Goal: Contribute content: Add original content to the website for others to see

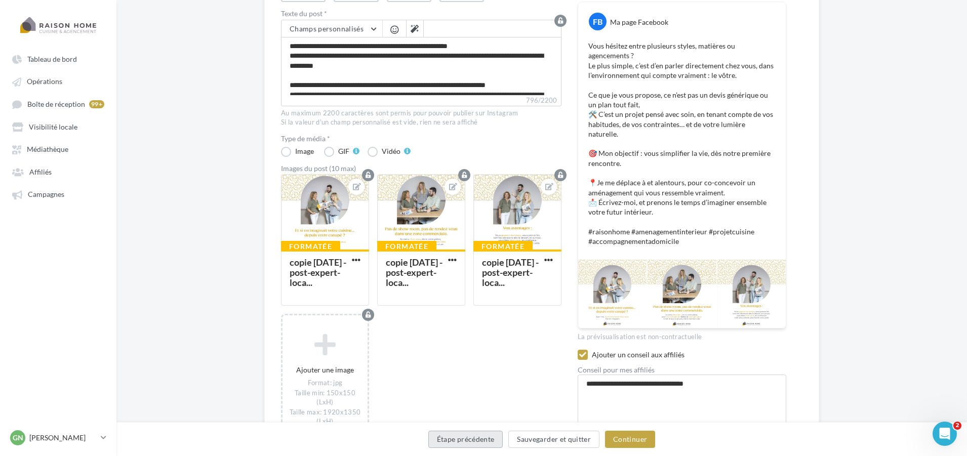
click at [478, 438] on button "Étape précédente" at bounding box center [465, 439] width 75 height 17
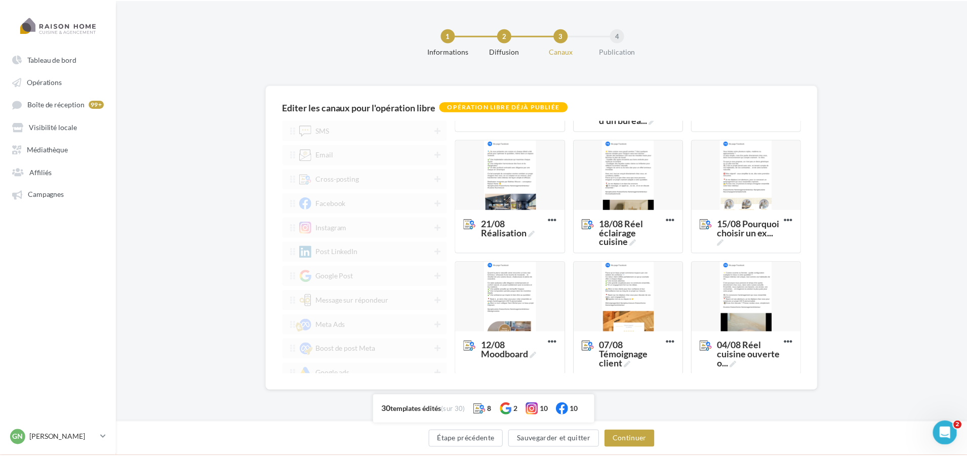
scroll to position [962, 0]
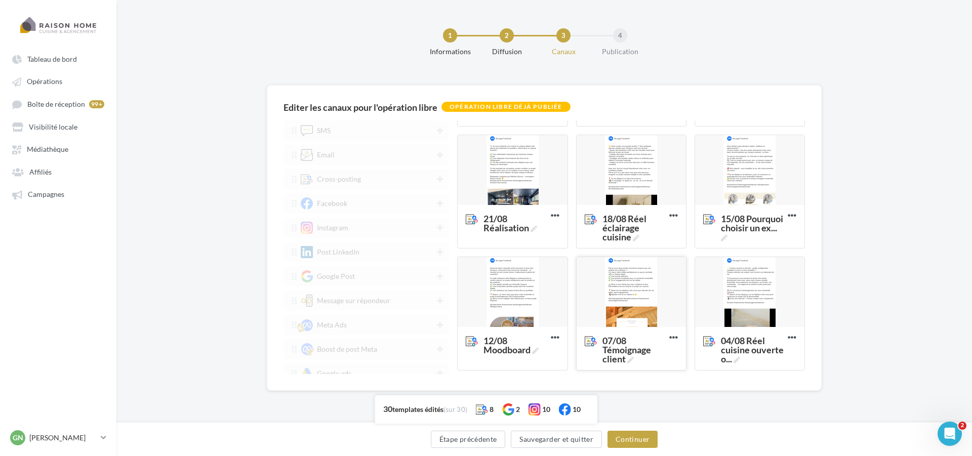
click at [631, 304] on div at bounding box center [631, 292] width 109 height 71
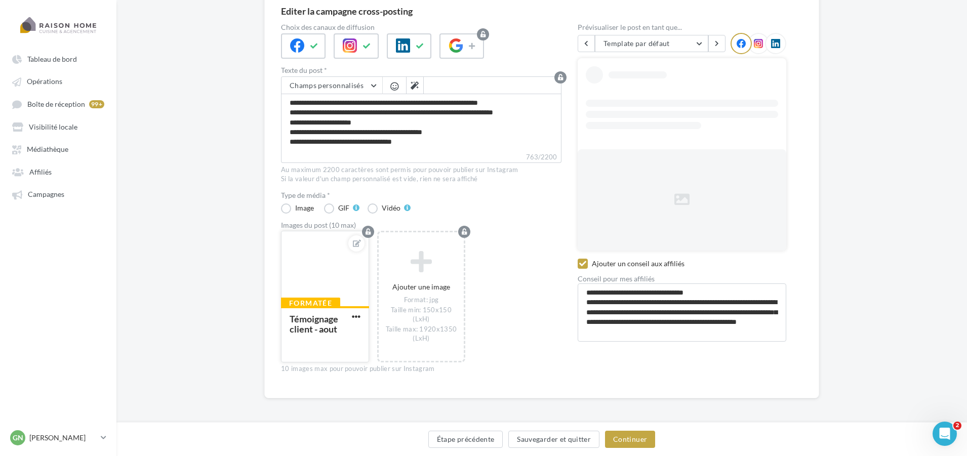
scroll to position [97, 0]
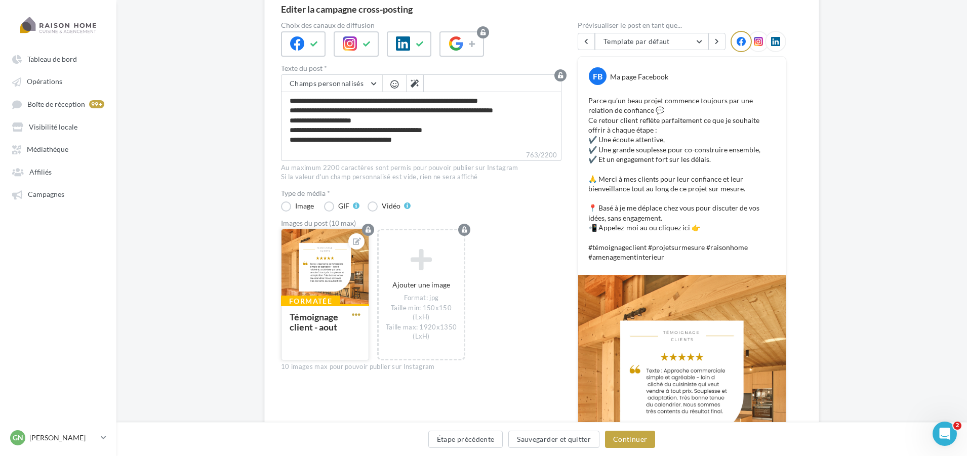
click at [355, 313] on span "button" at bounding box center [356, 314] width 9 height 9
click at [387, 354] on button "Ouvrir l'éditeur d'image" at bounding box center [403, 360] width 107 height 26
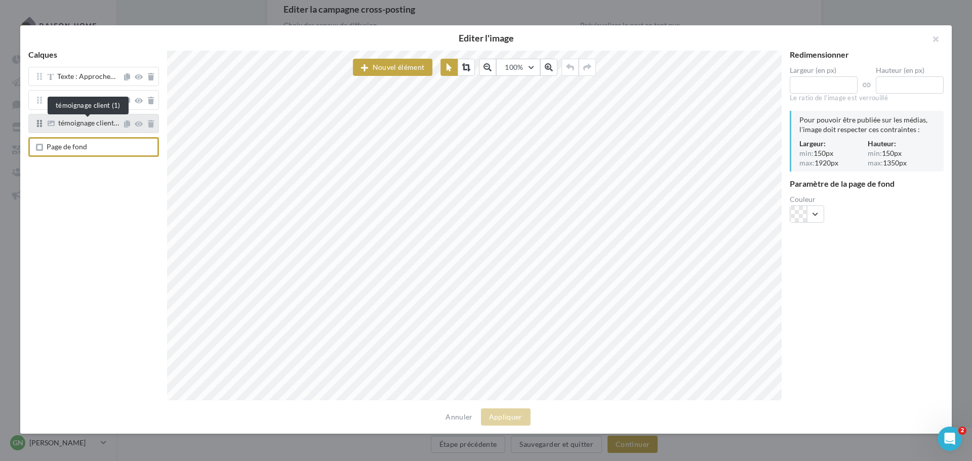
click at [75, 125] on span "témoignage client…" at bounding box center [88, 123] width 61 height 9
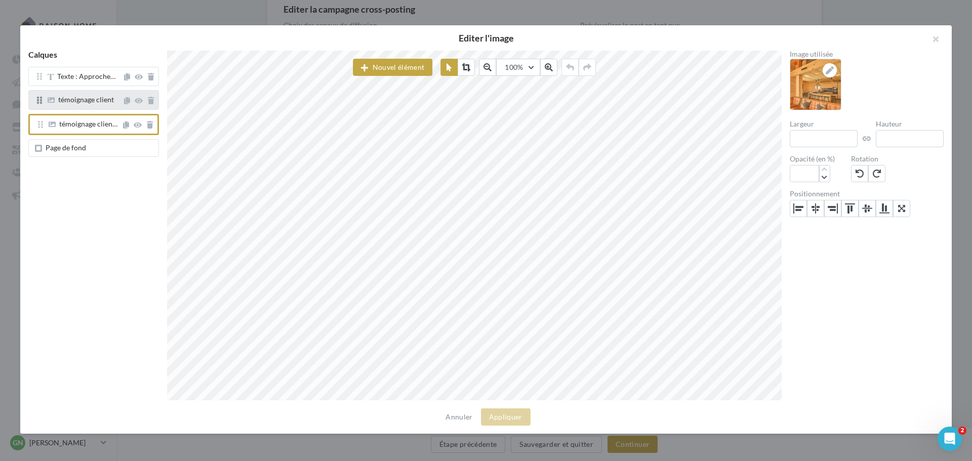
click at [85, 102] on span "témoignage client" at bounding box center [86, 99] width 56 height 9
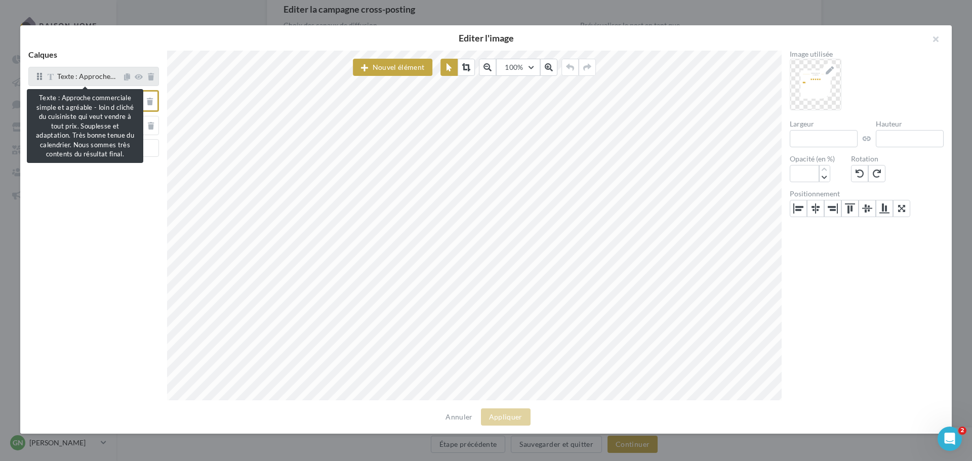
click at [90, 80] on span "Texte : Approche…" at bounding box center [86, 76] width 58 height 9
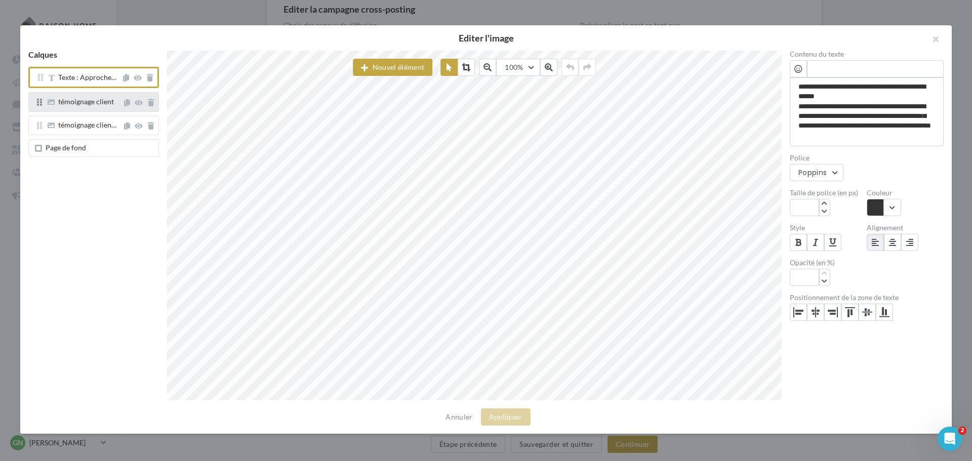
click at [94, 102] on span "témoignage client" at bounding box center [86, 101] width 56 height 9
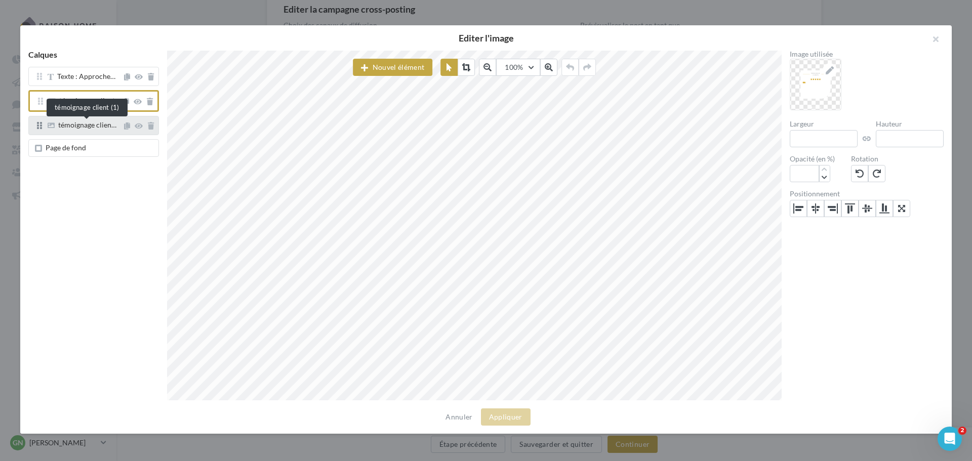
click at [92, 128] on span "témoignage clien…" at bounding box center [87, 125] width 58 height 9
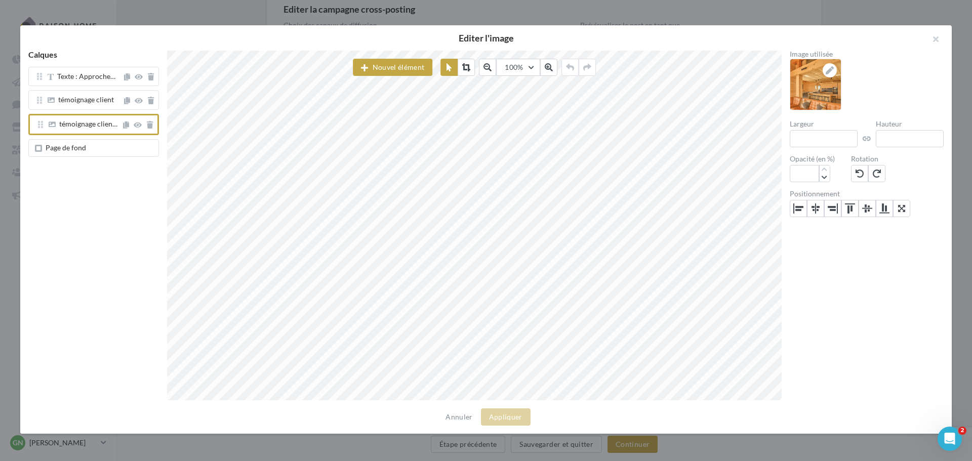
click at [92, 146] on span "Page de fond" at bounding box center [96, 148] width 118 height 8
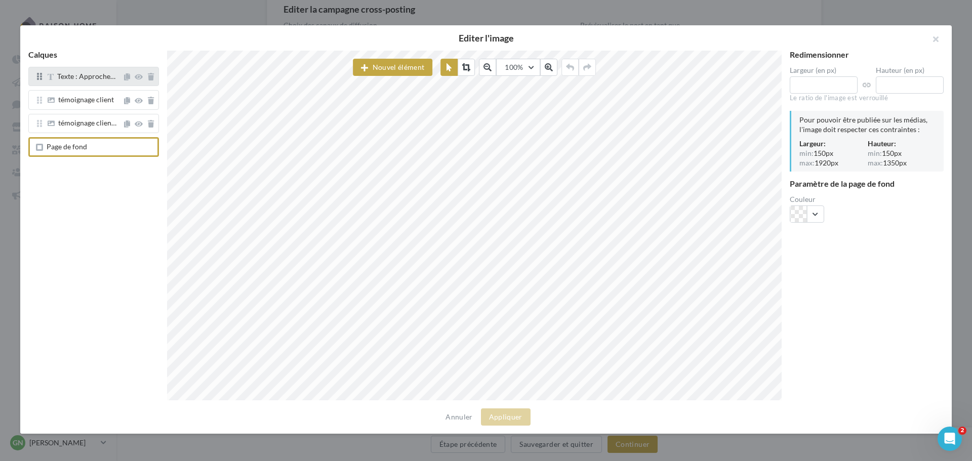
click at [92, 86] on div "Texte : Approche…" at bounding box center [93, 76] width 131 height 19
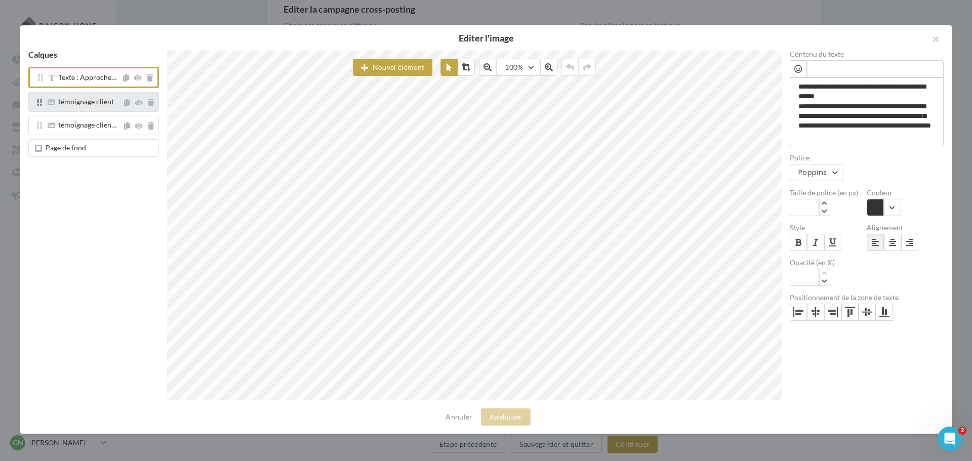
click at [89, 107] on div "témoignage client" at bounding box center [86, 102] width 56 height 9
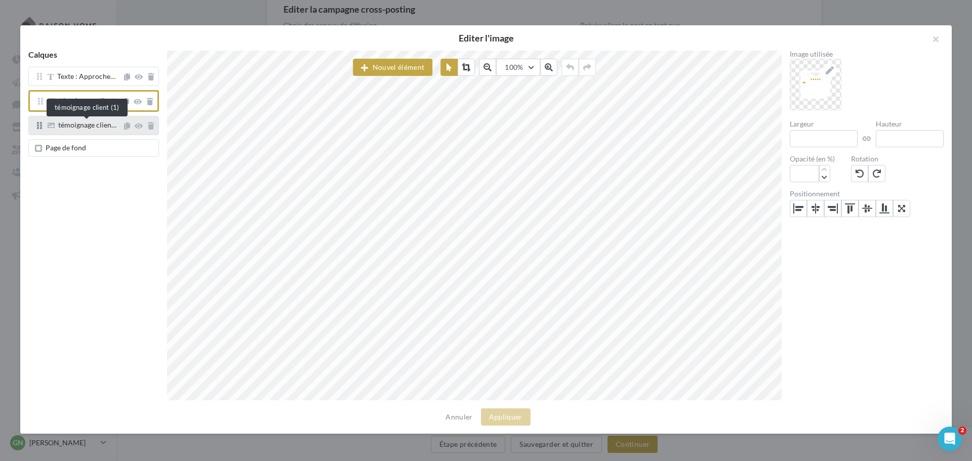
click at [90, 127] on span "témoignage clien…" at bounding box center [87, 125] width 58 height 9
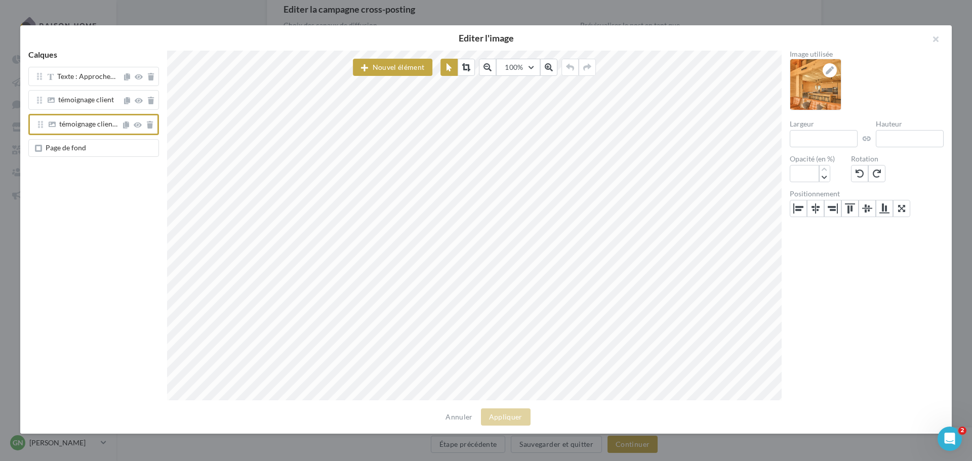
click at [88, 146] on span "Page de fond" at bounding box center [96, 148] width 118 height 8
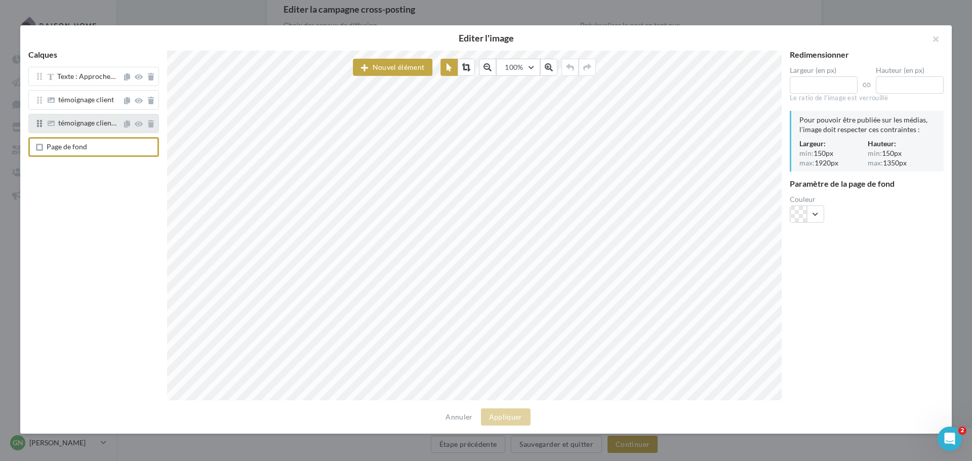
click at [92, 115] on div "témoignage clien…" at bounding box center [93, 123] width 131 height 19
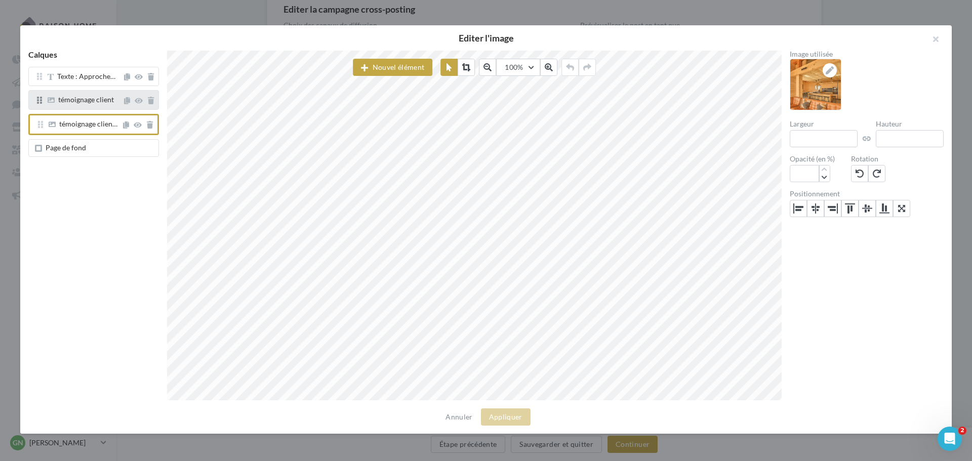
click at [89, 91] on div "témoignage client" at bounding box center [93, 99] width 131 height 19
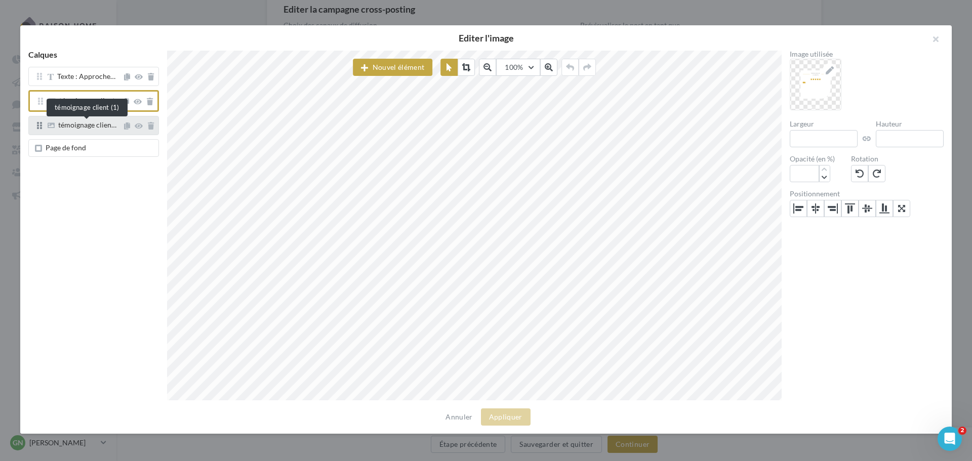
click at [91, 125] on span "témoignage clien…" at bounding box center [87, 125] width 58 height 9
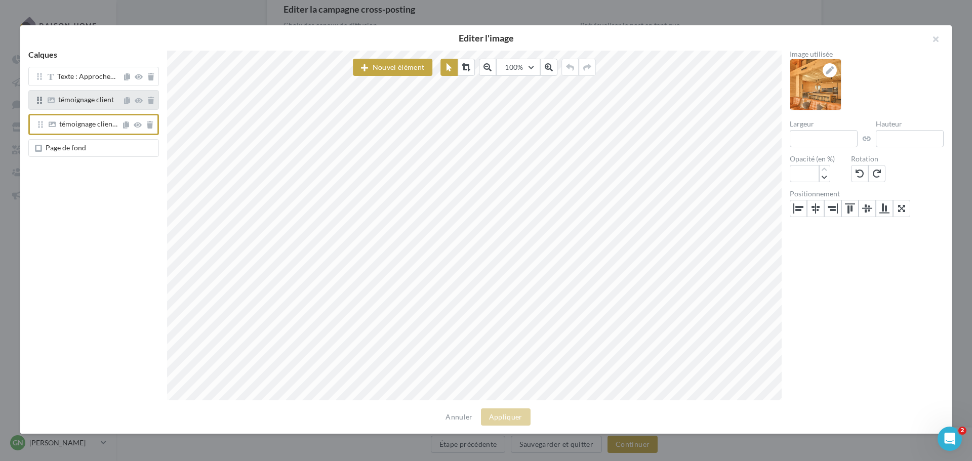
click at [95, 100] on span "témoignage client" at bounding box center [86, 99] width 56 height 9
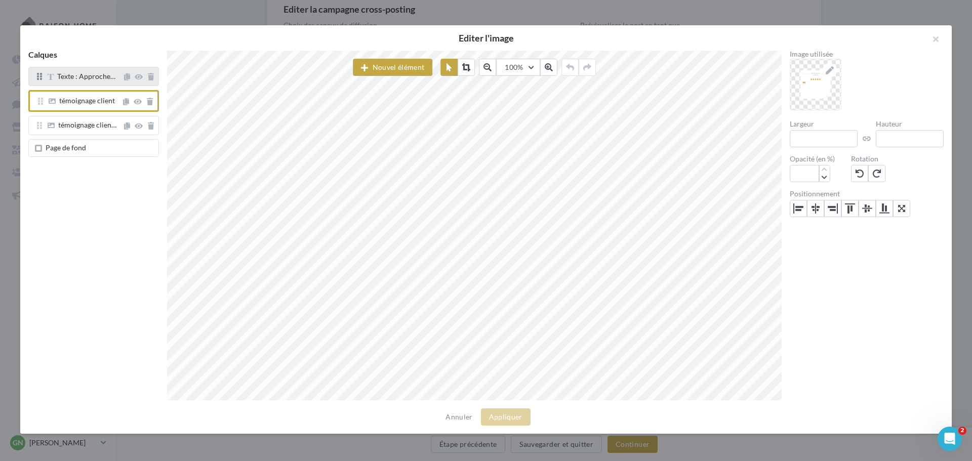
click at [96, 83] on div "Texte : Approche…" at bounding box center [93, 76] width 131 height 19
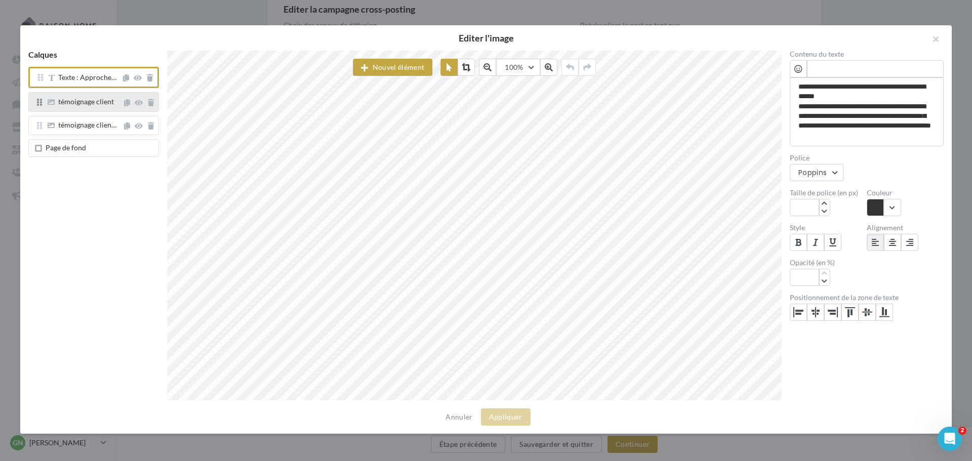
click at [92, 101] on span "témoignage client" at bounding box center [86, 101] width 56 height 9
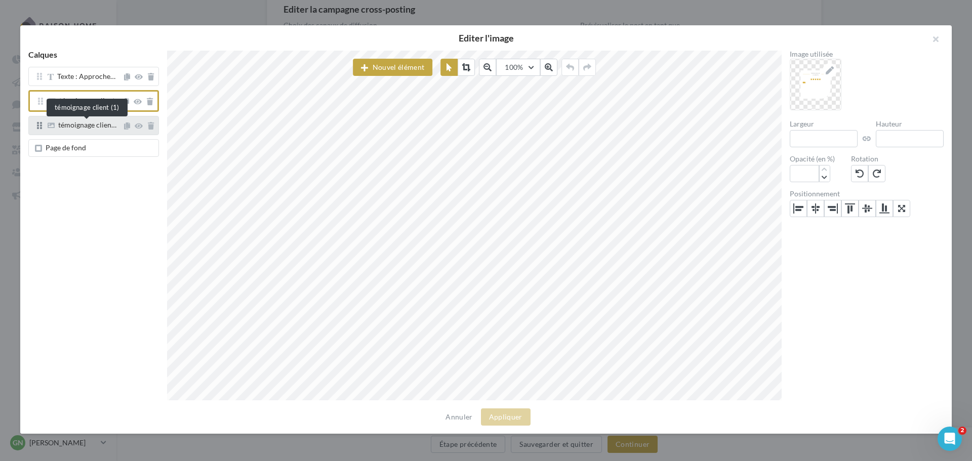
click at [74, 127] on span "témoignage clien…" at bounding box center [87, 125] width 58 height 9
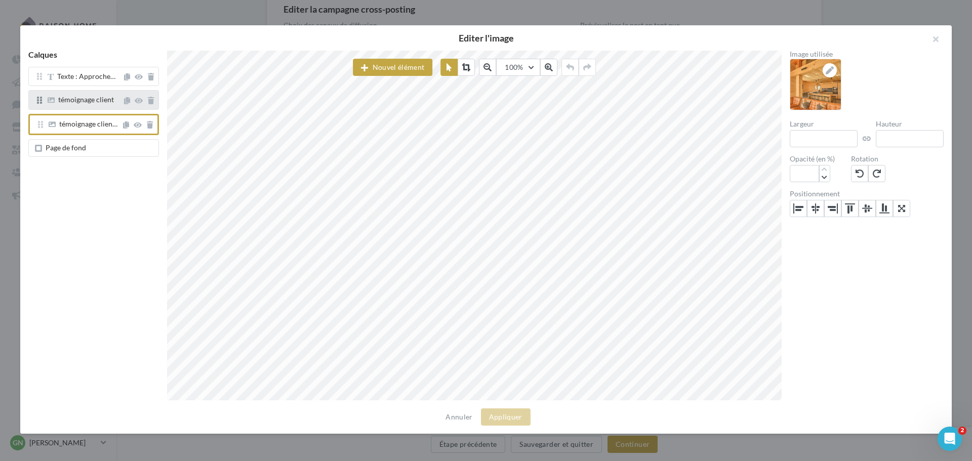
click at [86, 101] on span "témoignage client" at bounding box center [86, 99] width 56 height 9
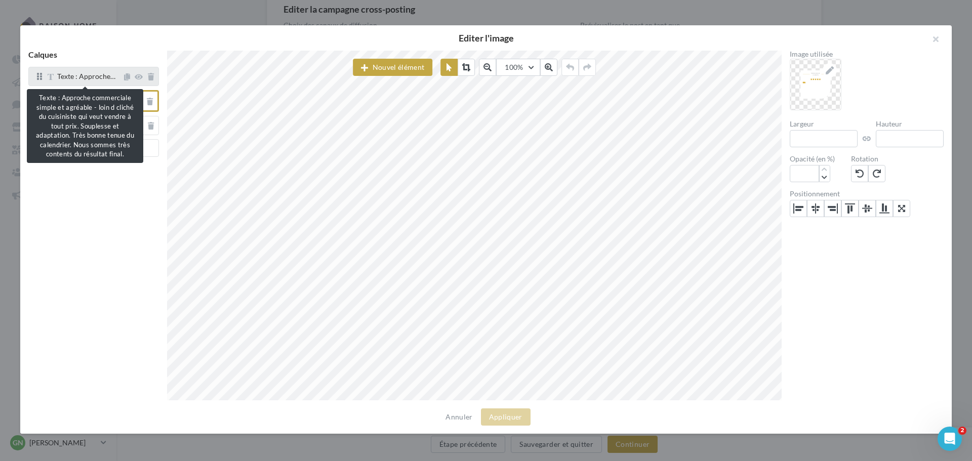
click at [91, 79] on span "Texte : Approche…" at bounding box center [86, 76] width 58 height 9
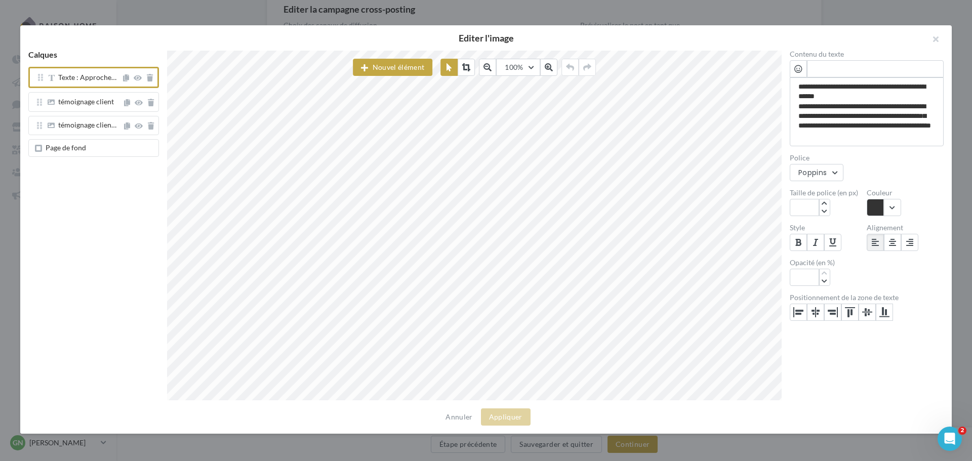
click at [69, 148] on span "Page de fond" at bounding box center [66, 147] width 41 height 9
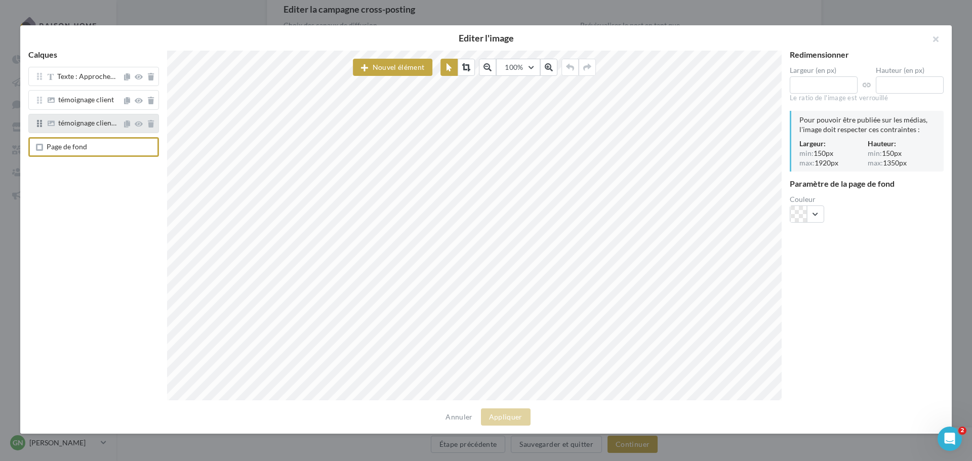
click at [80, 118] on div "témoignage clien…" at bounding box center [93, 123] width 131 height 19
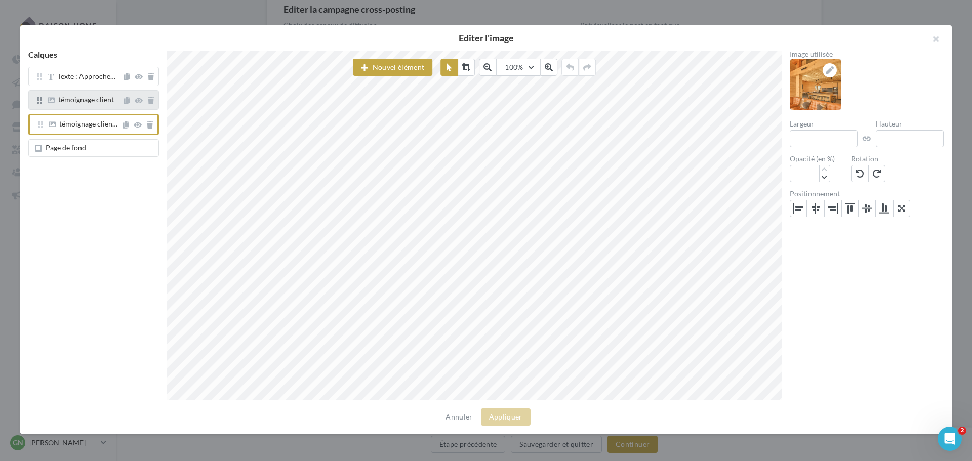
click at [91, 104] on div "témoignage client" at bounding box center [86, 100] width 56 height 9
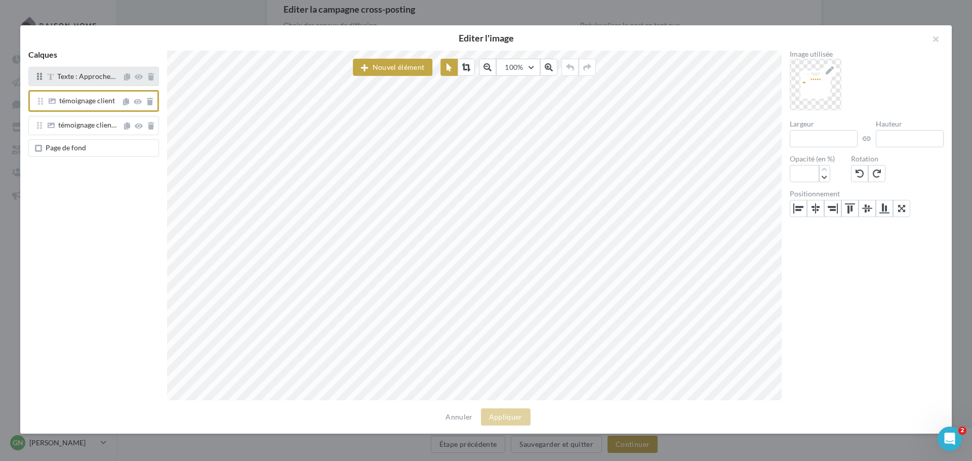
click at [97, 84] on div "Texte : Approche…" at bounding box center [93, 76] width 131 height 19
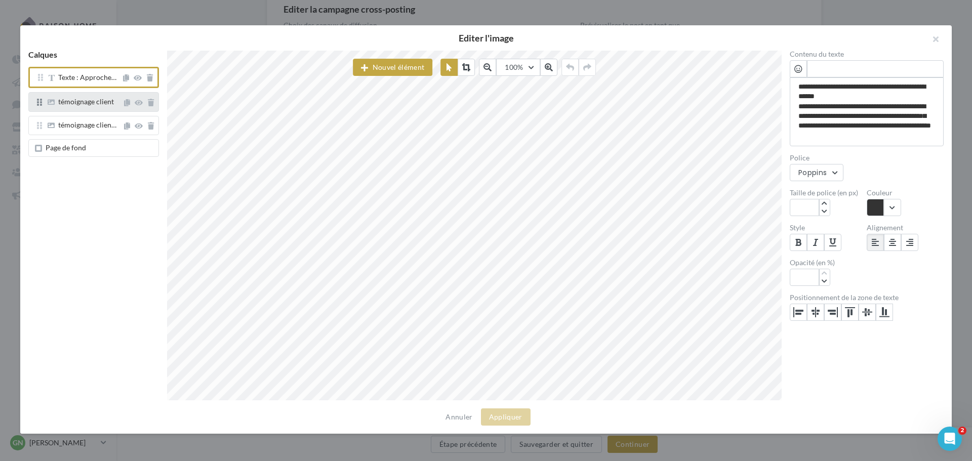
click at [89, 100] on span "témoignage client" at bounding box center [86, 101] width 56 height 9
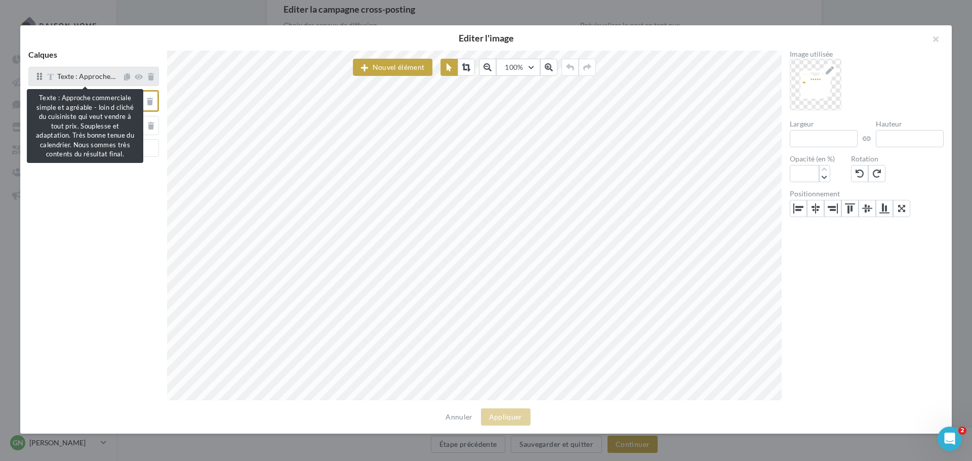
click at [79, 79] on span "Texte : Approche…" at bounding box center [86, 76] width 58 height 9
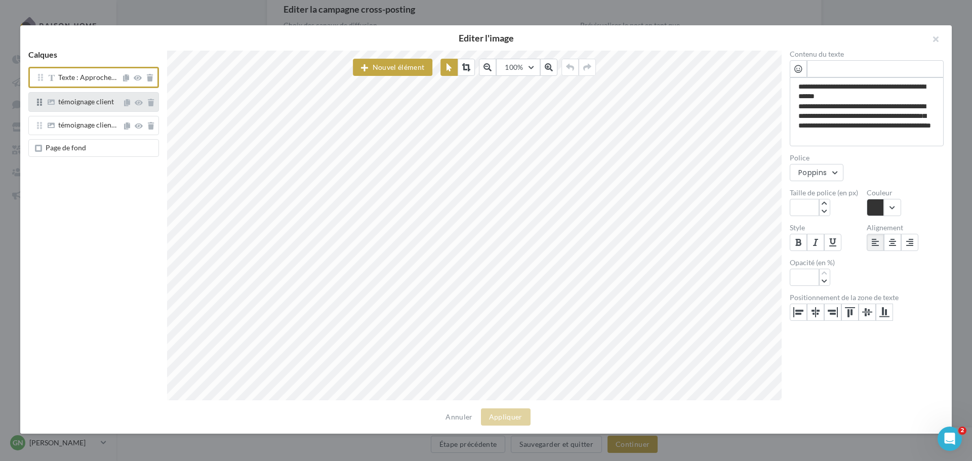
click at [76, 103] on span "témoignage client" at bounding box center [86, 101] width 56 height 9
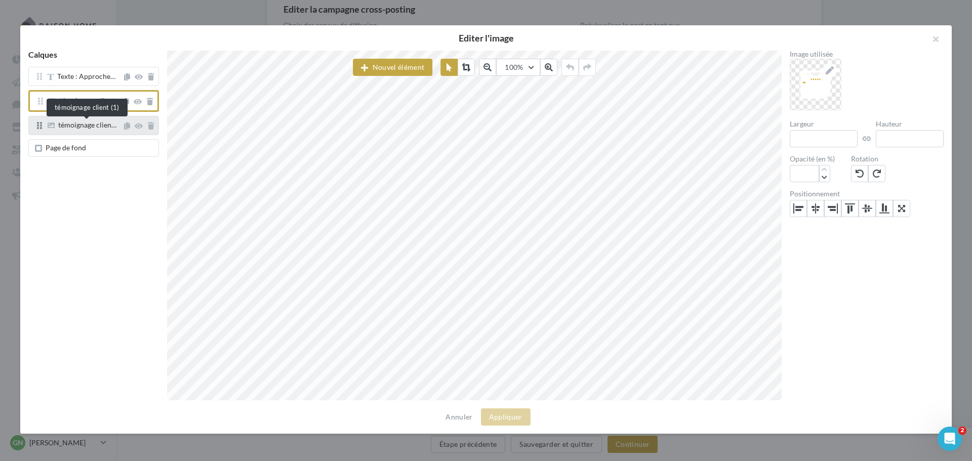
click at [78, 125] on span "témoignage clien…" at bounding box center [87, 125] width 58 height 9
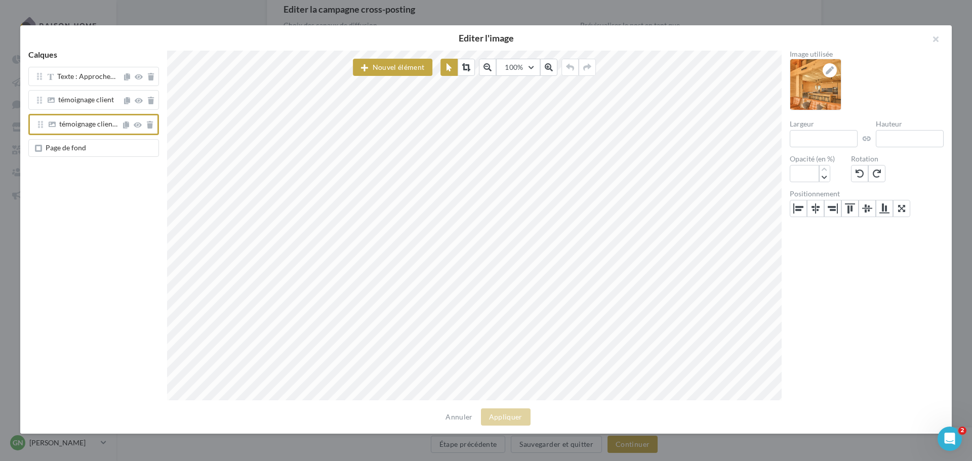
click at [77, 150] on span "Page de fond" at bounding box center [66, 147] width 41 height 9
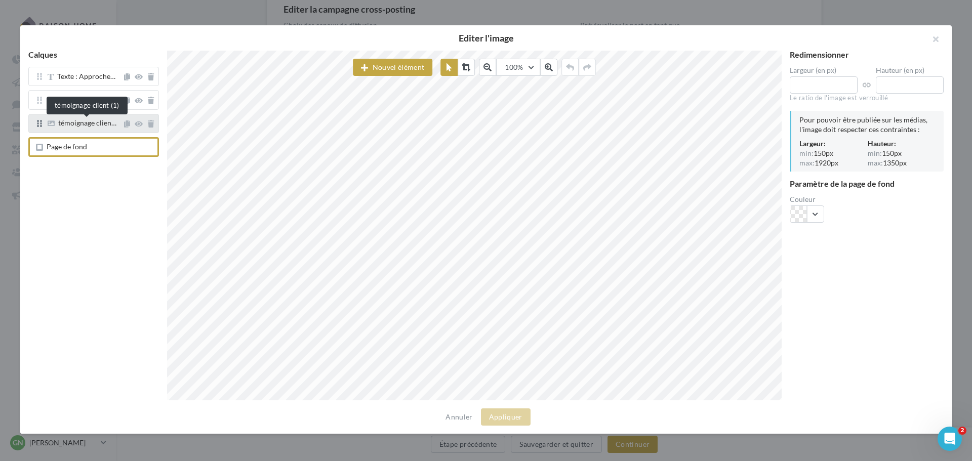
click at [82, 123] on span "témoignage clien…" at bounding box center [87, 123] width 58 height 9
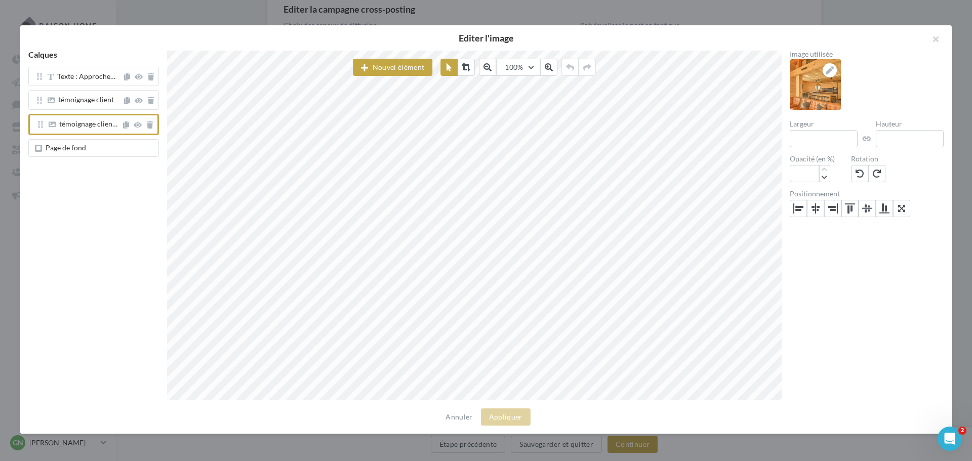
click at [105, 149] on span "Page de fond" at bounding box center [96, 148] width 118 height 8
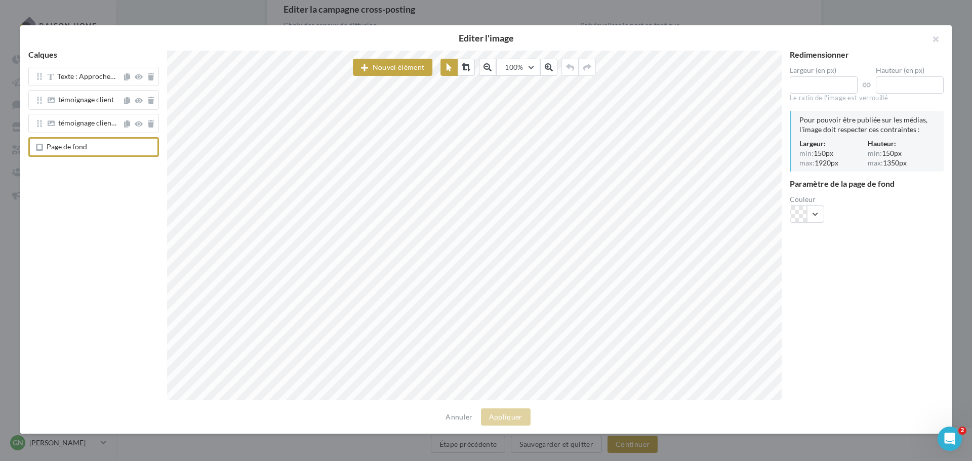
click at [71, 111] on div "témoignage client" at bounding box center [93, 101] width 131 height 23
click at [69, 115] on div "témoignage clien…" at bounding box center [93, 123] width 131 height 19
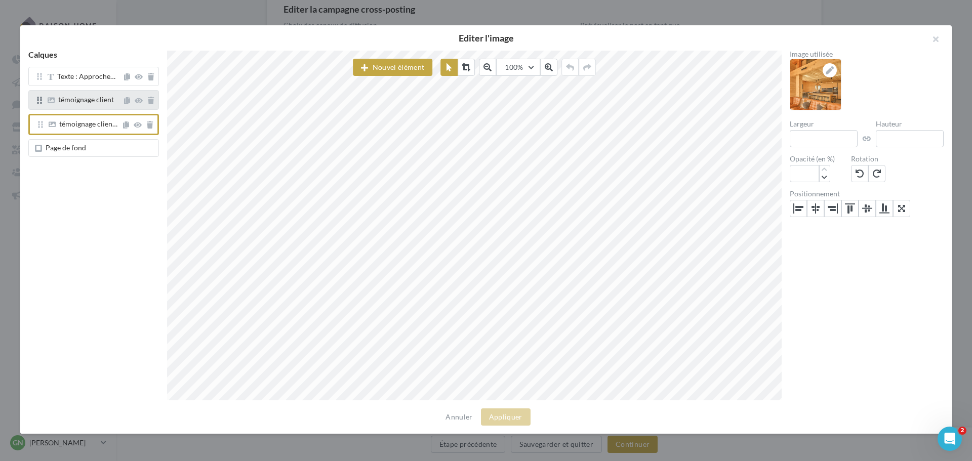
click at [75, 107] on div "témoignage client" at bounding box center [93, 99] width 131 height 19
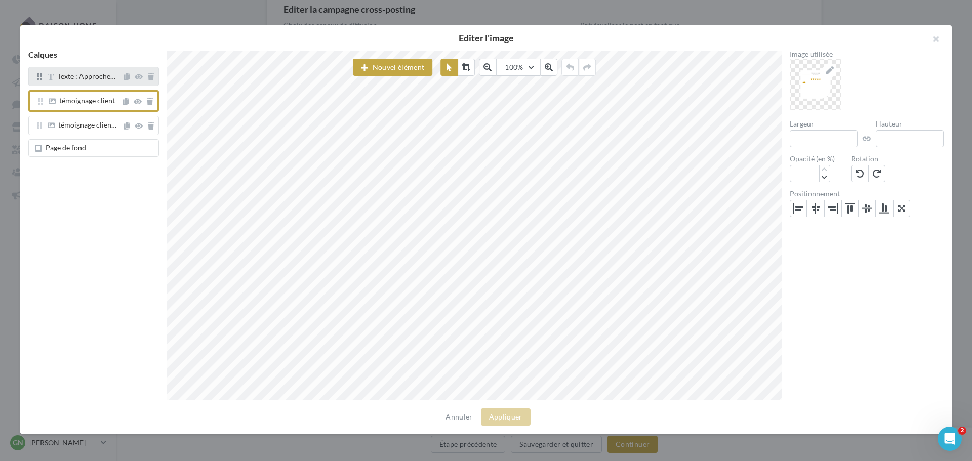
click at [77, 83] on div "Texte : Approche…" at bounding box center [93, 76] width 131 height 19
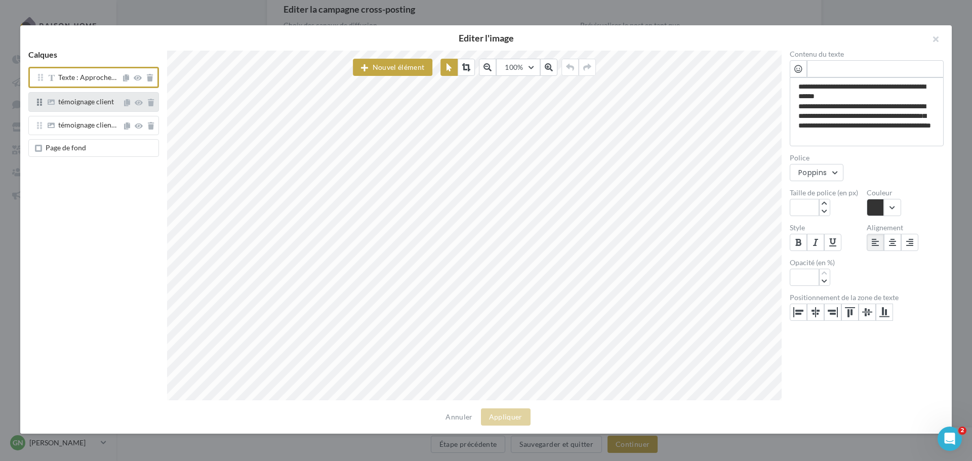
click at [75, 104] on span "témoignage client" at bounding box center [86, 101] width 56 height 9
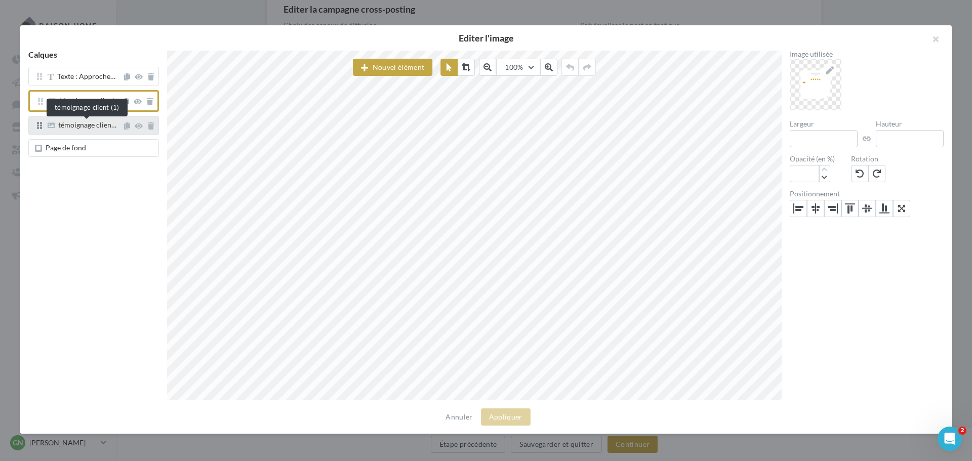
click at [76, 128] on span "témoignage clien…" at bounding box center [87, 125] width 58 height 9
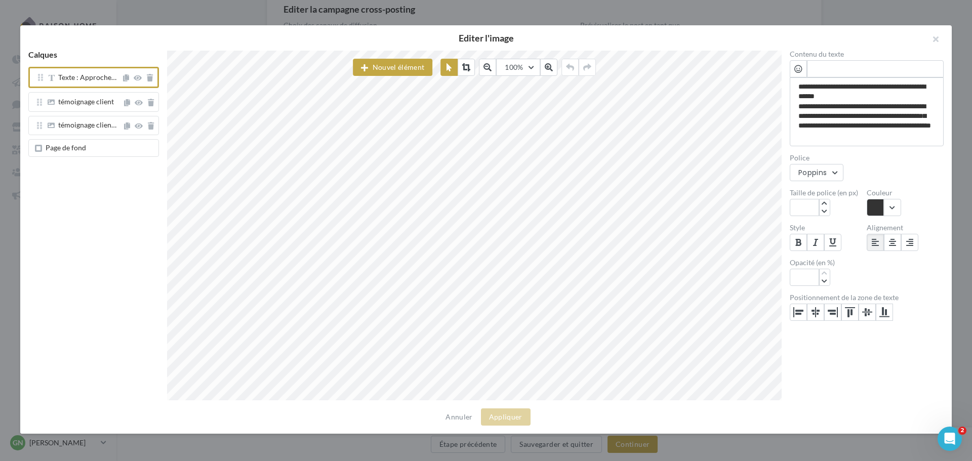
click at [67, 145] on span "Page de fond" at bounding box center [66, 147] width 41 height 9
click at [933, 38] on button "button" at bounding box center [932, 40] width 41 height 30
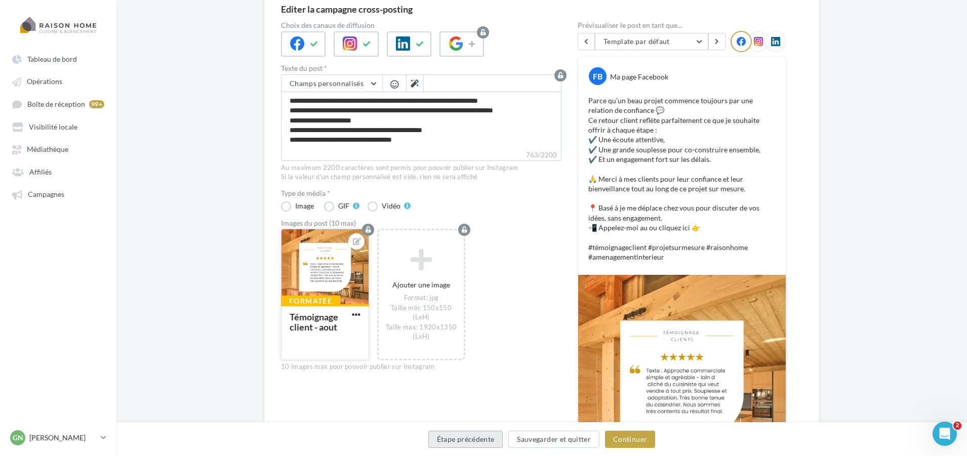
click at [465, 443] on button "Étape précédente" at bounding box center [465, 439] width 75 height 17
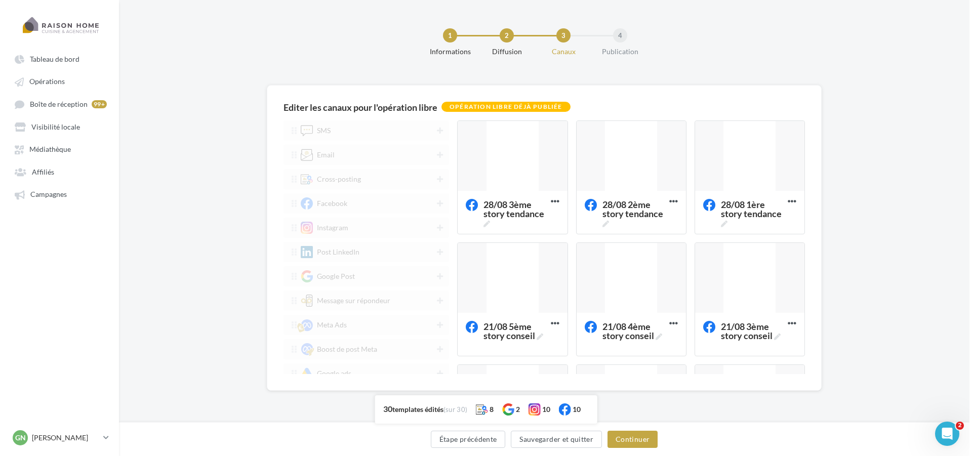
scroll to position [0, 0]
click at [465, 443] on button "Étape précédente" at bounding box center [468, 439] width 75 height 17
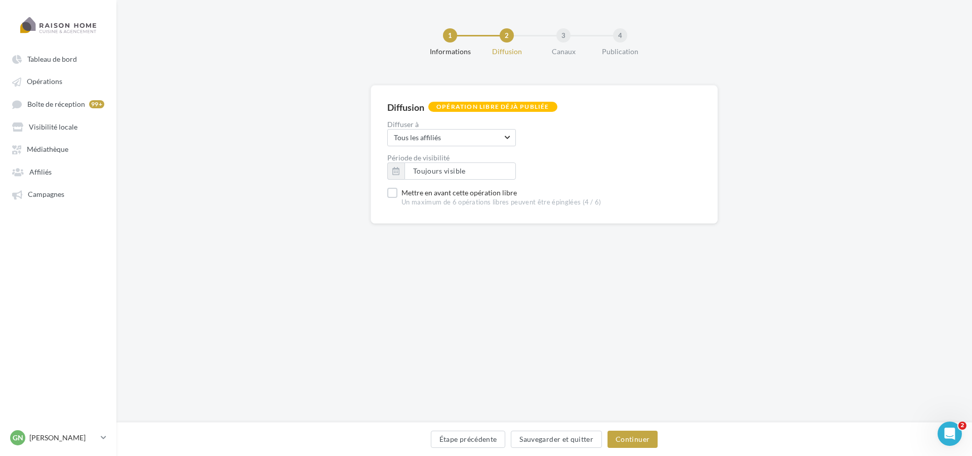
click at [485, 450] on div "Étape précédente Sauvegarder et quitter Continuer" at bounding box center [545, 441] width 840 height 21
click at [482, 444] on button "Étape précédente" at bounding box center [468, 439] width 75 height 17
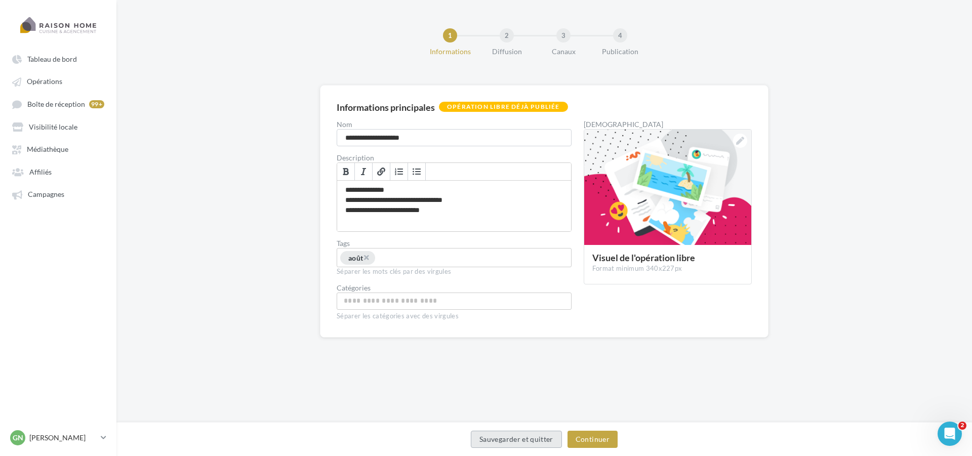
click at [502, 439] on button "Sauvegarder et quitter" at bounding box center [516, 439] width 91 height 17
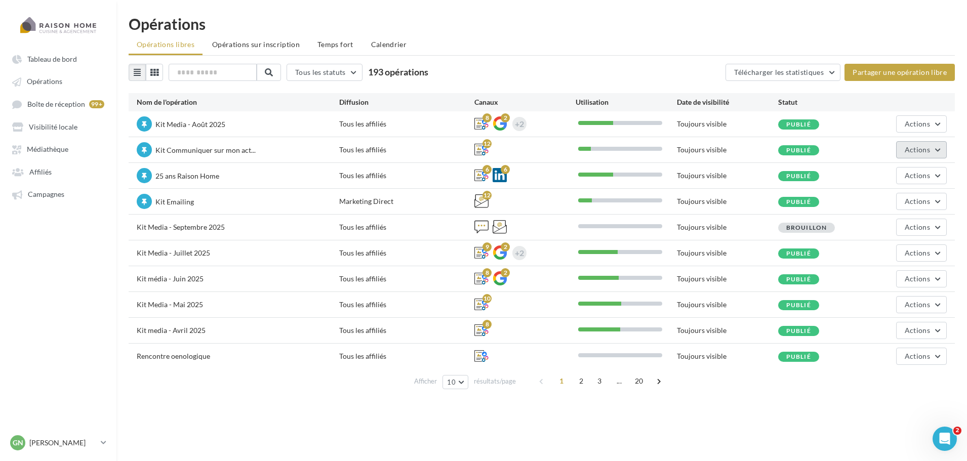
click at [919, 151] on span "Actions" at bounding box center [917, 149] width 25 height 9
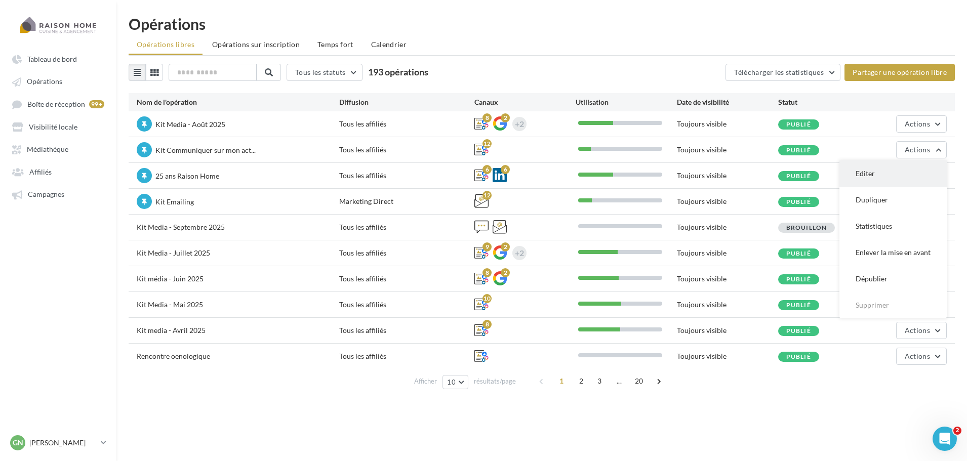
click at [882, 178] on button "Editer" at bounding box center [893, 174] width 107 height 26
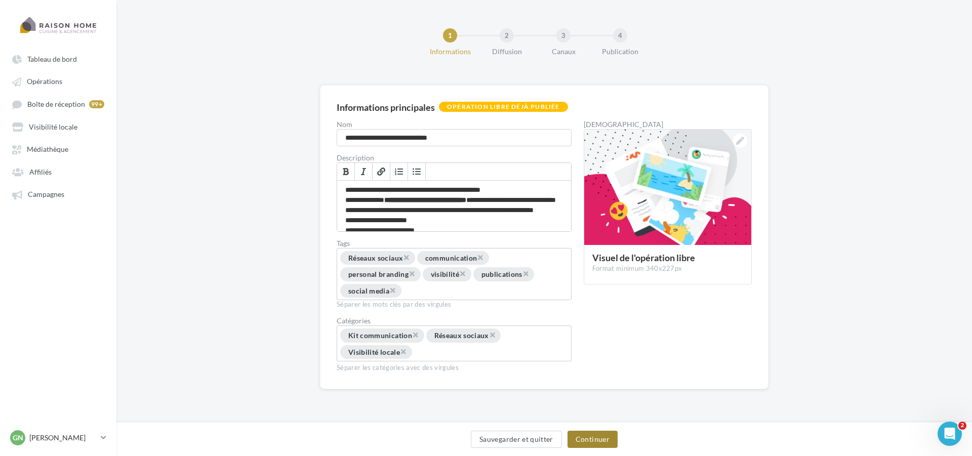
click at [588, 435] on button "Continuer" at bounding box center [593, 439] width 50 height 17
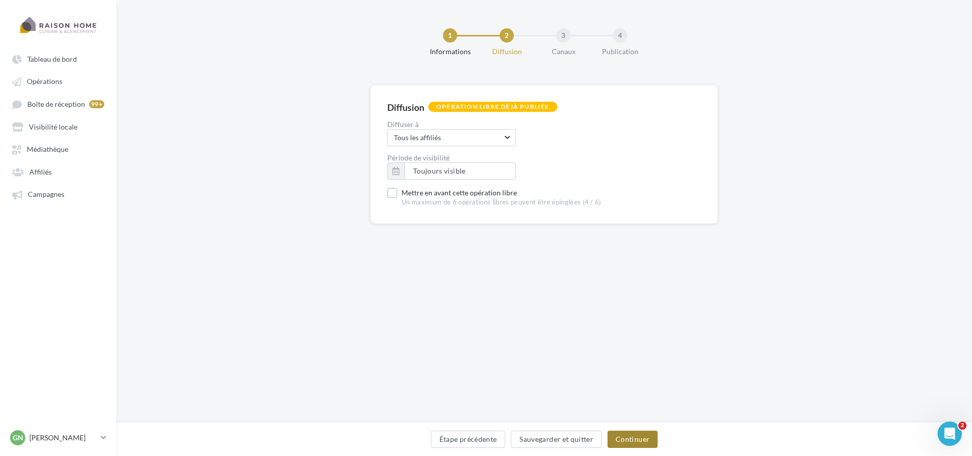
click at [622, 433] on button "Continuer" at bounding box center [633, 439] width 50 height 17
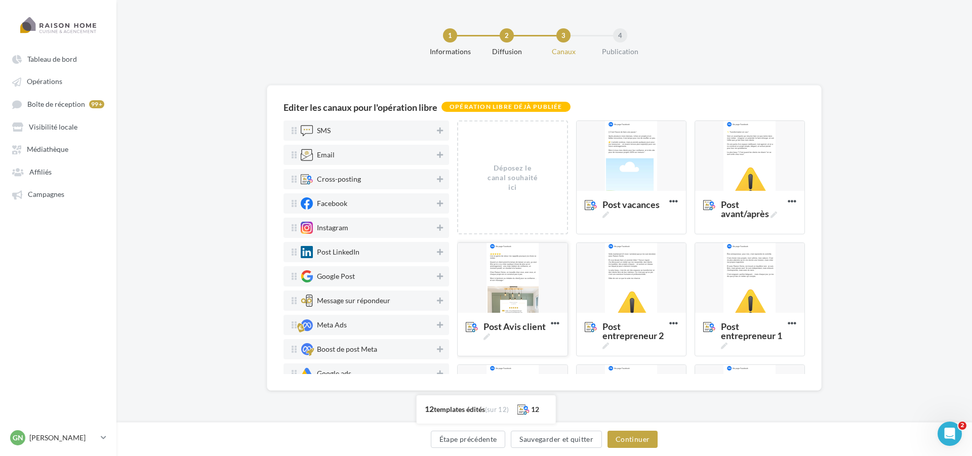
click at [505, 252] on div at bounding box center [512, 278] width 109 height 71
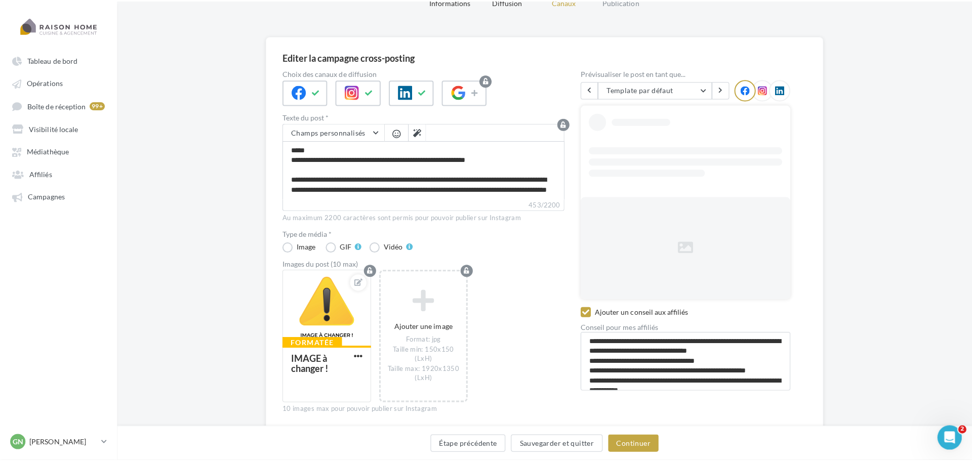
scroll to position [88, 0]
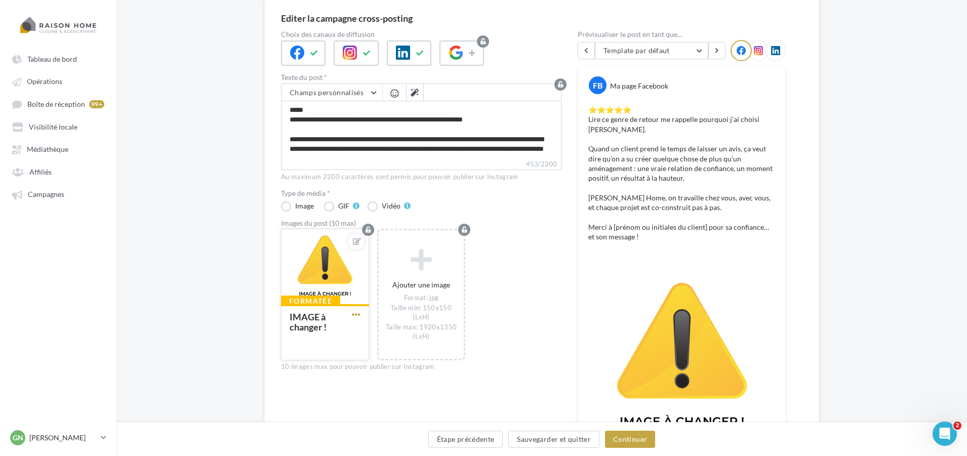
click at [355, 316] on span "button" at bounding box center [356, 314] width 9 height 9
click at [410, 362] on button "Ouvrir l'éditeur d'image" at bounding box center [403, 360] width 107 height 26
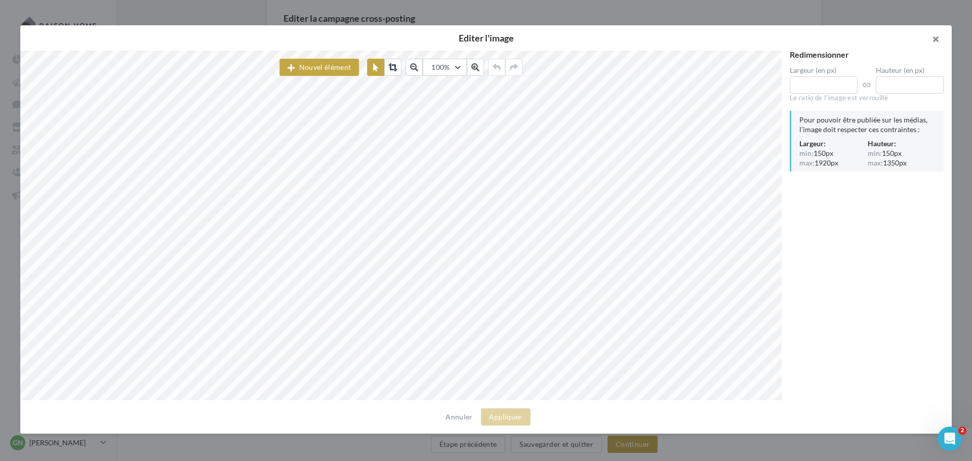
click at [943, 40] on button "button" at bounding box center [932, 40] width 41 height 30
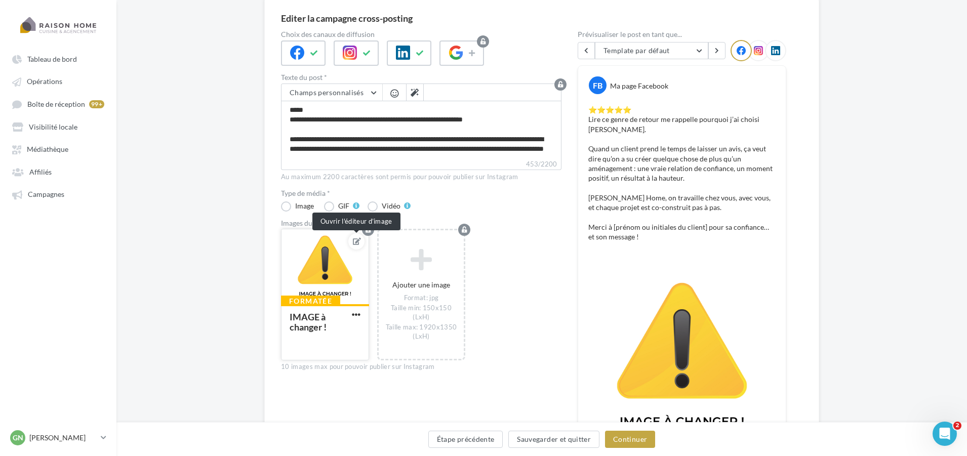
click at [356, 243] on icon at bounding box center [357, 241] width 8 height 7
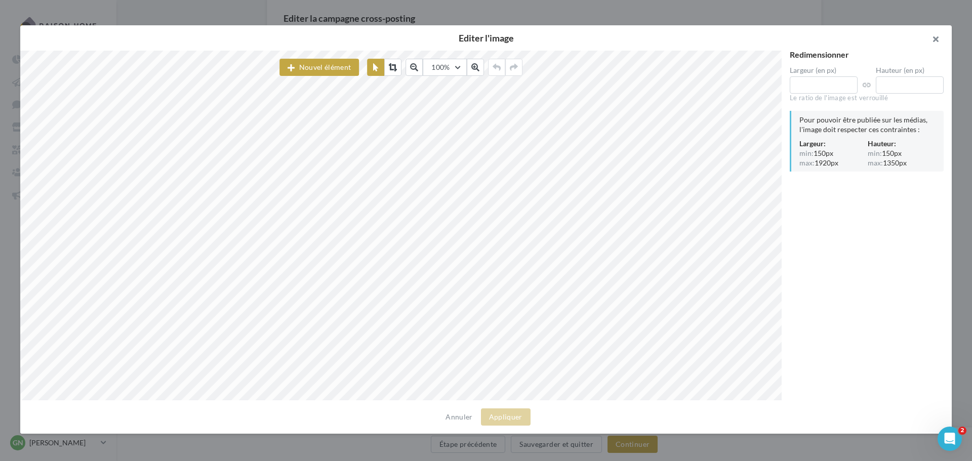
click at [936, 38] on button "button" at bounding box center [932, 40] width 41 height 30
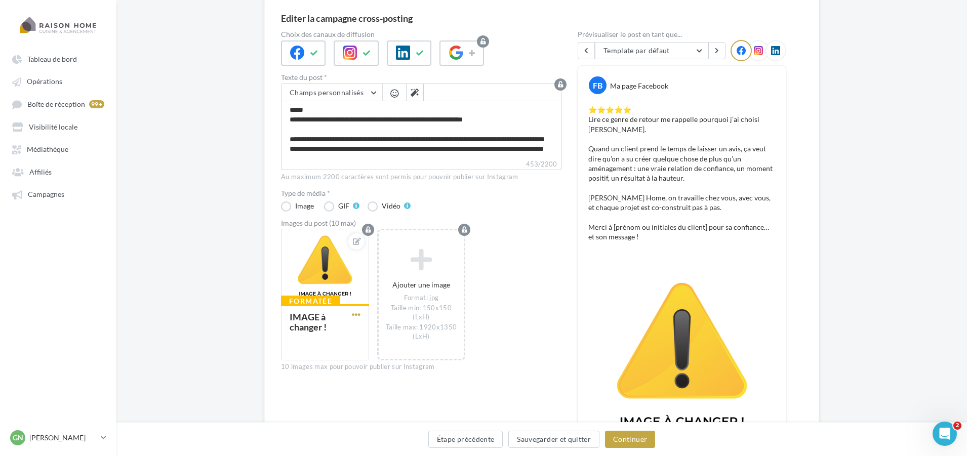
click at [359, 314] on span "button" at bounding box center [356, 314] width 9 height 9
click at [384, 332] on button "Remplacer l'image" at bounding box center [403, 335] width 107 height 26
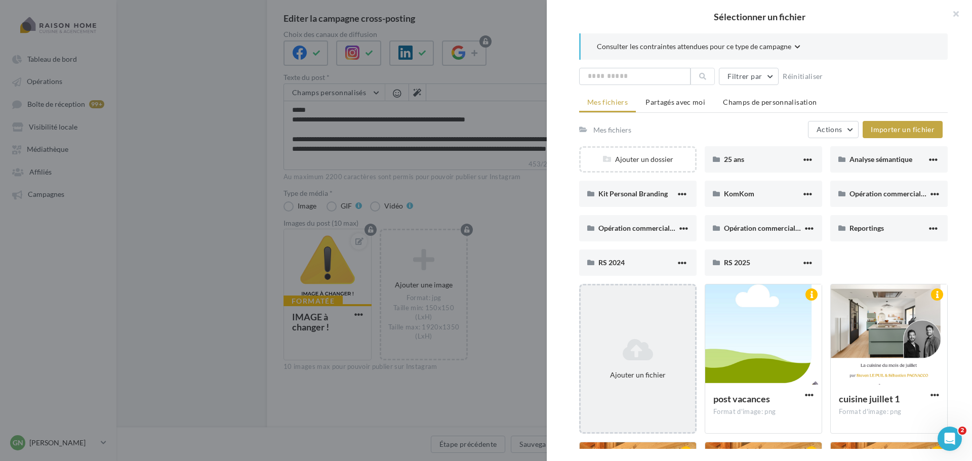
click at [635, 346] on icon at bounding box center [638, 350] width 106 height 24
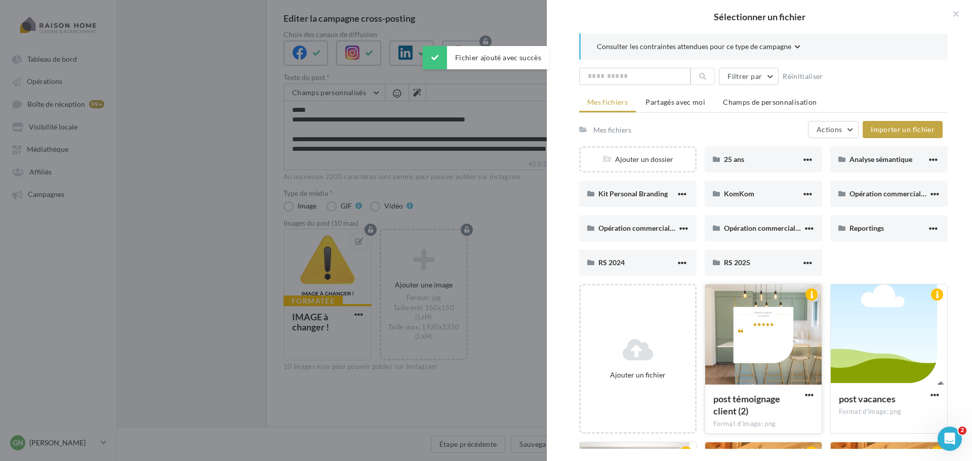
click at [755, 347] on div at bounding box center [764, 335] width 116 height 101
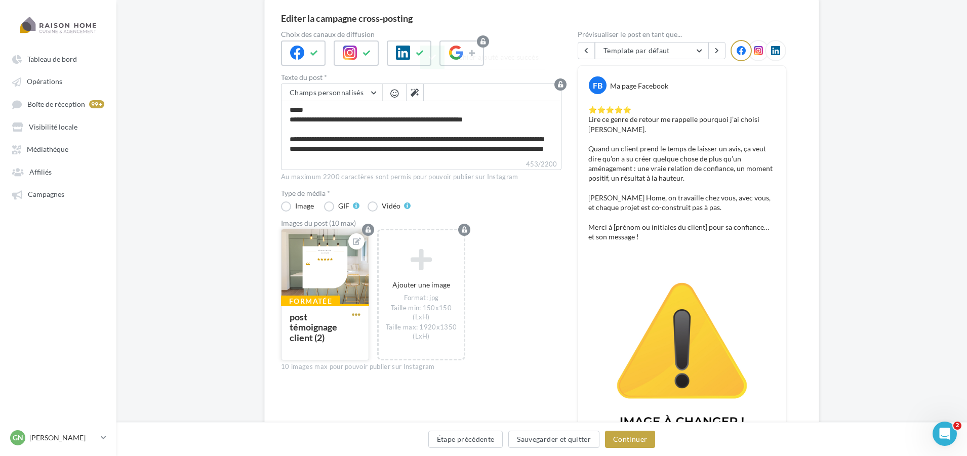
click at [360, 316] on span "button" at bounding box center [356, 314] width 9 height 9
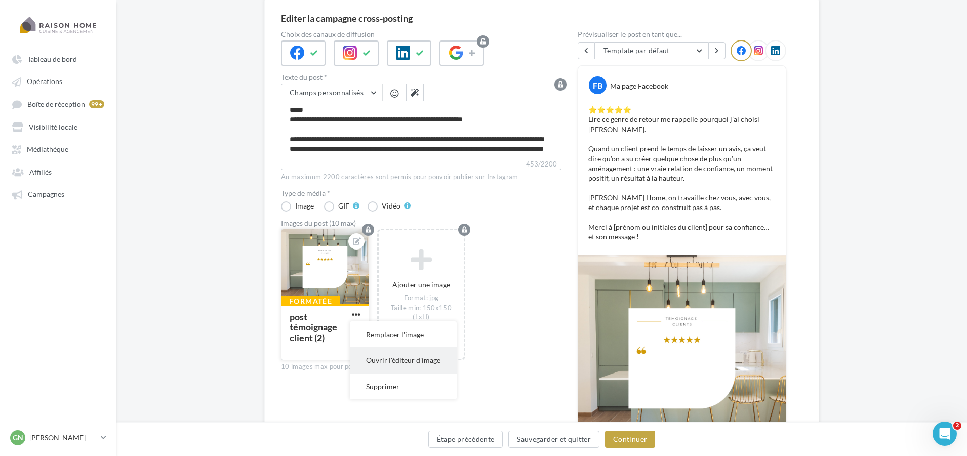
click at [399, 361] on button "Ouvrir l'éditeur d'image" at bounding box center [403, 360] width 107 height 26
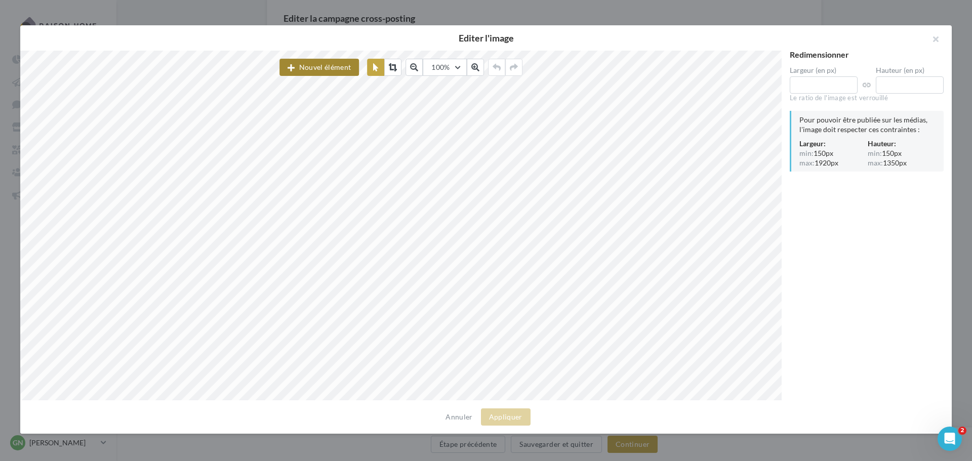
click at [308, 63] on button "Nouvel élément" at bounding box center [320, 67] width 80 height 17
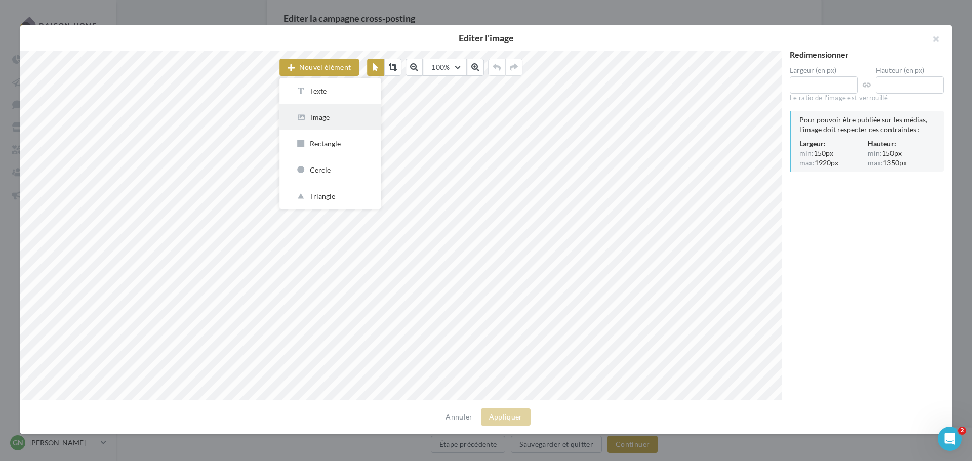
click at [329, 118] on div "Image" at bounding box center [330, 117] width 69 height 10
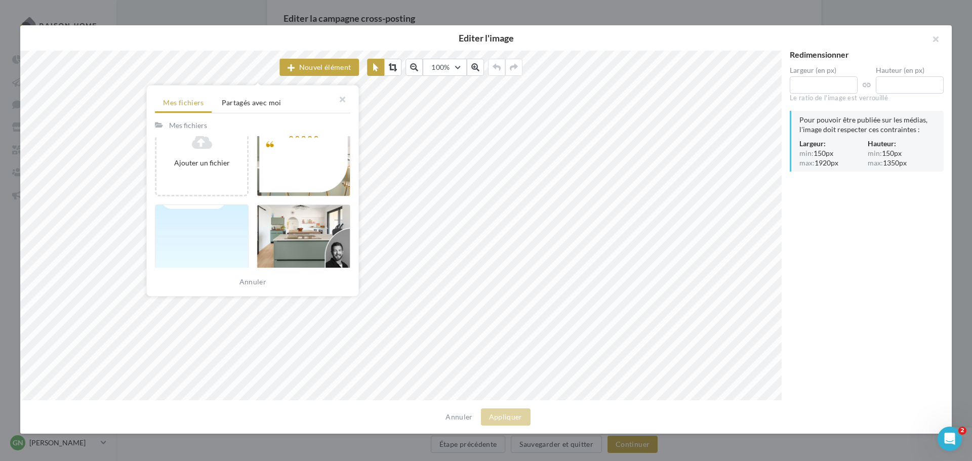
scroll to position [253, 0]
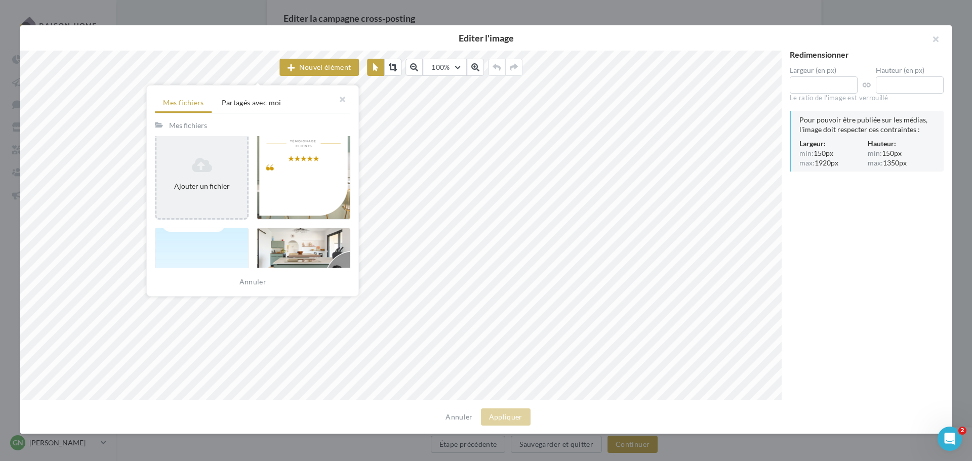
click at [222, 179] on div "Ajouter un fichier" at bounding box center [202, 174] width 91 height 42
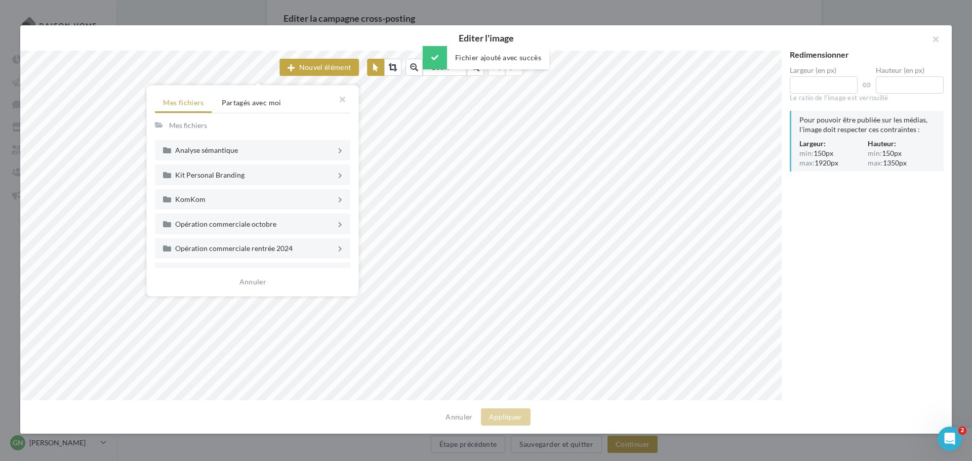
scroll to position [242, 0]
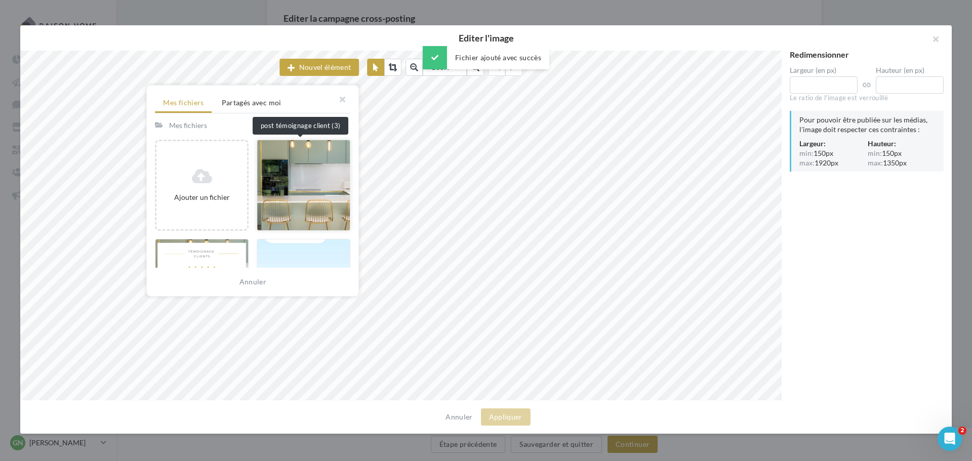
click at [274, 174] on div at bounding box center [304, 185] width 94 height 91
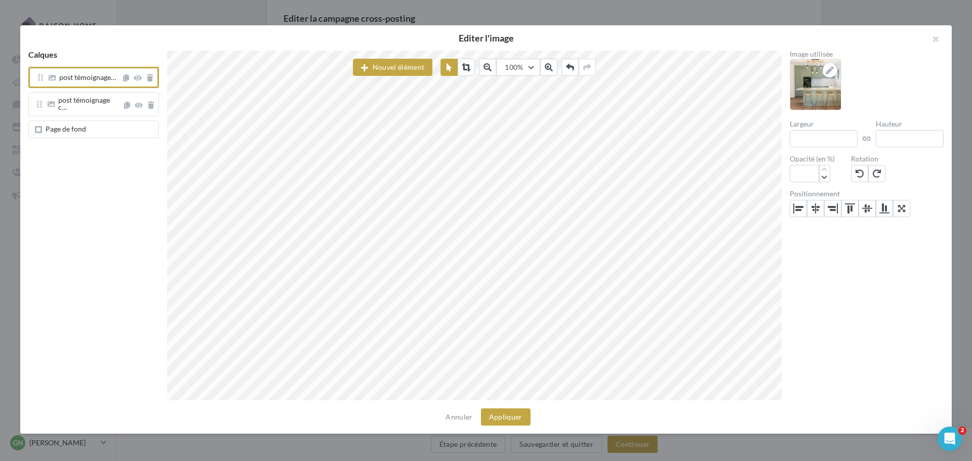
click at [72, 121] on div "Page de fond" at bounding box center [93, 130] width 131 height 18
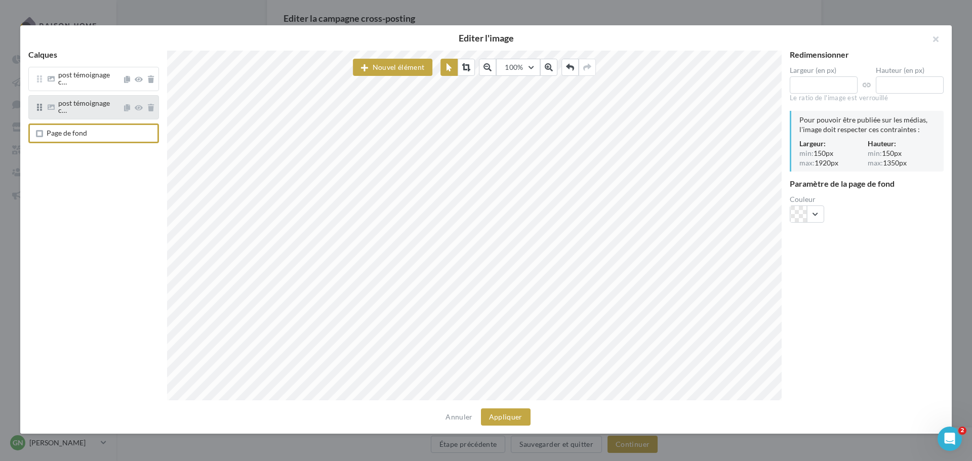
click at [82, 105] on div "post témoignage c…" at bounding box center [88, 108] width 61 height 16
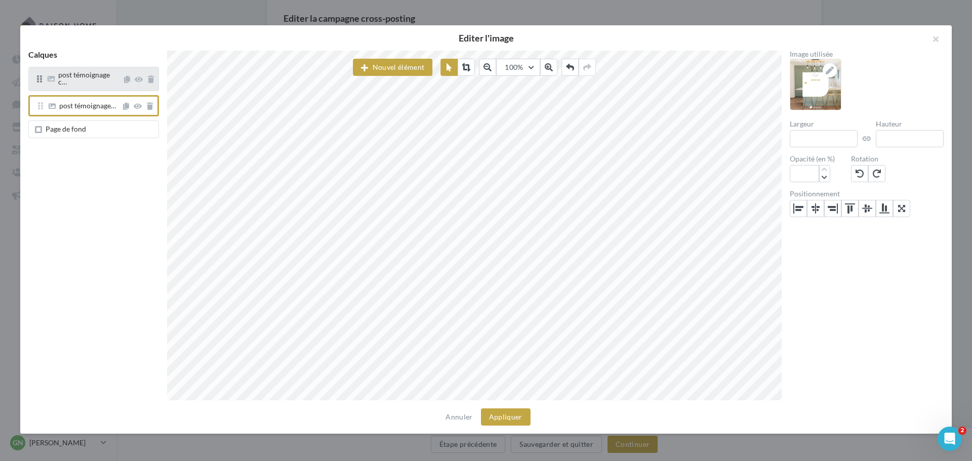
click at [93, 77] on span "post témoignage c…" at bounding box center [84, 78] width 52 height 16
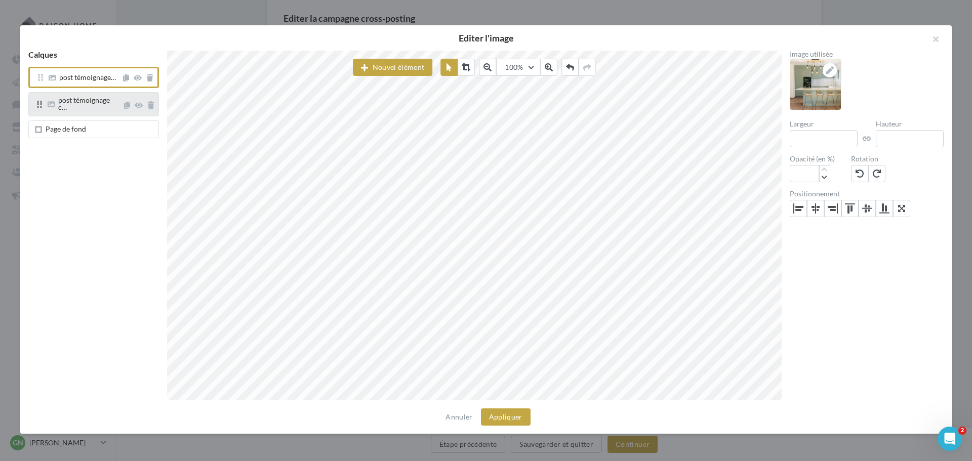
click at [85, 101] on span "post témoignage c…" at bounding box center [84, 104] width 52 height 16
click at [78, 132] on div "Page de fond" at bounding box center [93, 130] width 131 height 18
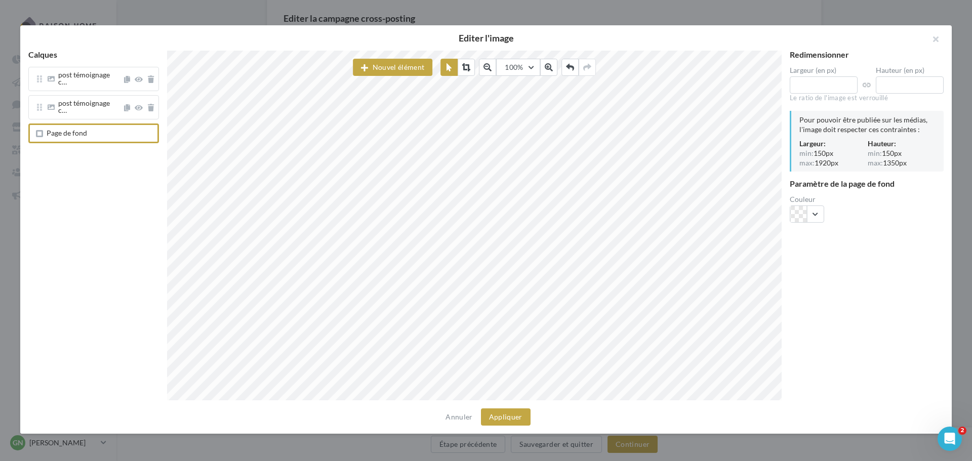
click at [82, 130] on div "Page de fond" at bounding box center [67, 134] width 41 height 9
click at [366, 68] on icon "button" at bounding box center [364, 68] width 7 height 0
click at [385, 96] on button "Texte" at bounding box center [403, 91] width 101 height 26
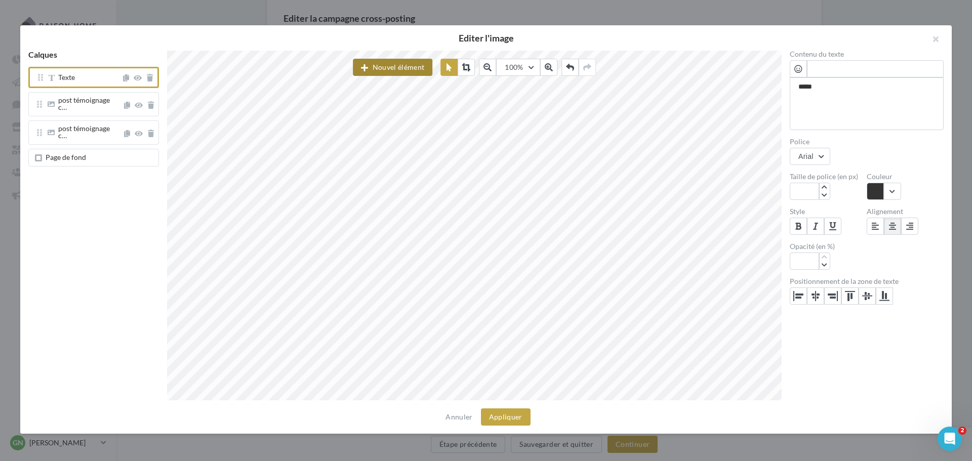
scroll to position [6, 0]
type textarea "**********"
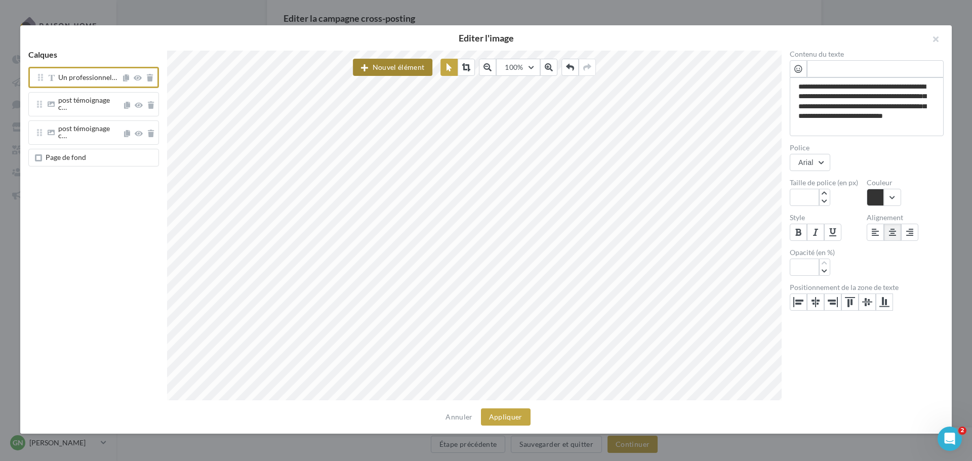
scroll to position [6, 40]
type textarea "**********"
click at [812, 191] on input "***" at bounding box center [804, 197] width 29 height 17
type input "*"
type input "**"
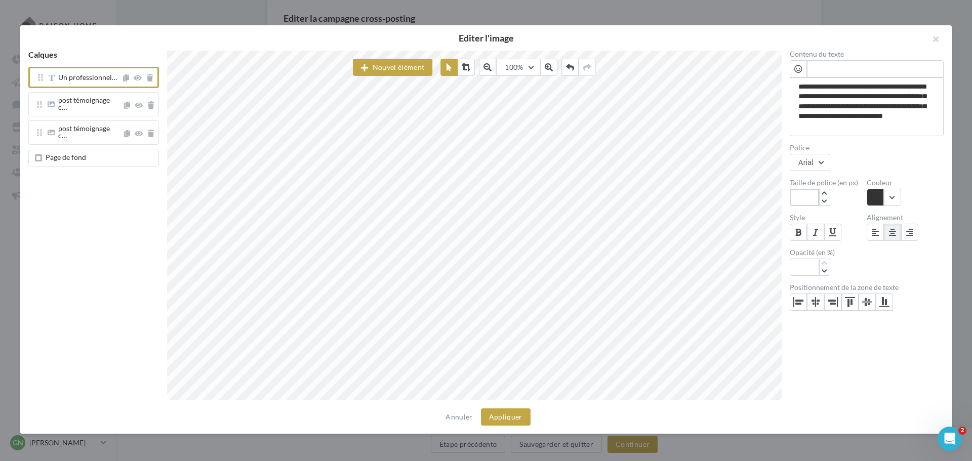
click at [812, 191] on input "**" at bounding box center [804, 197] width 29 height 17
click at [819, 198] on input "**" at bounding box center [804, 197] width 29 height 17
type input "**"
click at [809, 199] on input "**" at bounding box center [804, 197] width 29 height 17
type input "**"
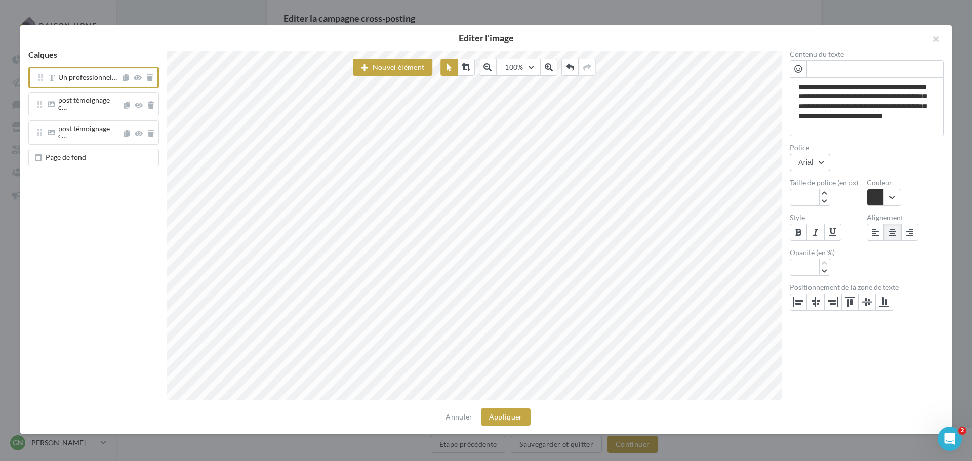
click at [805, 160] on div "Arial" at bounding box center [806, 163] width 15 height 8
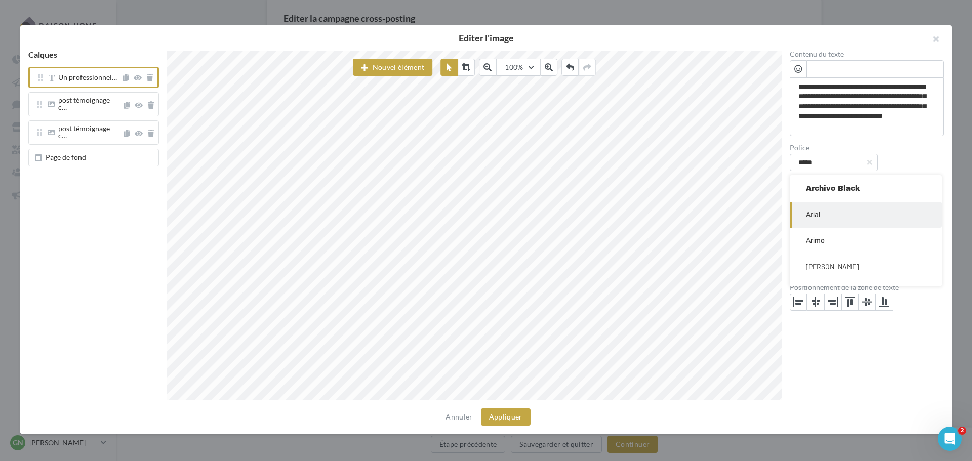
drag, startPoint x: 842, startPoint y: 167, endPoint x: 786, endPoint y: 167, distance: 56.7
click at [786, 167] on div "**********" at bounding box center [867, 226] width 170 height 350
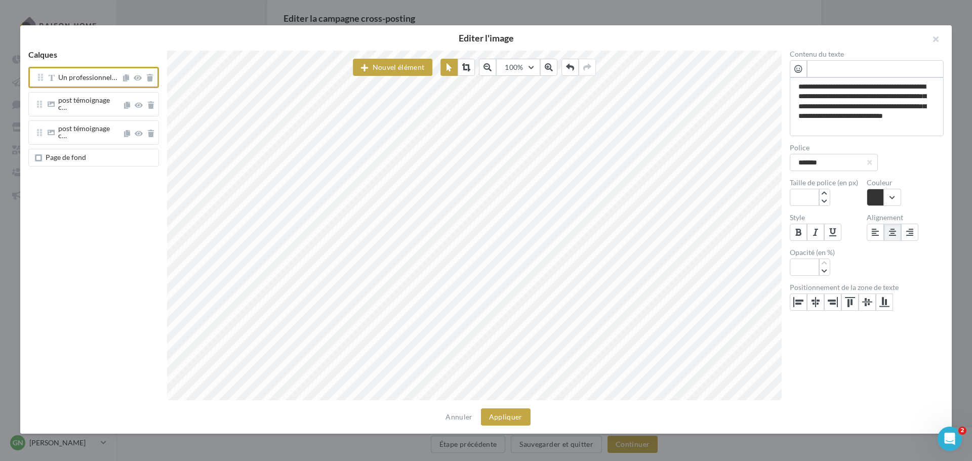
type input "*******"
click at [764, 174] on div "**********" at bounding box center [482, 226] width 924 height 350
click at [860, 161] on input "text" at bounding box center [834, 162] width 88 height 17
click at [860, 162] on input "text" at bounding box center [834, 162] width 88 height 17
click at [807, 197] on input "**" at bounding box center [804, 197] width 29 height 17
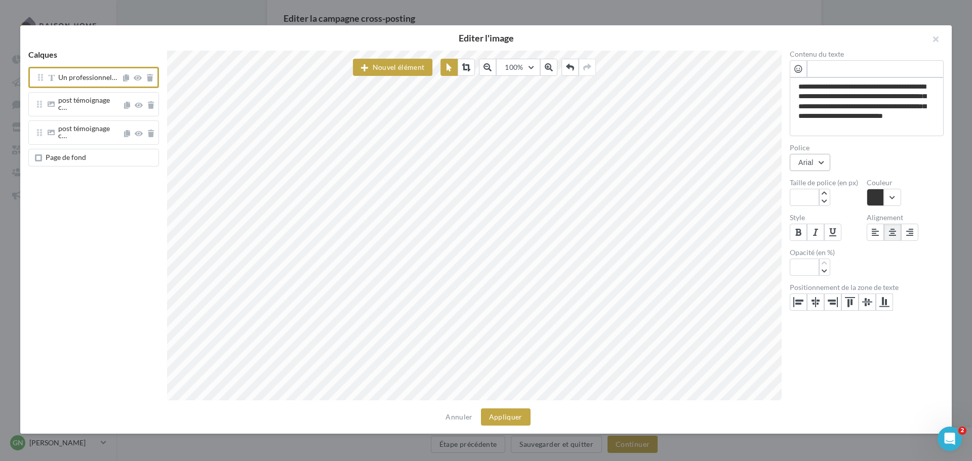
click at [819, 163] on button "Arial" at bounding box center [810, 162] width 41 height 17
click at [819, 196] on button "Poppins" at bounding box center [866, 189] width 152 height 26
click at [870, 231] on button at bounding box center [875, 232] width 17 height 17
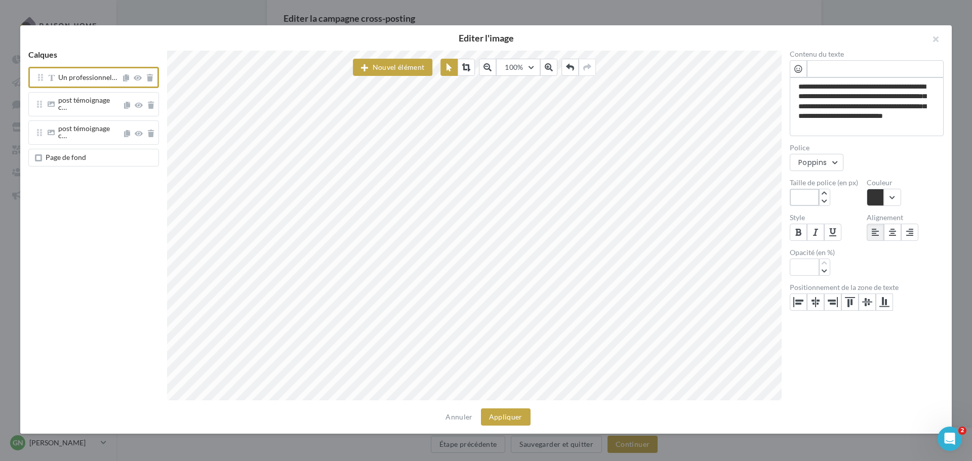
click at [816, 201] on input "**" at bounding box center [804, 197] width 29 height 17
type input "**"
click at [84, 149] on div "Page de fond" at bounding box center [93, 158] width 131 height 18
type textarea "**********"
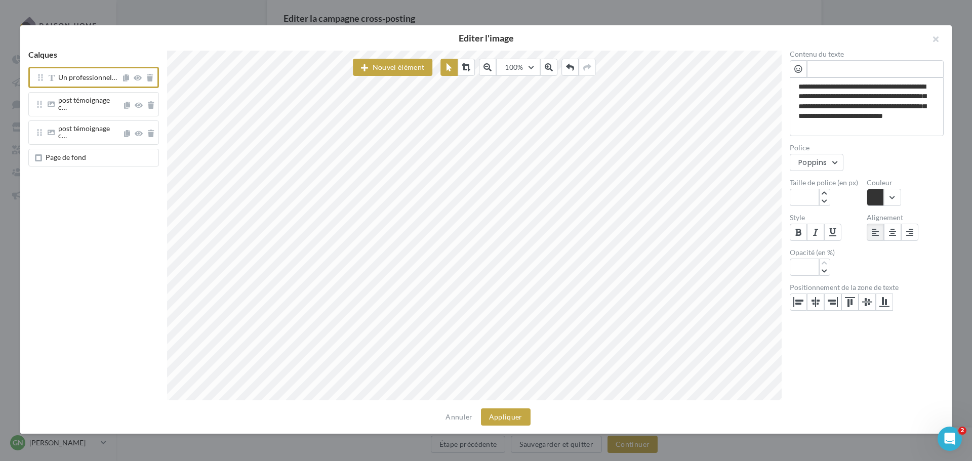
type textarea "**********"
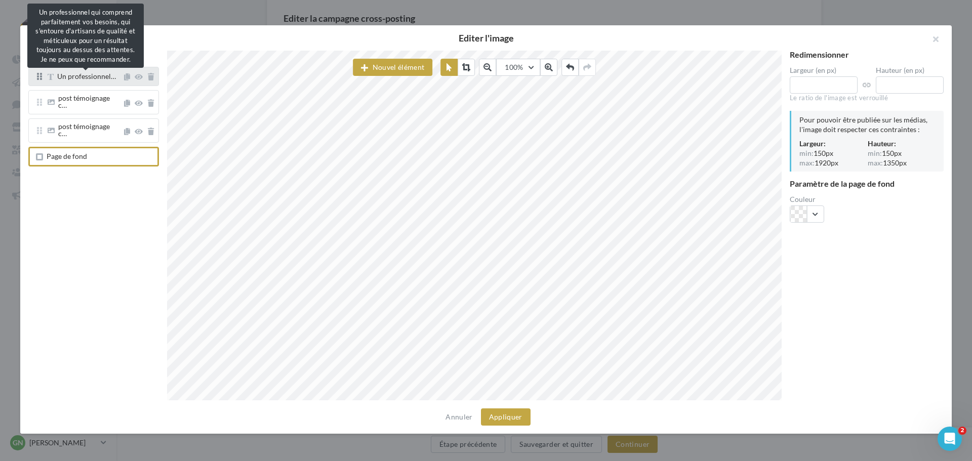
click at [83, 79] on span "Un professionnel…" at bounding box center [86, 76] width 59 height 9
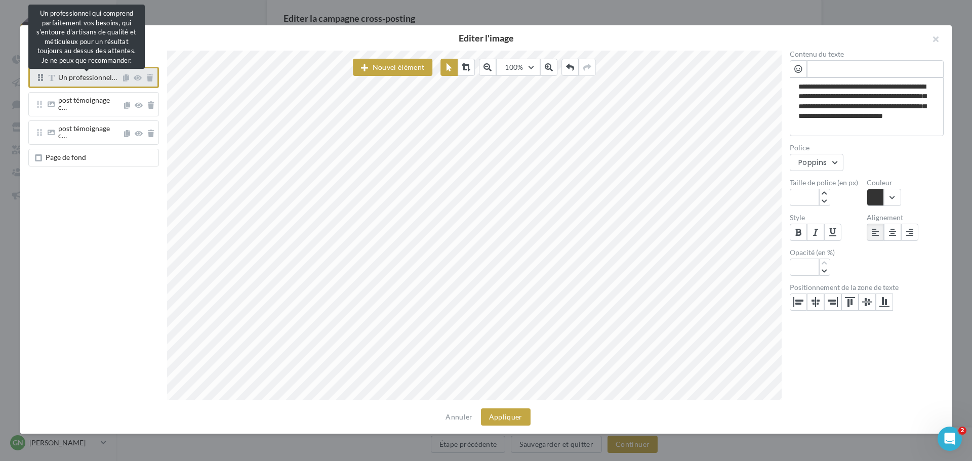
drag, startPoint x: 83, startPoint y: 79, endPoint x: 92, endPoint y: 81, distance: 9.3
click at [92, 81] on span "Un professionnel…" at bounding box center [87, 77] width 59 height 9
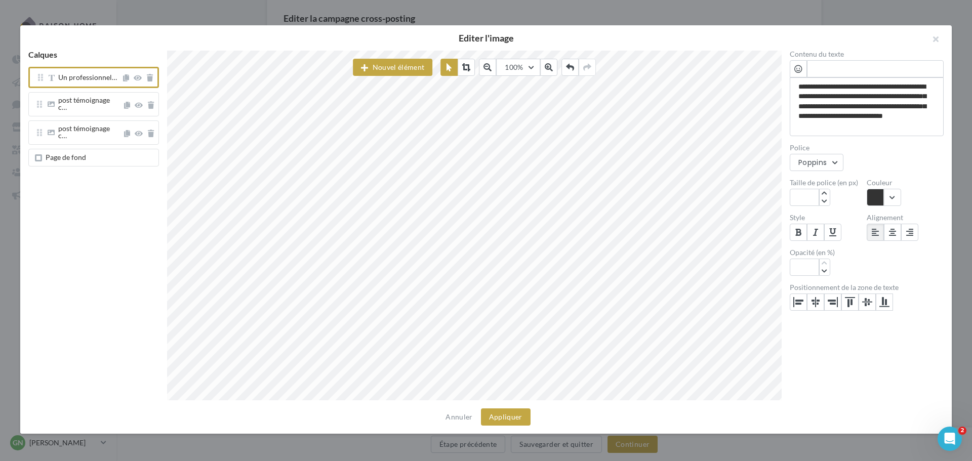
click at [848, 67] on span at bounding box center [875, 68] width 137 height 17
click at [798, 85] on textarea "**********" at bounding box center [867, 106] width 154 height 59
type textarea "**********"
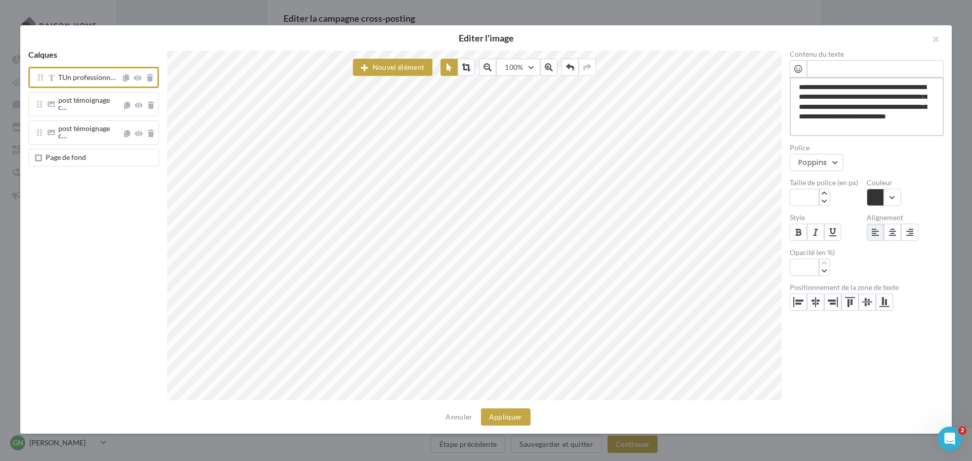
type textarea "**********"
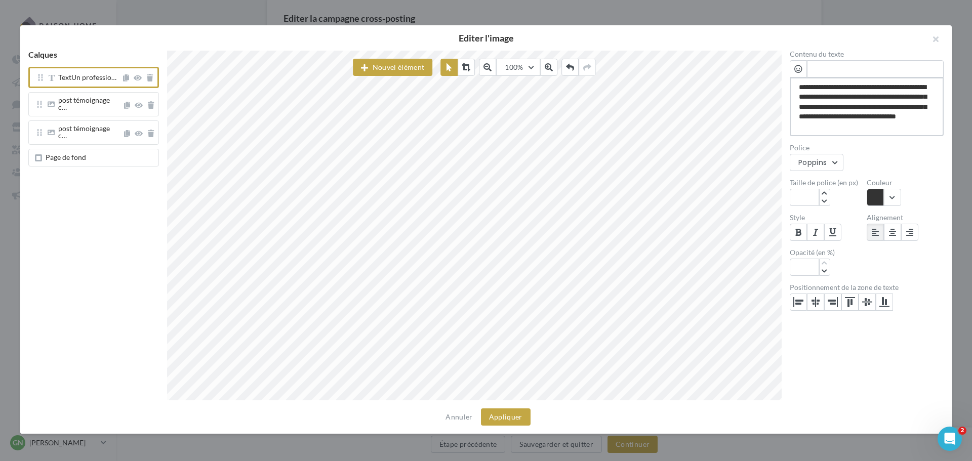
type textarea "**********"
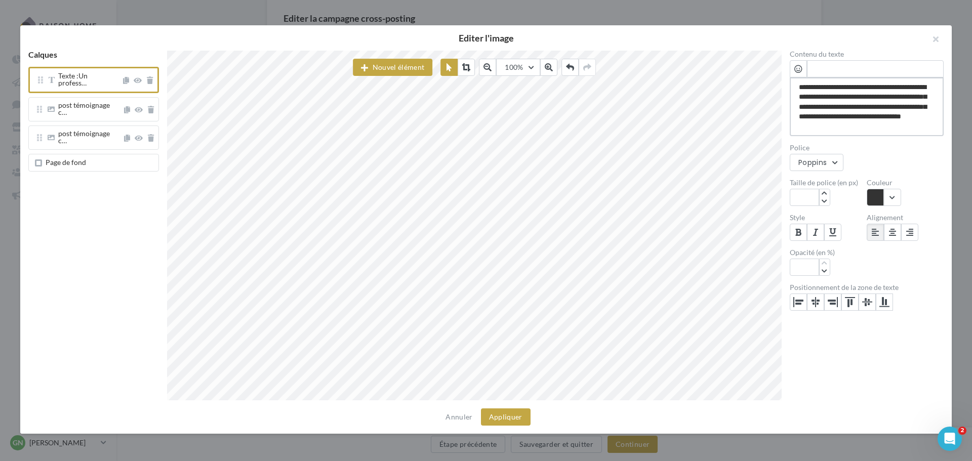
type textarea "**********"
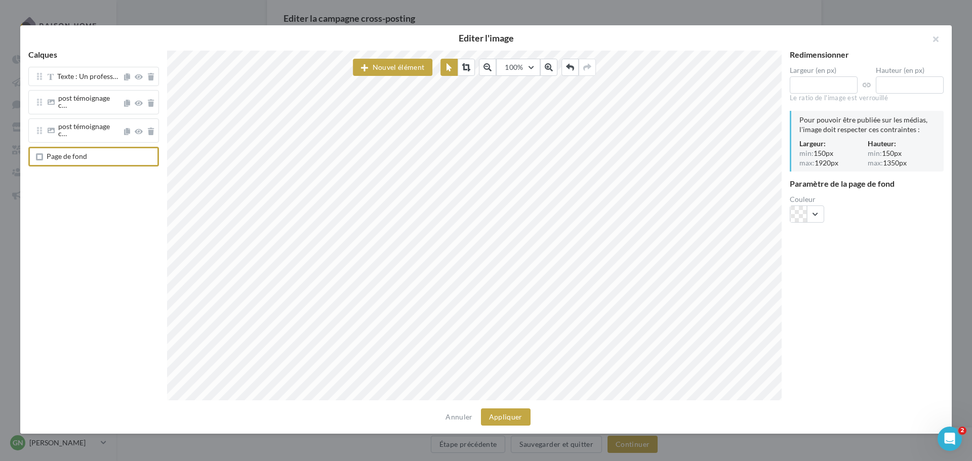
click at [95, 153] on span "Page de fond" at bounding box center [95, 157] width 115 height 8
click at [92, 124] on span "post témoignage c…" at bounding box center [84, 130] width 52 height 16
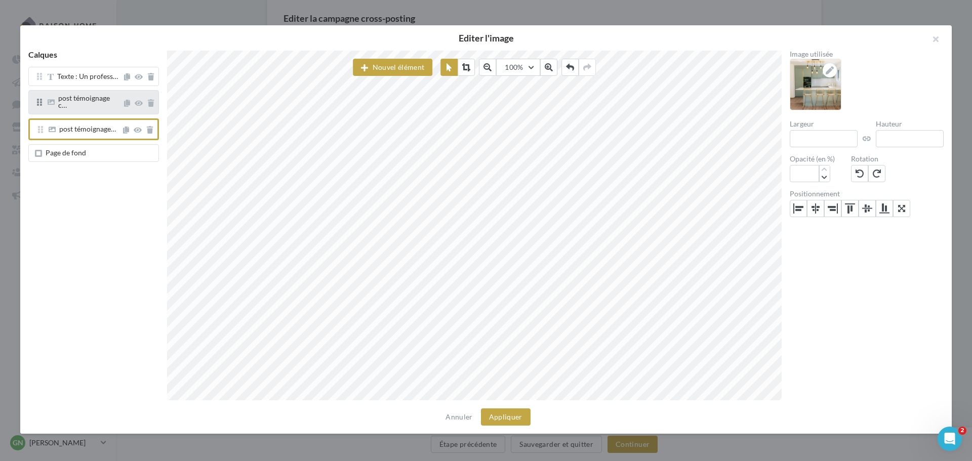
click at [92, 106] on div "post témoignage c…" at bounding box center [88, 103] width 61 height 17
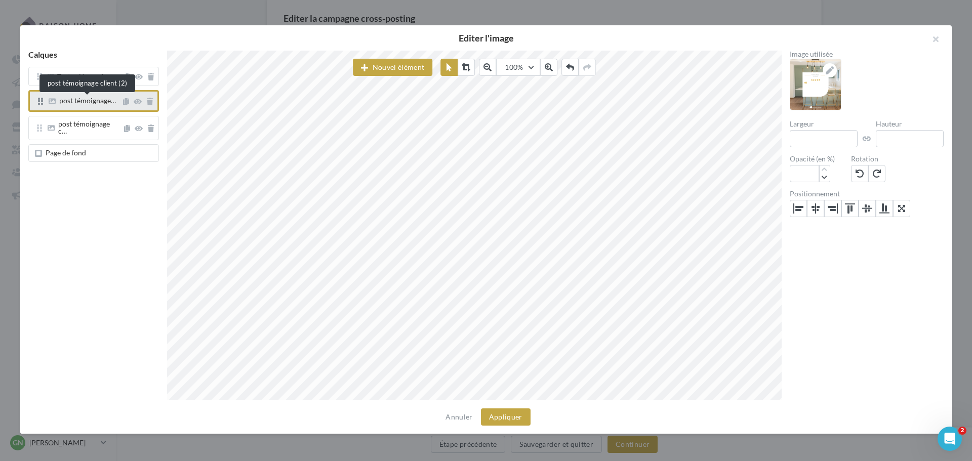
click at [87, 99] on span "post témoignage…" at bounding box center [87, 100] width 57 height 9
click at [377, 68] on button "Nouvel élément" at bounding box center [393, 67] width 80 height 17
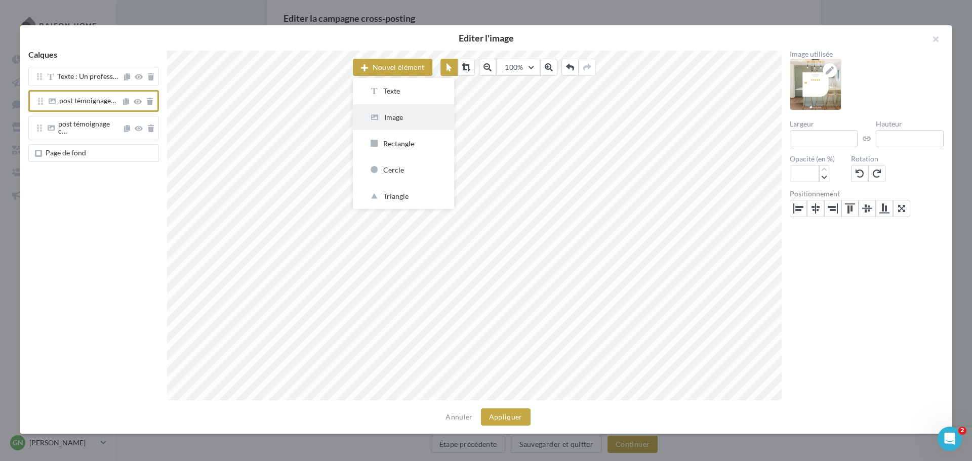
click at [404, 118] on div "Image" at bounding box center [403, 117] width 69 height 10
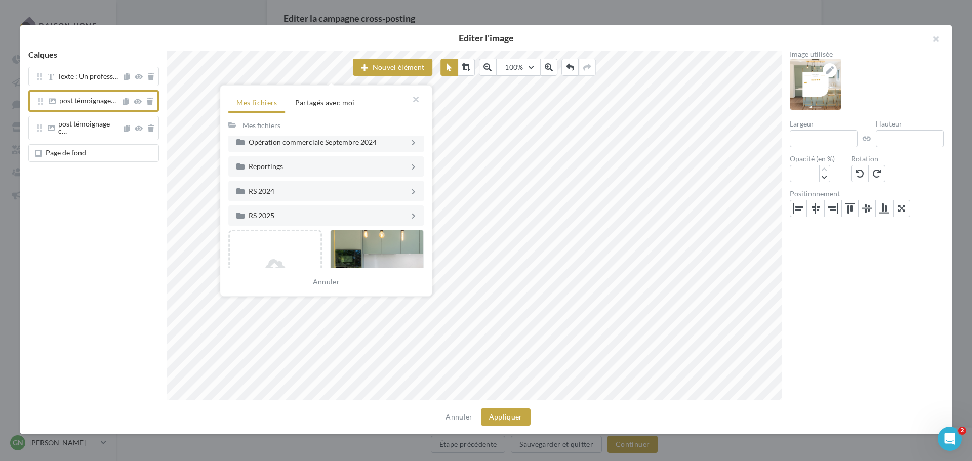
scroll to position [203, 0]
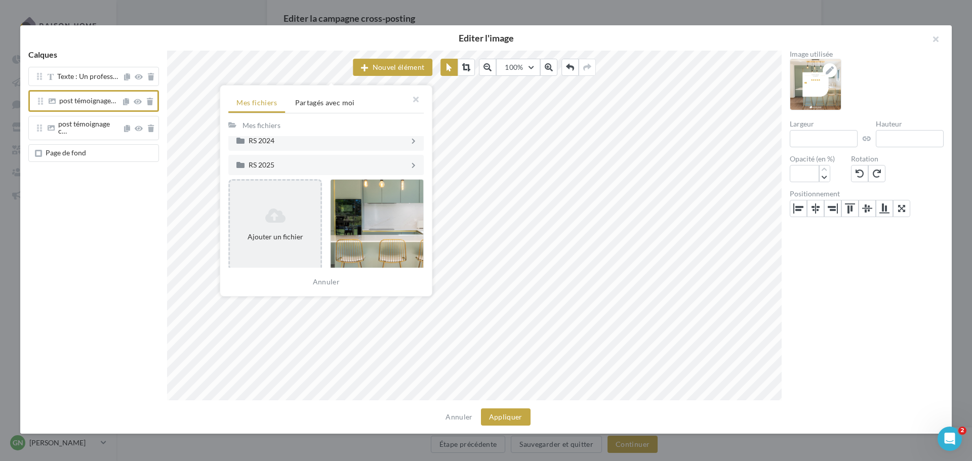
click at [283, 217] on icon at bounding box center [275, 216] width 83 height 16
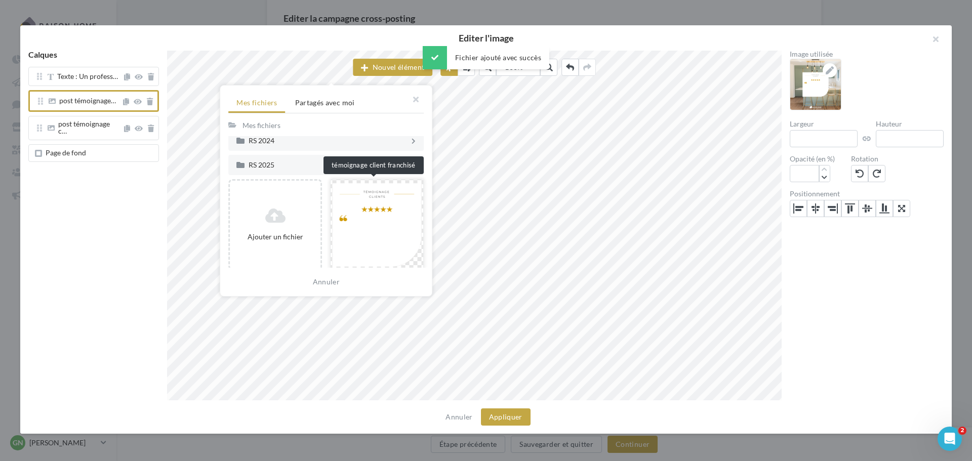
click at [383, 228] on div at bounding box center [377, 224] width 94 height 91
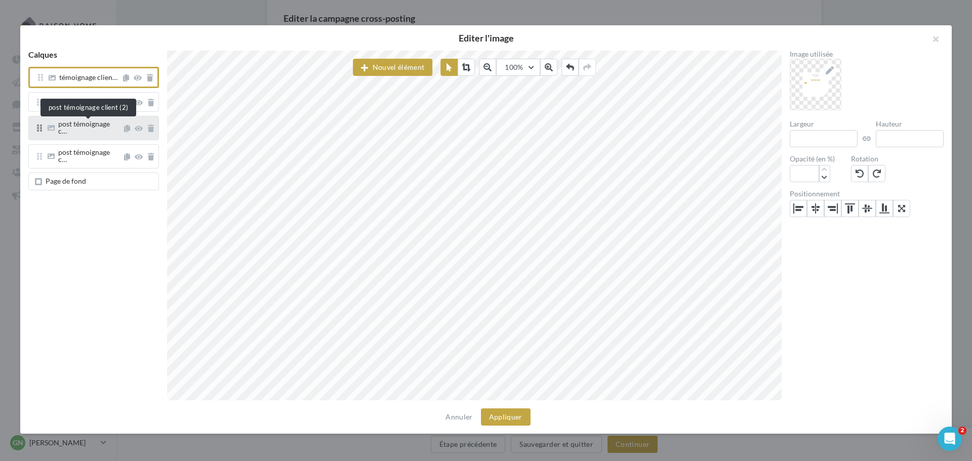
click at [87, 122] on span "post témoignage c…" at bounding box center [84, 128] width 52 height 16
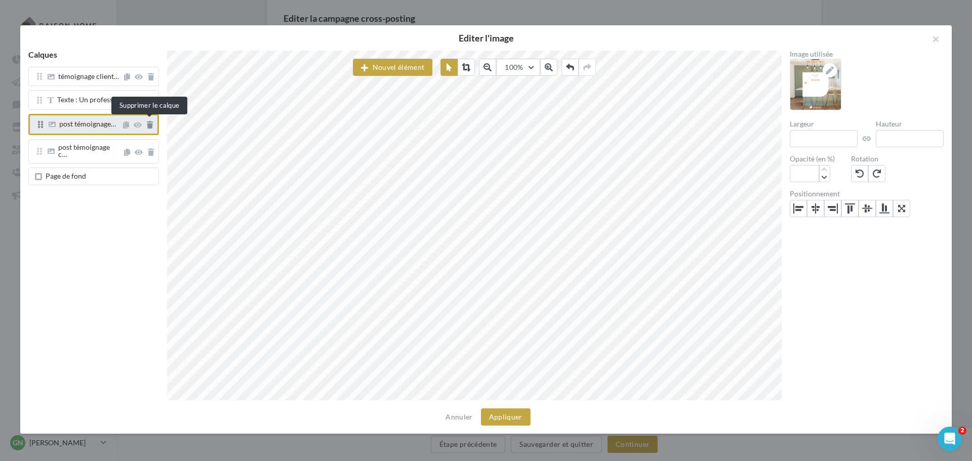
click at [148, 125] on icon at bounding box center [150, 125] width 6 height 7
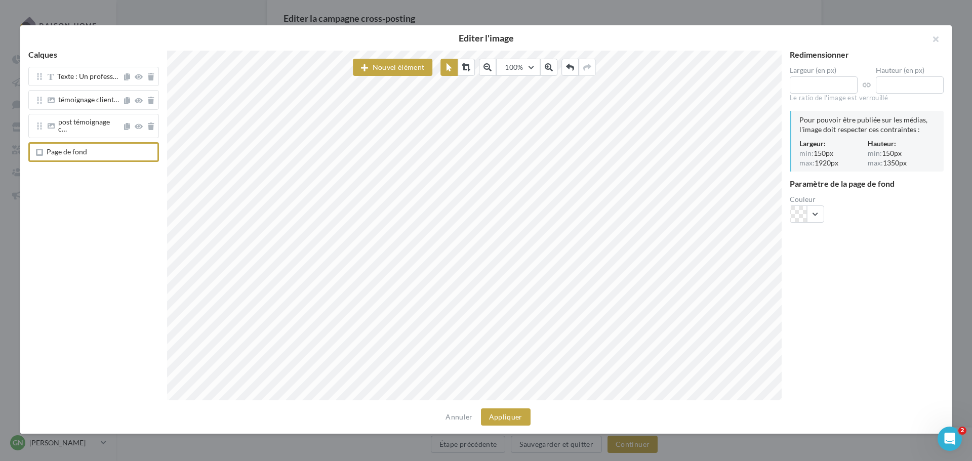
click at [87, 142] on div "Page de fond" at bounding box center [93, 152] width 131 height 20
click at [90, 122] on span "post témoignage c…" at bounding box center [84, 126] width 52 height 16
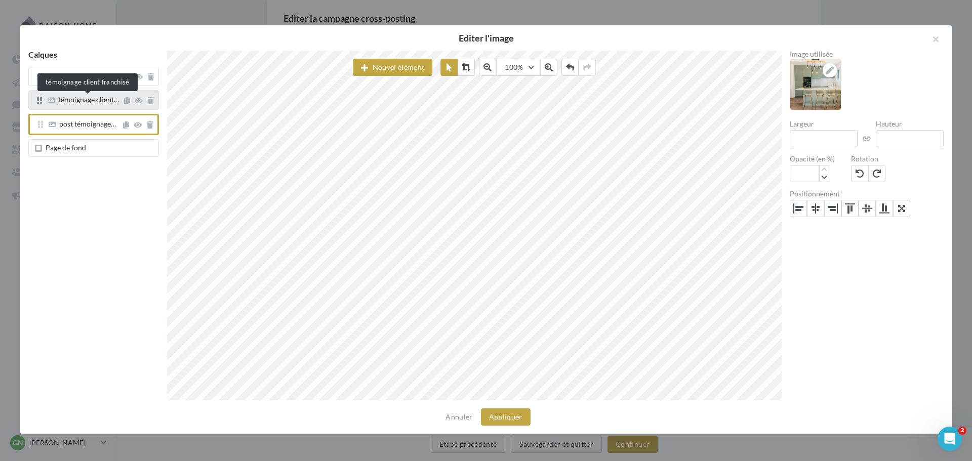
click at [87, 101] on span "témoignage client…" at bounding box center [88, 99] width 61 height 9
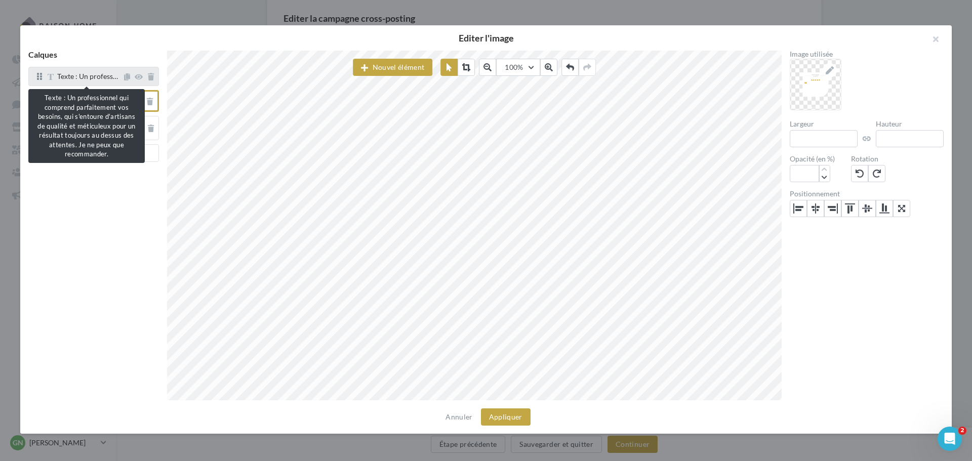
click at [84, 80] on span "Texte : Un profess…" at bounding box center [87, 76] width 61 height 9
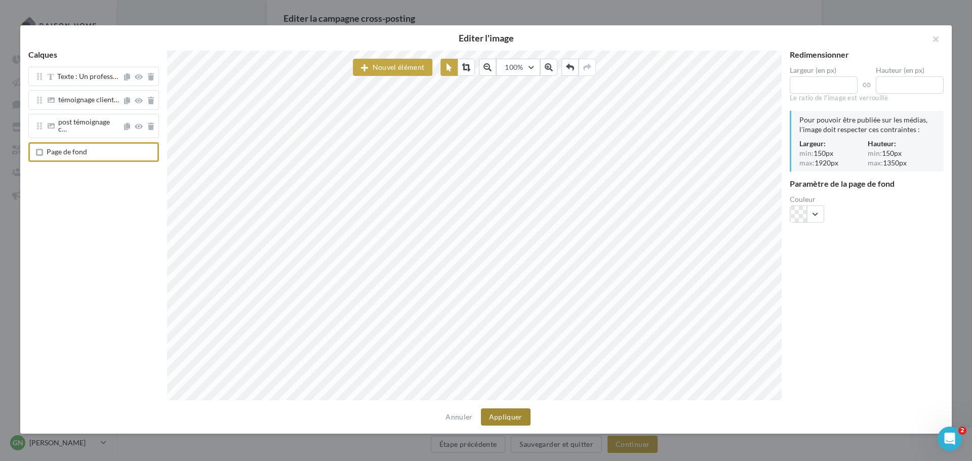
click at [507, 420] on button "Appliquer" at bounding box center [506, 417] width 50 height 17
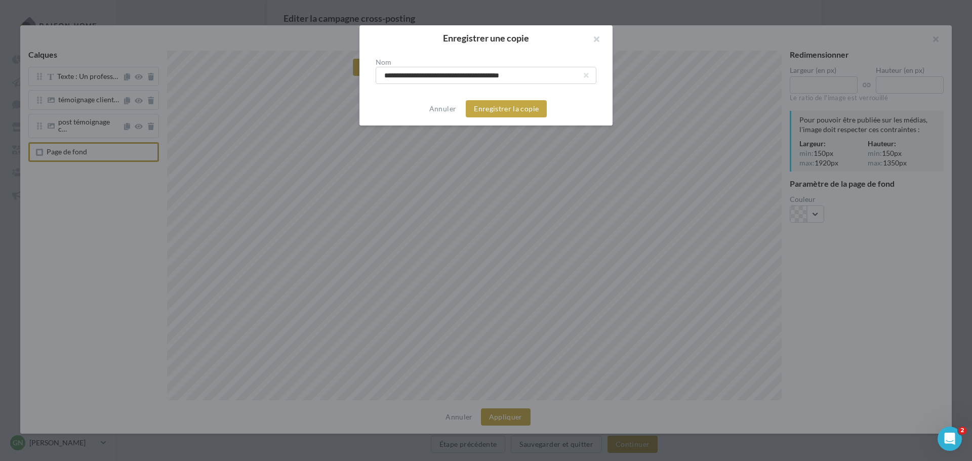
drag, startPoint x: 539, startPoint y: 79, endPoint x: 322, endPoint y: 85, distance: 217.4
click at [322, 85] on div "**********" at bounding box center [486, 230] width 972 height 461
type input "**********"
click at [489, 108] on button "Enregistrer la copie" at bounding box center [506, 108] width 81 height 17
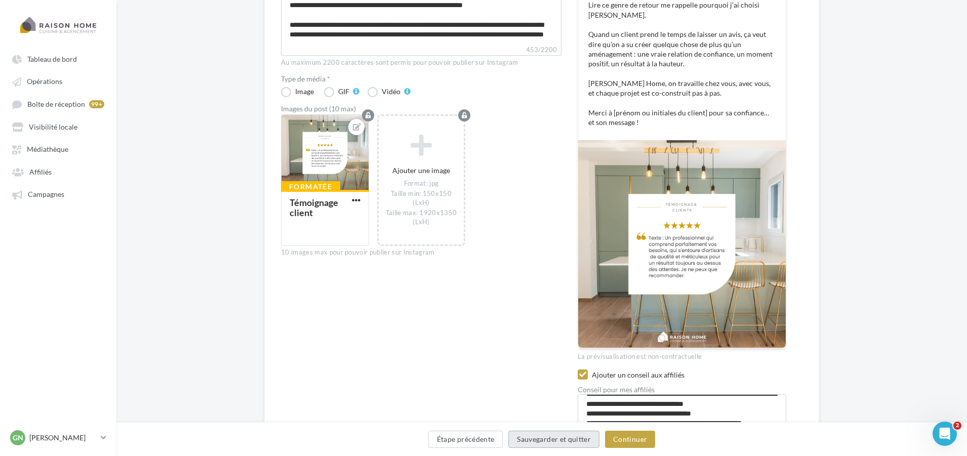
click at [531, 442] on button "Sauvegarder et quitter" at bounding box center [554, 439] width 91 height 17
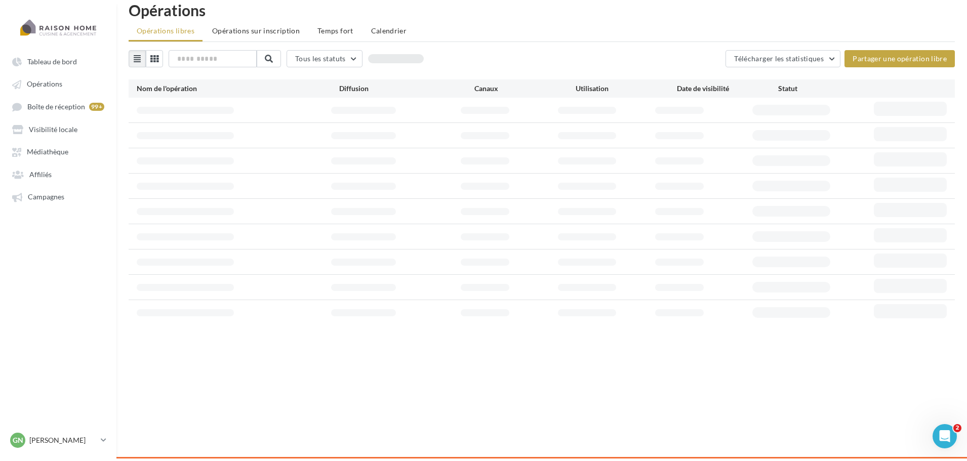
scroll to position [16, 0]
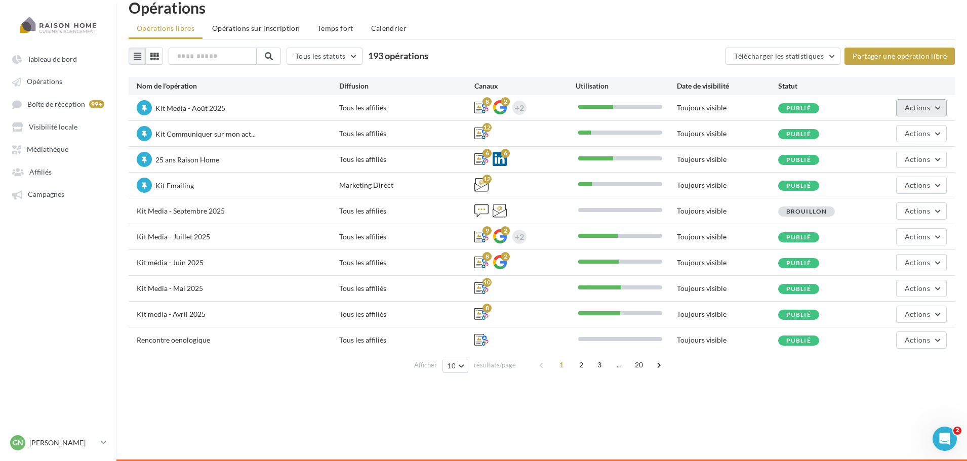
click at [930, 100] on button "Actions" at bounding box center [921, 107] width 51 height 17
click at [879, 137] on button "Editer" at bounding box center [893, 132] width 107 height 26
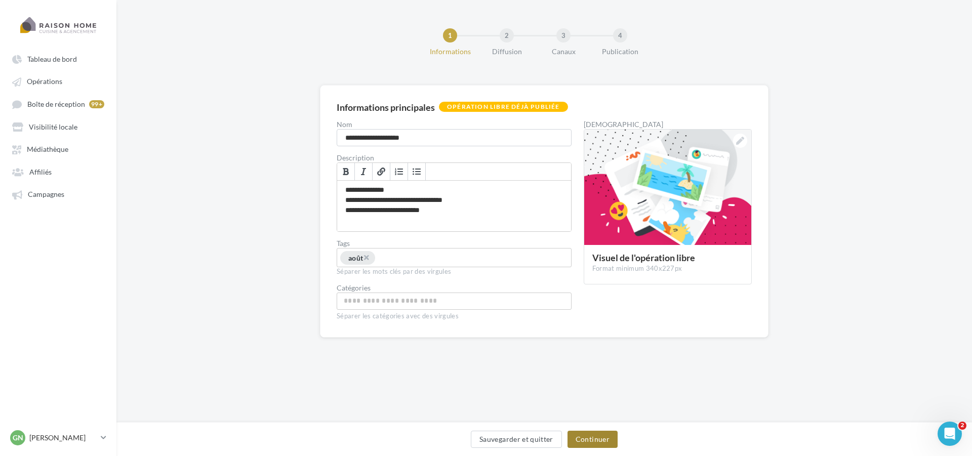
click at [589, 444] on button "Continuer" at bounding box center [593, 439] width 50 height 17
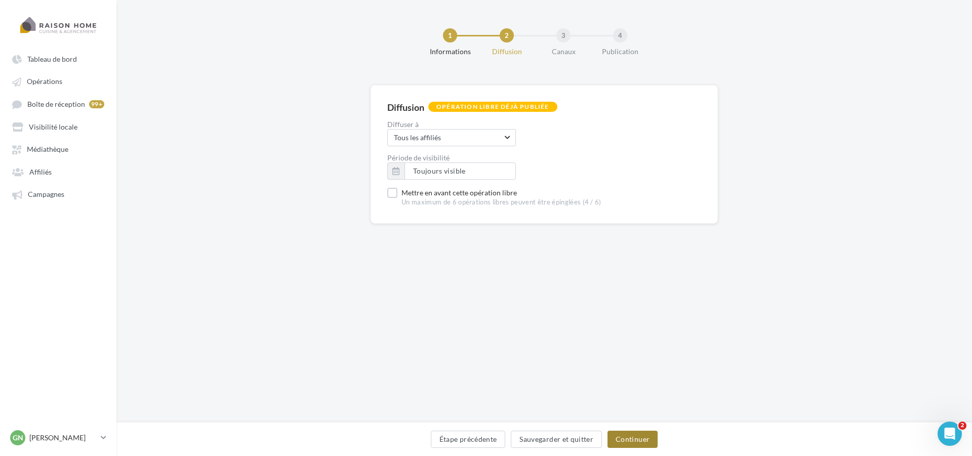
click at [620, 439] on button "Continuer" at bounding box center [633, 439] width 50 height 17
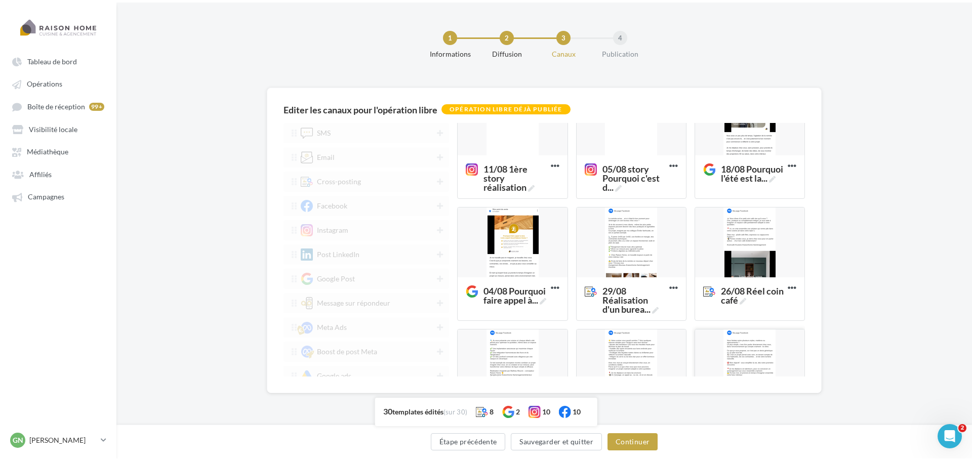
scroll to position [760, 0]
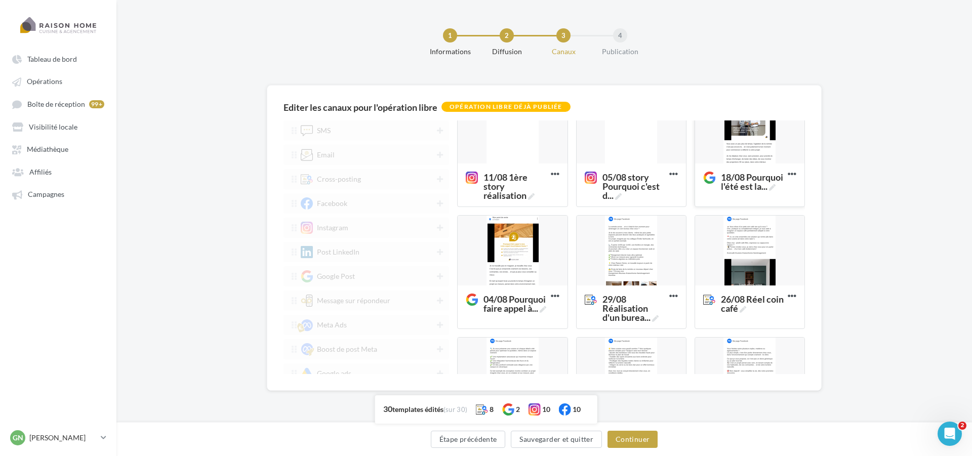
click at [749, 142] on div at bounding box center [749, 129] width 109 height 71
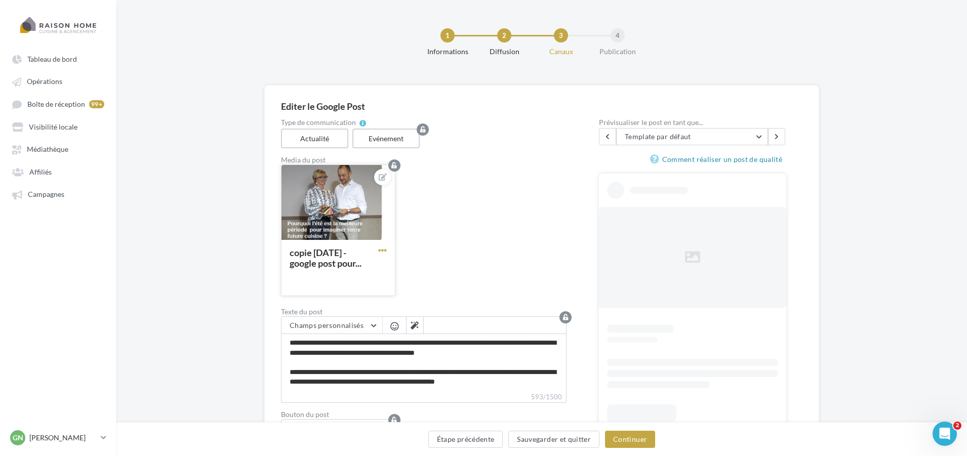
click at [384, 250] on span "button" at bounding box center [382, 250] width 9 height 9
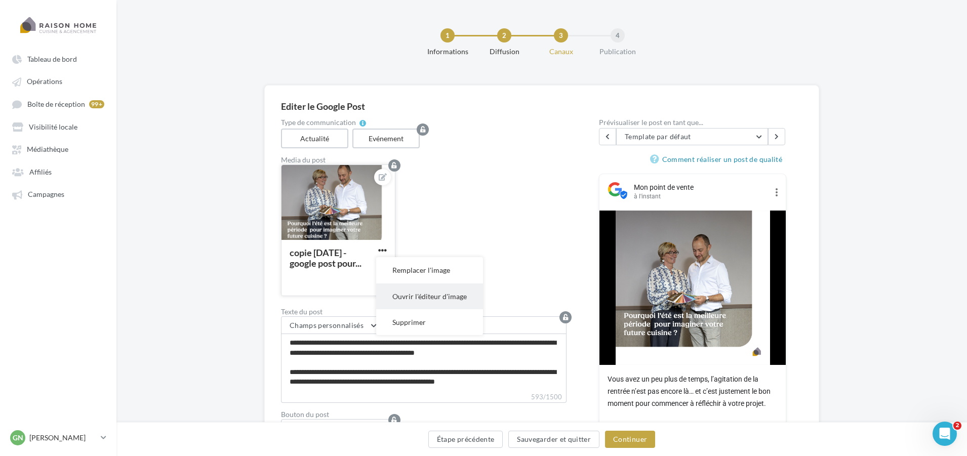
click at [428, 295] on button "Ouvrir l'éditeur d'image" at bounding box center [429, 297] width 107 height 26
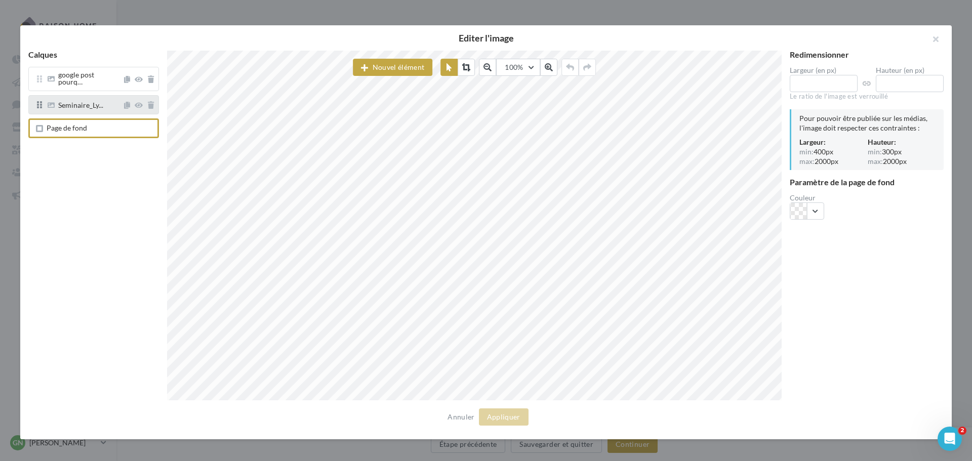
click at [86, 106] on div "Seminaire_Ly..." at bounding box center [93, 104] width 131 height 19
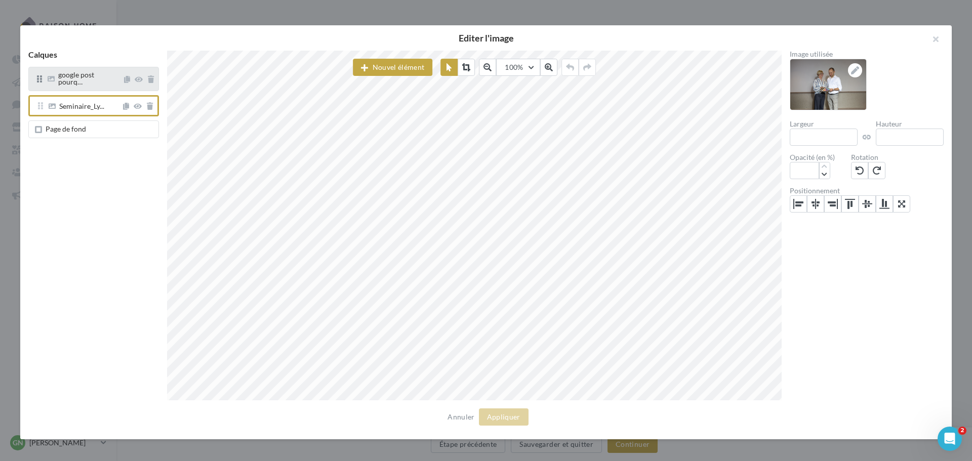
click at [83, 82] on div "google post pourq…" at bounding box center [88, 79] width 61 height 17
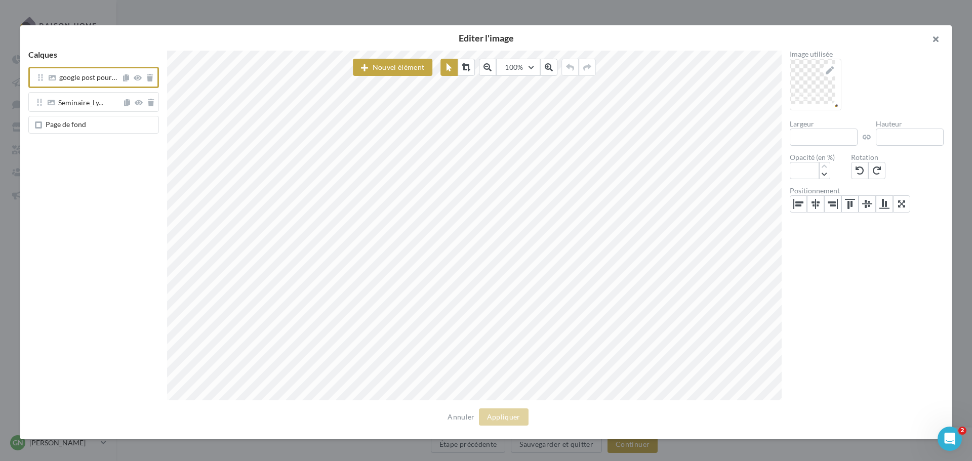
click at [940, 38] on button "button" at bounding box center [932, 40] width 41 height 30
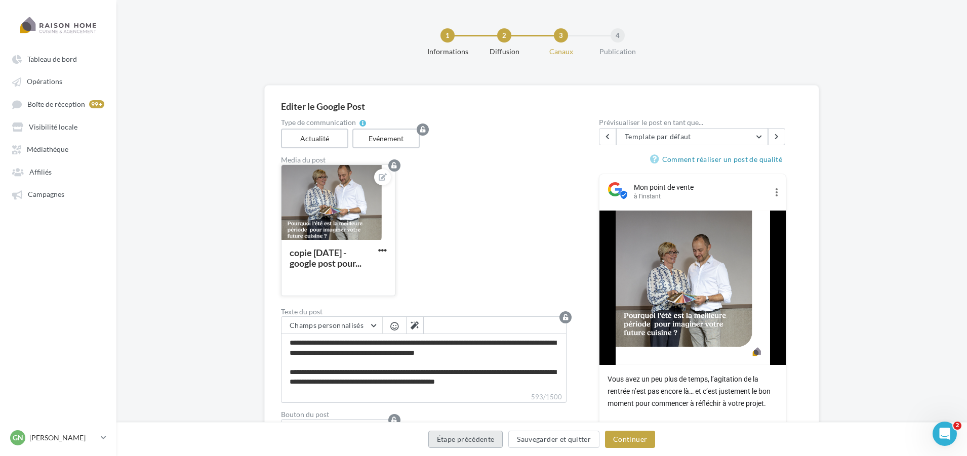
click at [473, 441] on button "Étape précédente" at bounding box center [465, 439] width 75 height 17
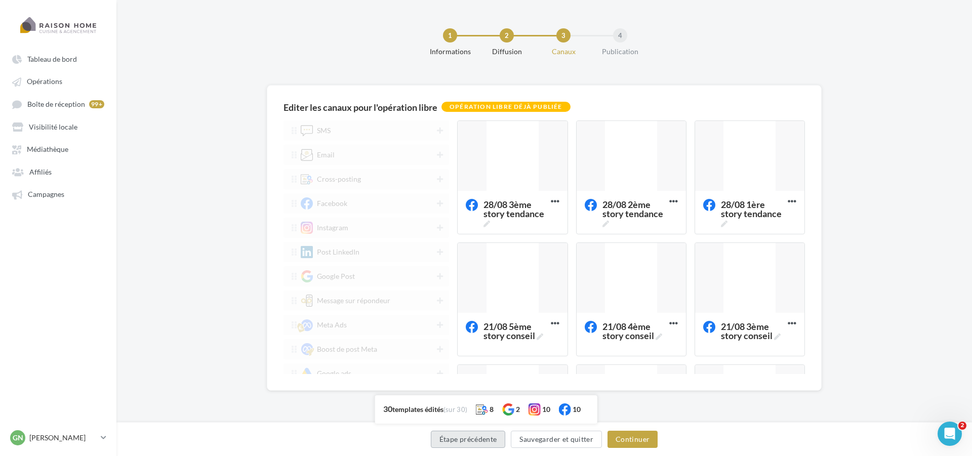
click at [450, 442] on button "Étape précédente" at bounding box center [468, 439] width 75 height 17
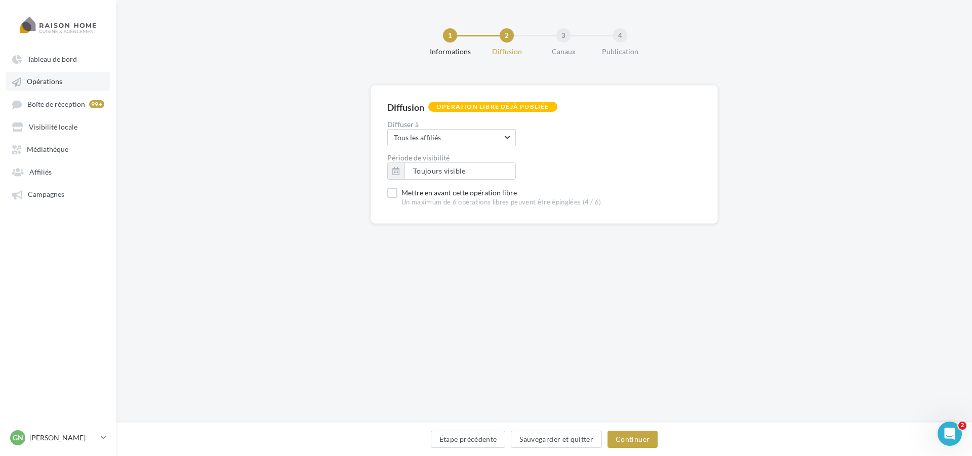
click at [59, 82] on span "Opérations" at bounding box center [44, 81] width 35 height 9
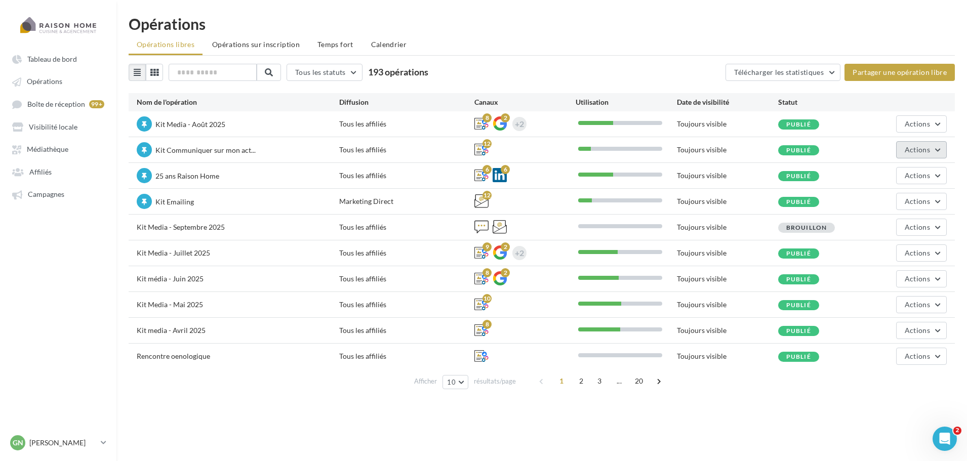
click at [906, 148] on span "Actions" at bounding box center [917, 149] width 25 height 9
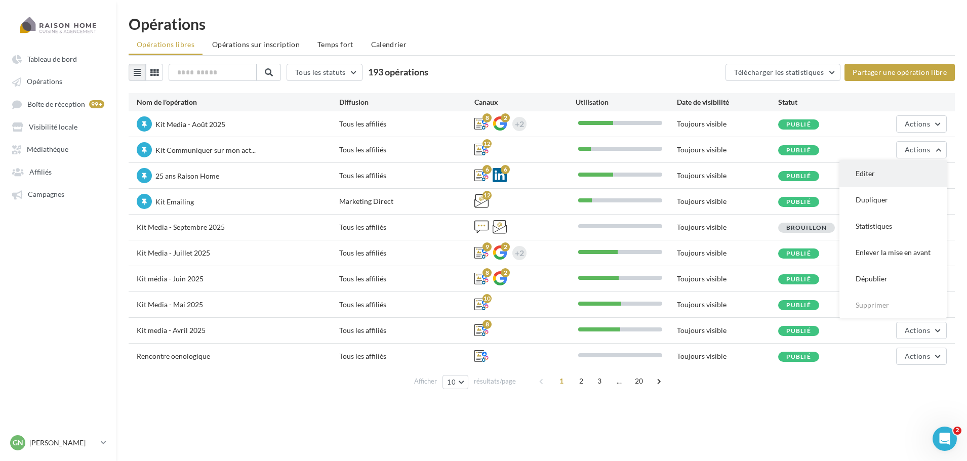
click at [877, 179] on button "Editer" at bounding box center [893, 174] width 107 height 26
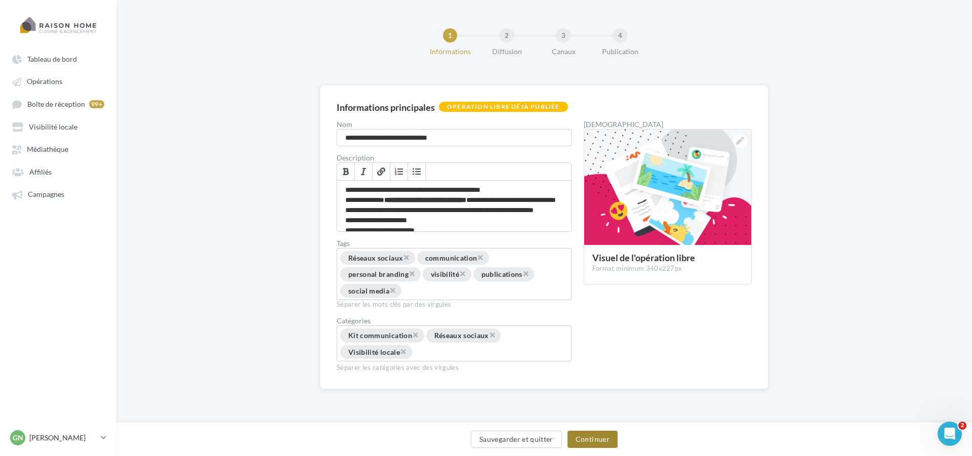
click at [588, 443] on button "Continuer" at bounding box center [593, 439] width 50 height 17
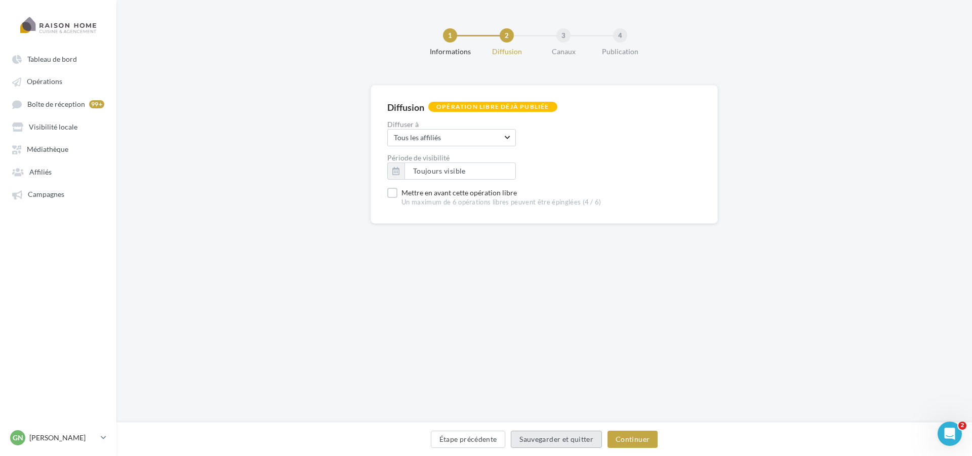
click at [589, 442] on button "Sauvegarder et quitter" at bounding box center [556, 439] width 91 height 17
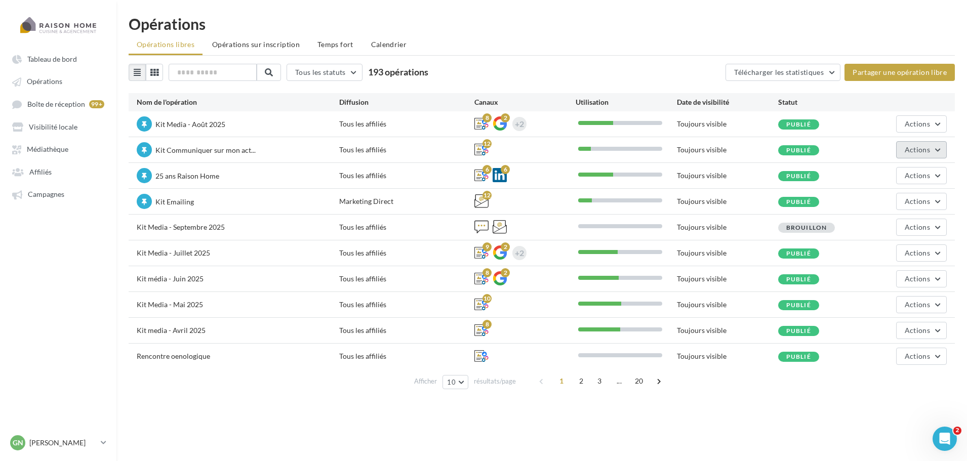
click at [905, 153] on button "Actions" at bounding box center [921, 149] width 51 height 17
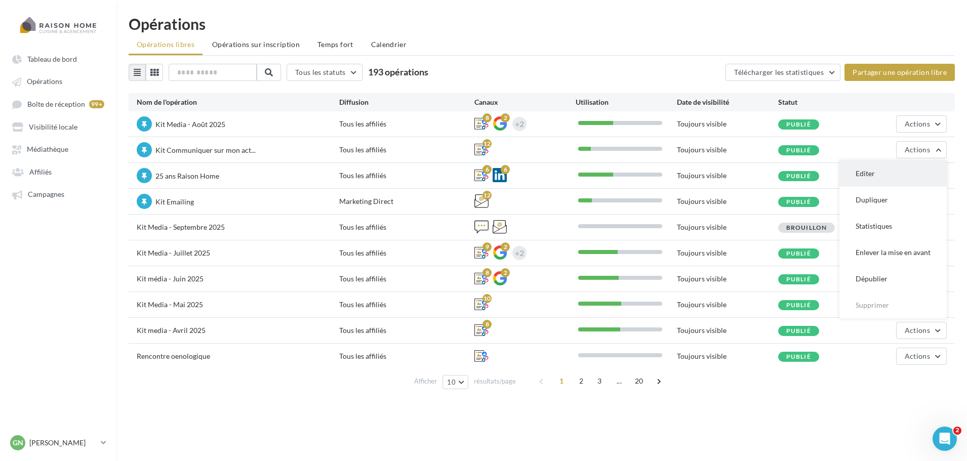
click at [874, 178] on button "Editer" at bounding box center [893, 174] width 107 height 26
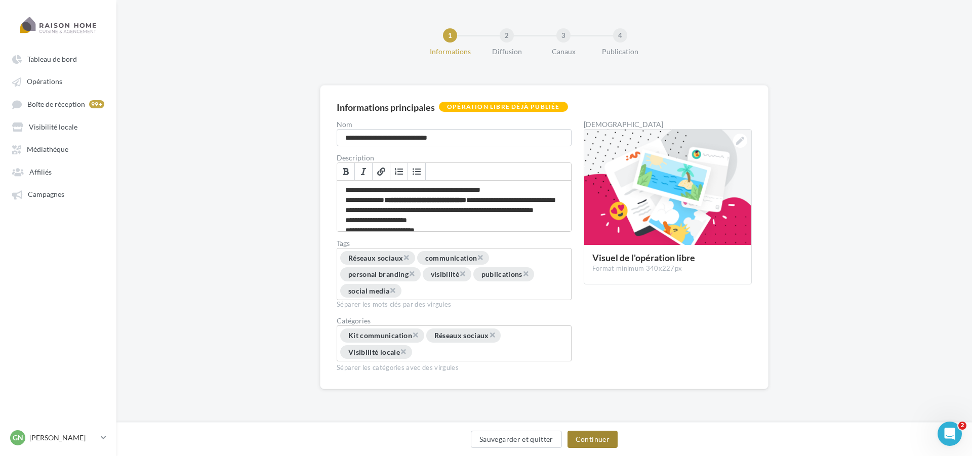
click at [589, 441] on button "Continuer" at bounding box center [593, 439] width 50 height 17
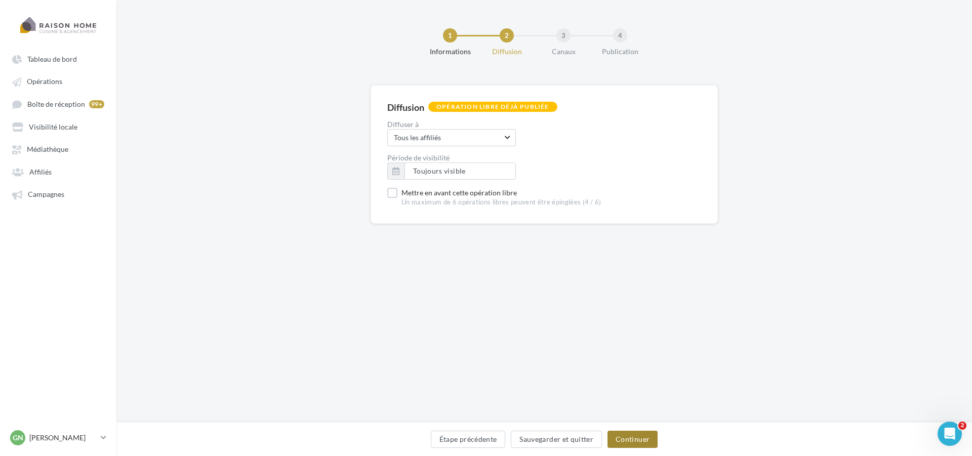
click at [618, 435] on button "Continuer" at bounding box center [633, 439] width 50 height 17
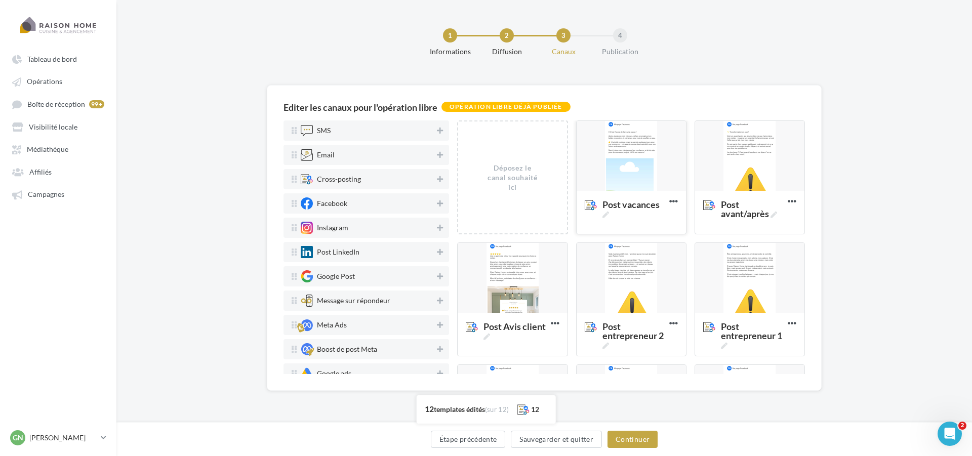
click at [634, 187] on div at bounding box center [631, 156] width 109 height 71
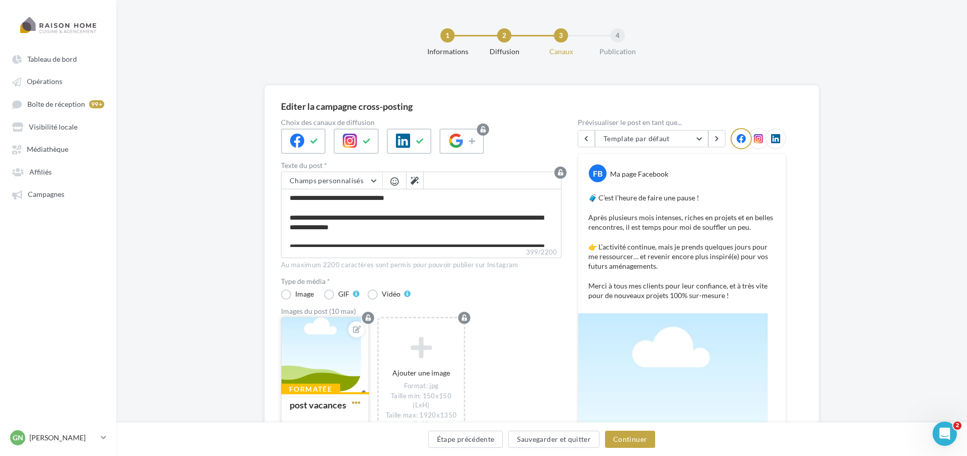
click at [356, 401] on span "button" at bounding box center [356, 403] width 9 height 9
click at [393, 355] on button "Ouvrir l'éditeur d'image" at bounding box center [403, 356] width 107 height 26
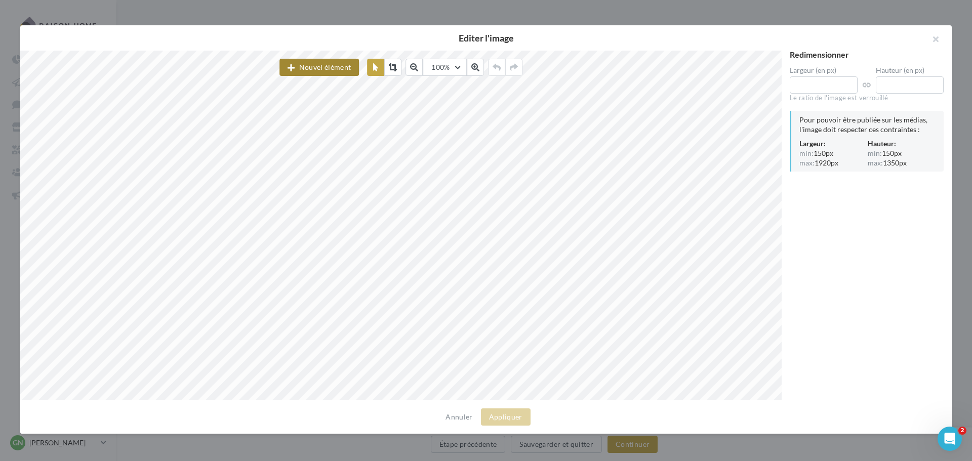
click at [333, 72] on button "Nouvel élément" at bounding box center [320, 67] width 80 height 17
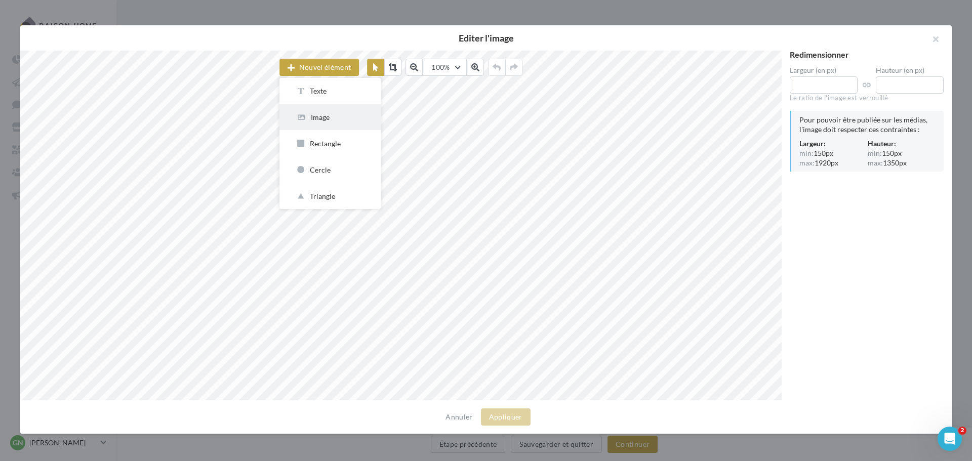
click at [333, 116] on div "Image" at bounding box center [330, 117] width 69 height 10
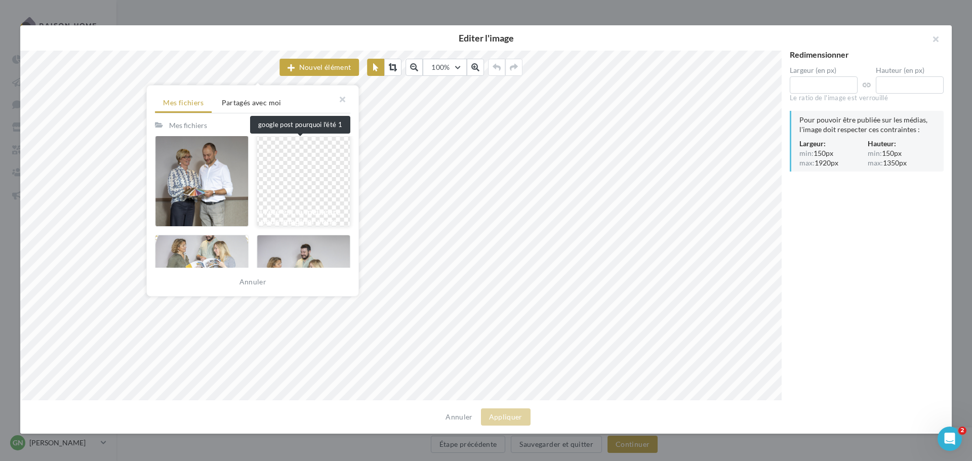
scroll to position [2229, 0]
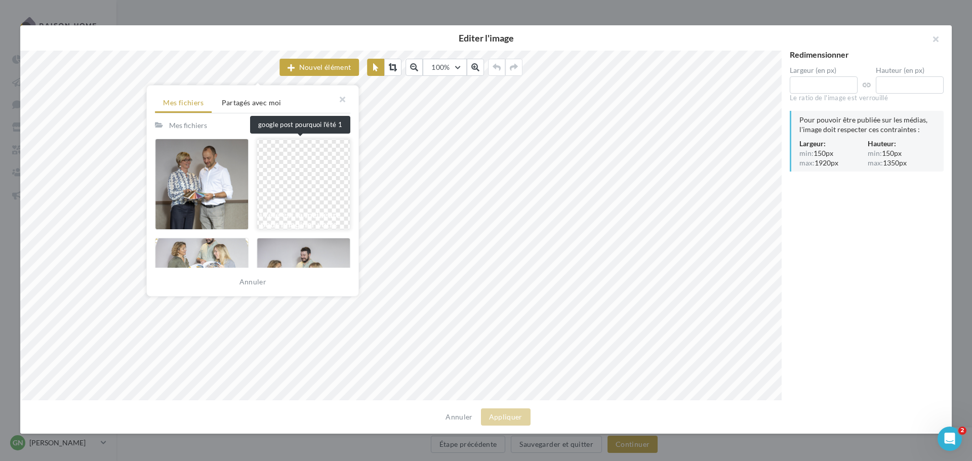
click at [298, 196] on div at bounding box center [304, 184] width 94 height 91
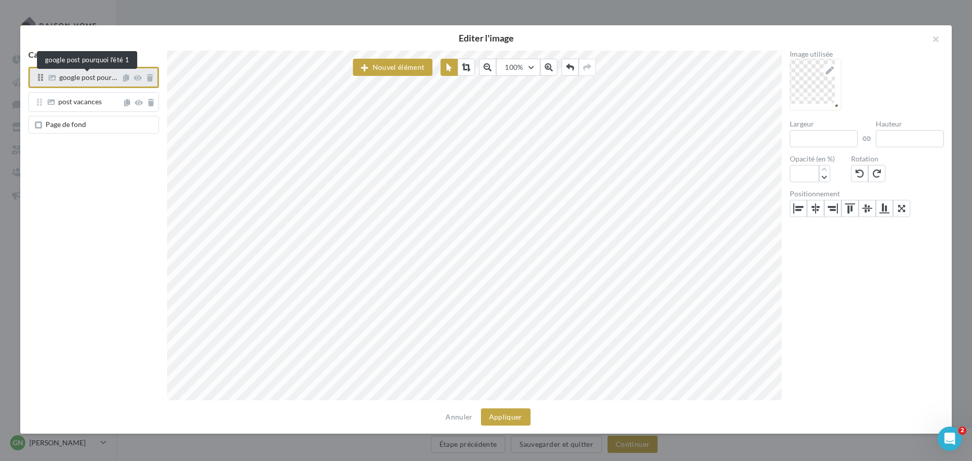
click at [81, 74] on span "google post pour…" at bounding box center [88, 77] width 58 height 9
click at [79, 125] on span "Page de fond" at bounding box center [66, 124] width 41 height 9
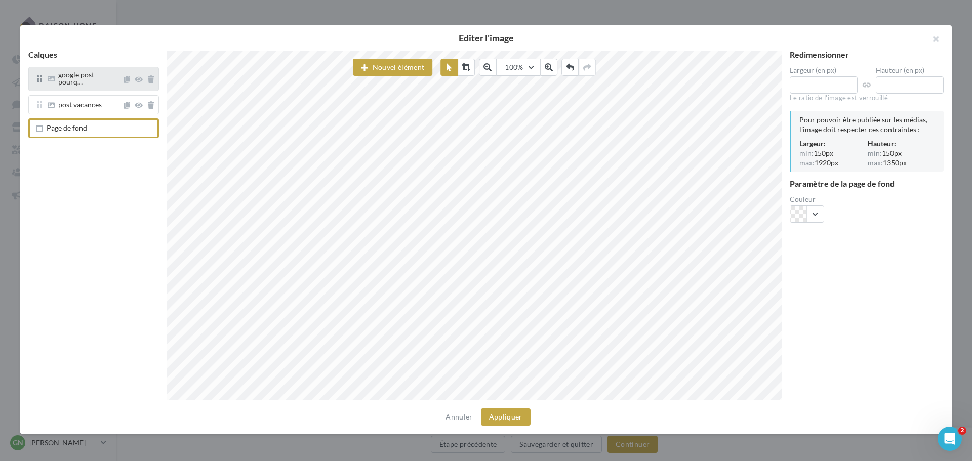
click at [96, 83] on div "google post pourq…" at bounding box center [93, 79] width 131 height 24
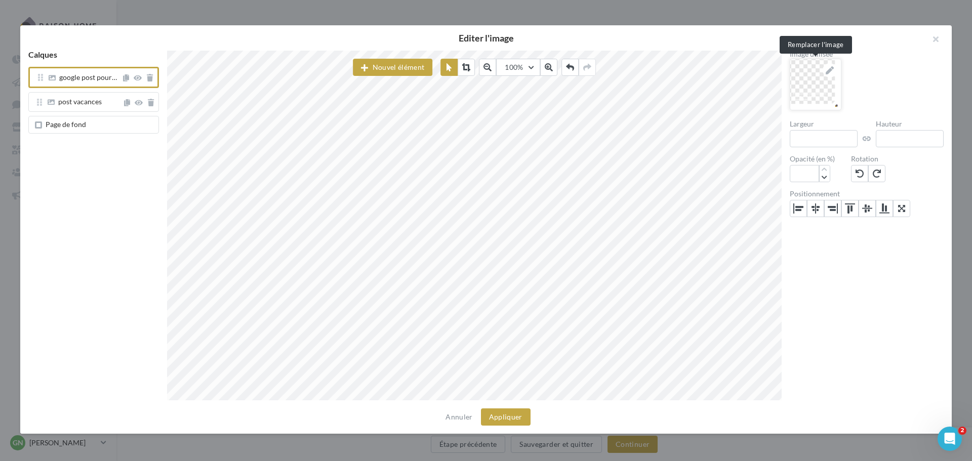
click at [805, 81] on img at bounding box center [816, 84] width 51 height 51
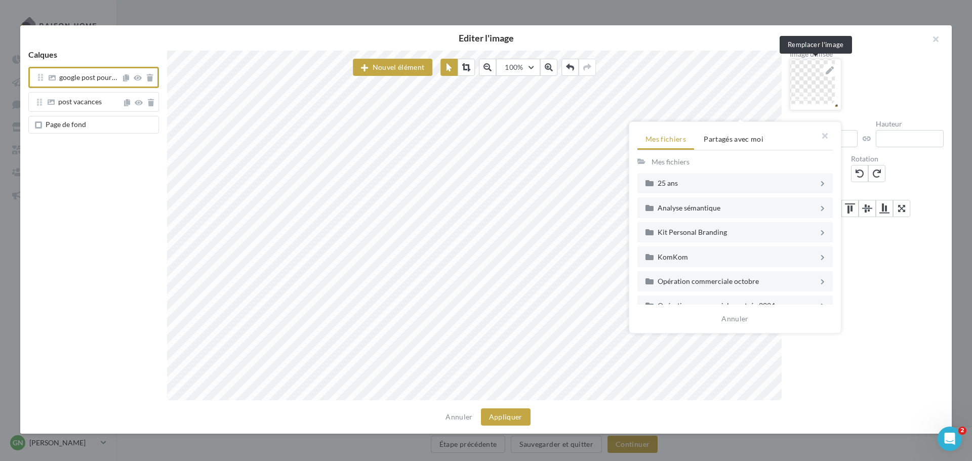
click at [832, 70] on icon at bounding box center [830, 70] width 8 height 8
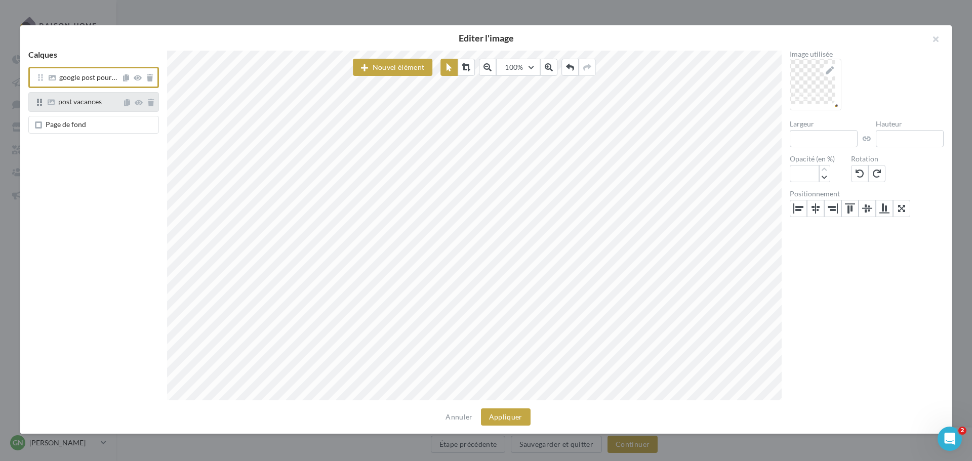
click at [89, 101] on span "post vacances" at bounding box center [80, 101] width 44 height 9
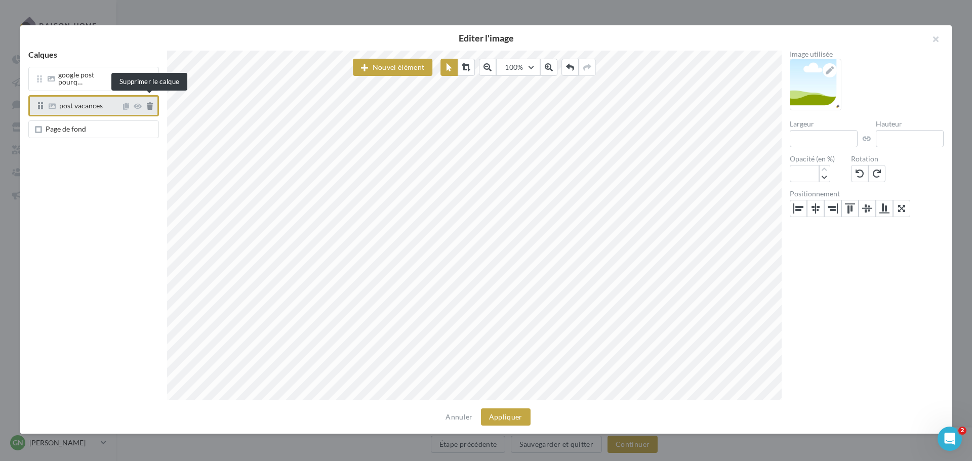
click at [149, 103] on icon at bounding box center [150, 106] width 6 height 7
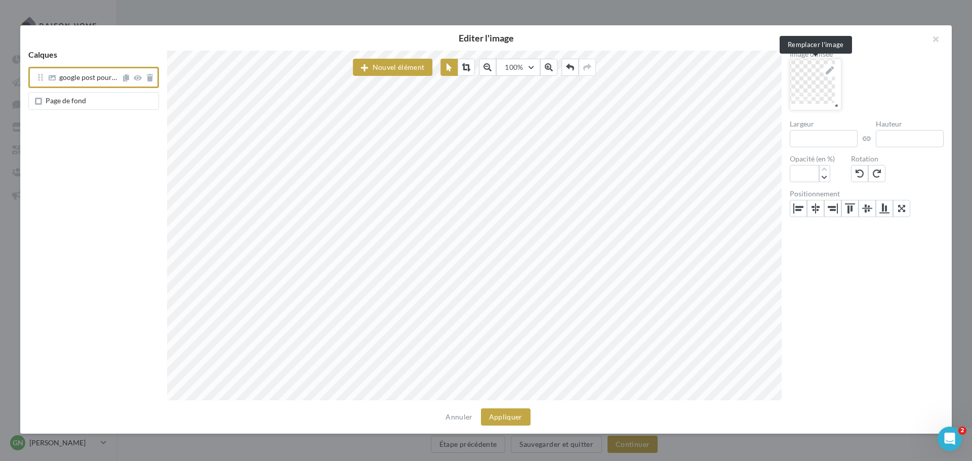
click at [828, 72] on icon at bounding box center [830, 70] width 8 height 8
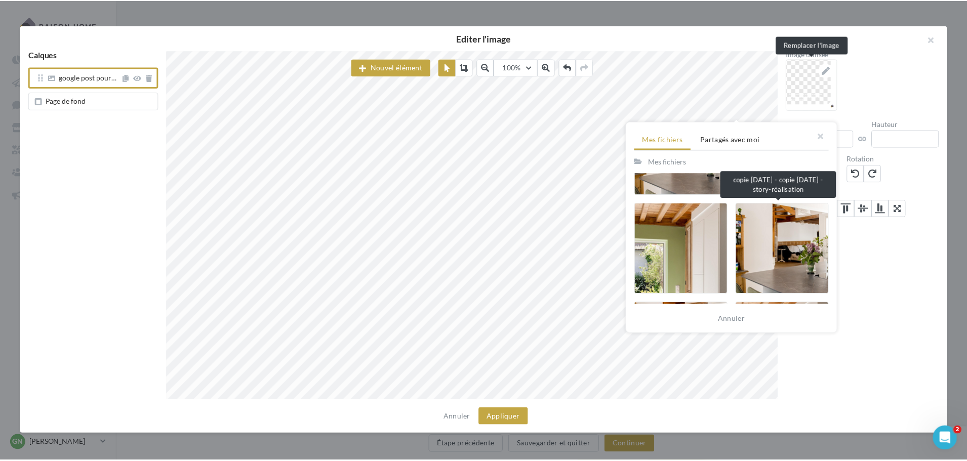
scroll to position [1114, 0]
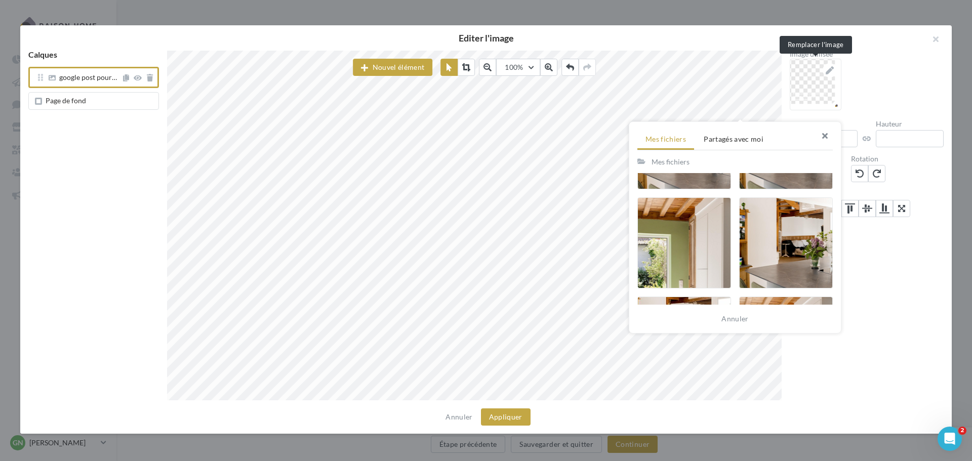
click at [822, 131] on button "button" at bounding box center [821, 137] width 41 height 30
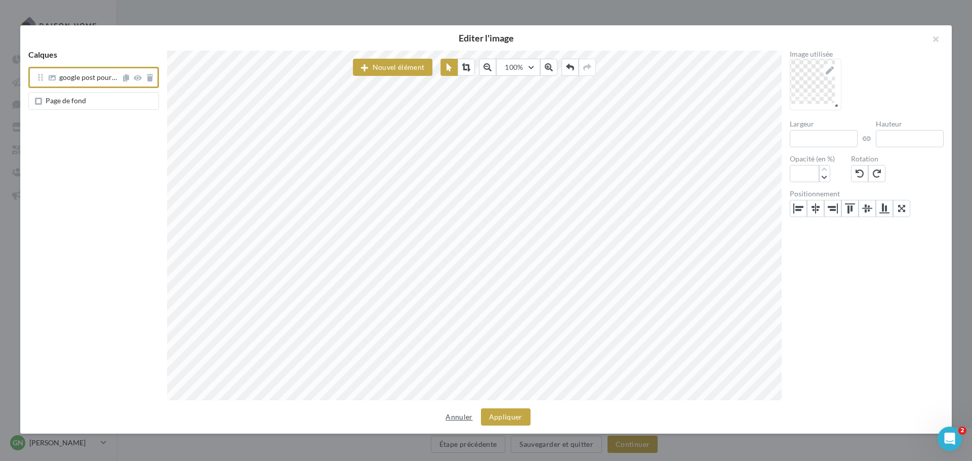
click at [462, 421] on button "Annuler" at bounding box center [459, 417] width 35 height 12
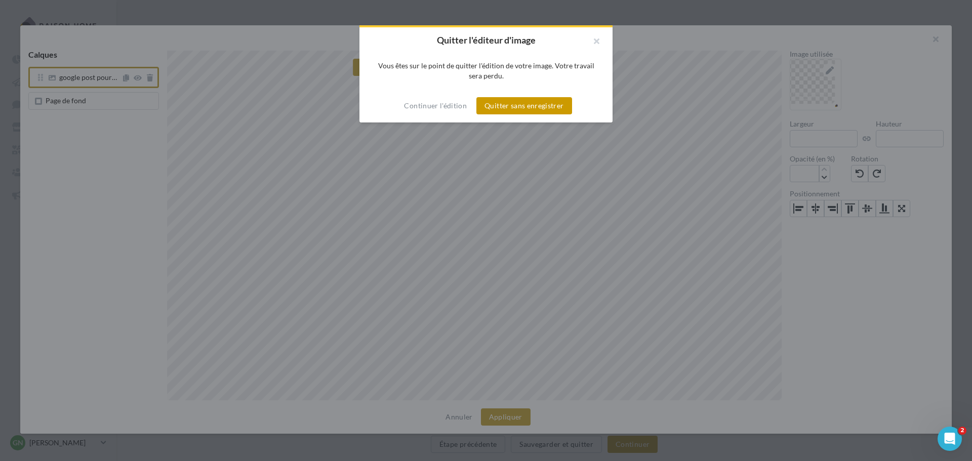
click at [520, 107] on button "Quitter sans enregistrer" at bounding box center [524, 105] width 95 height 17
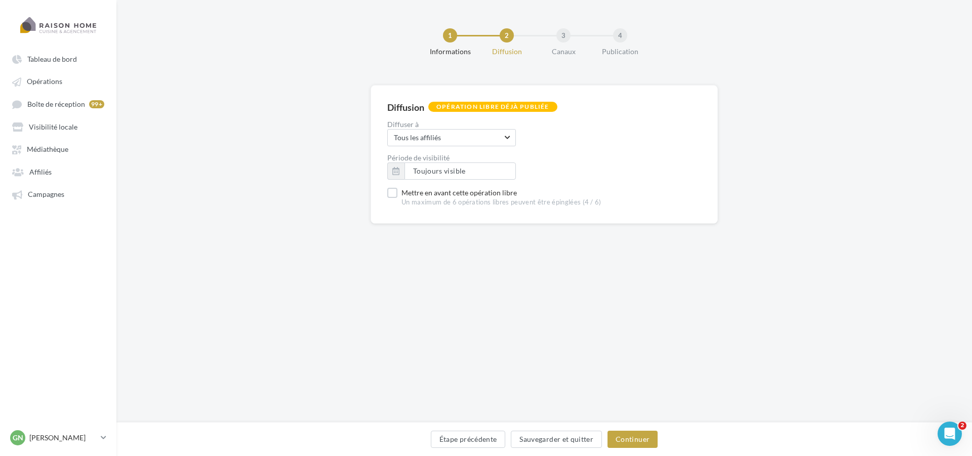
click at [56, 137] on ul "Tableau de bord Opérations Boîte de réception 99+ Visibilité locale Affiliés" at bounding box center [58, 127] width 115 height 162
click at [54, 149] on span "Médiathèque" at bounding box center [48, 149] width 42 height 9
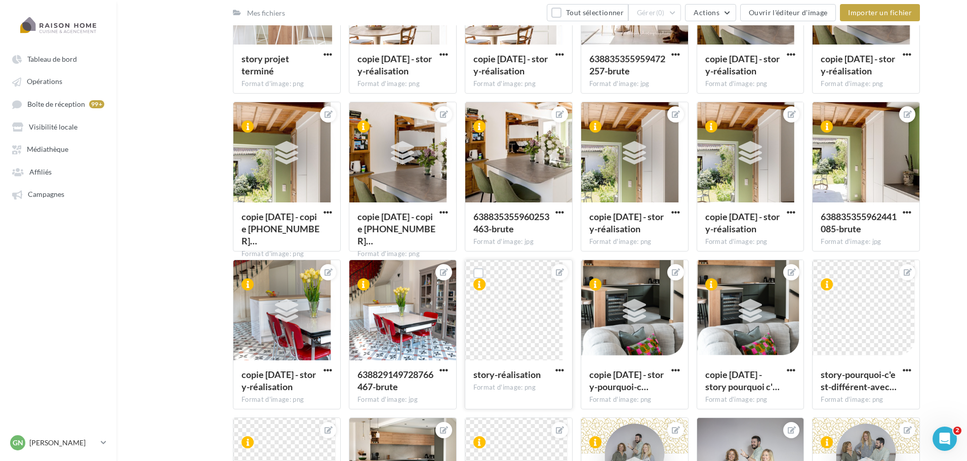
scroll to position [614, 0]
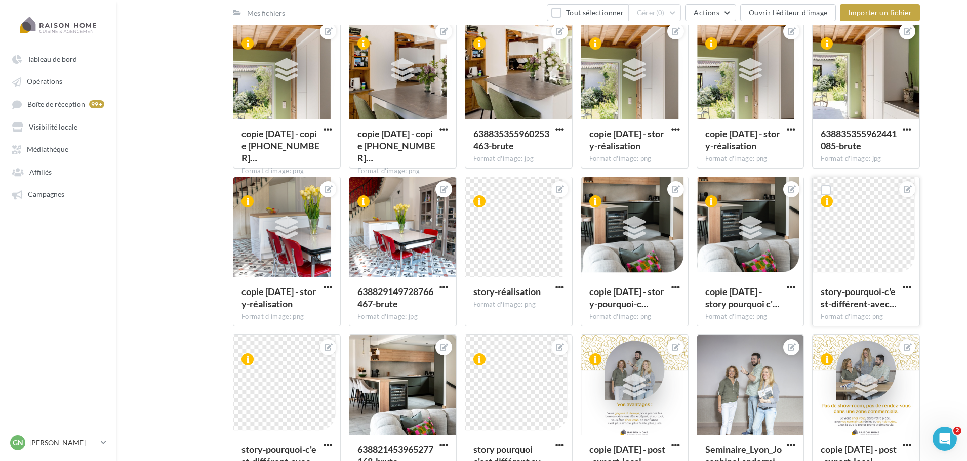
click at [879, 236] on div at bounding box center [866, 227] width 107 height 101
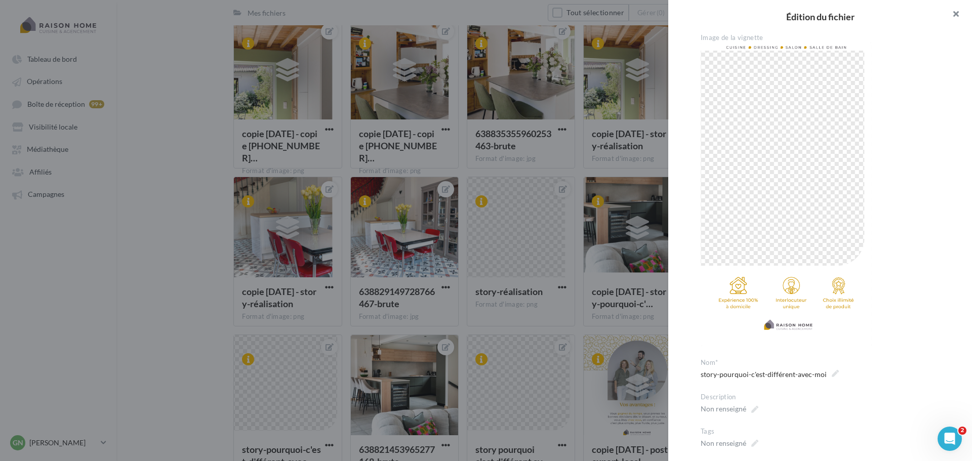
click at [962, 14] on button "button" at bounding box center [952, 15] width 41 height 30
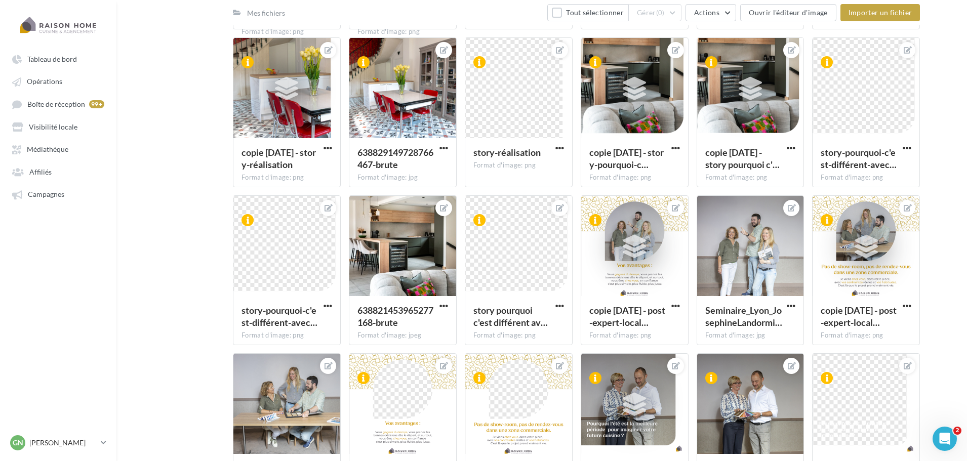
scroll to position [766, 0]
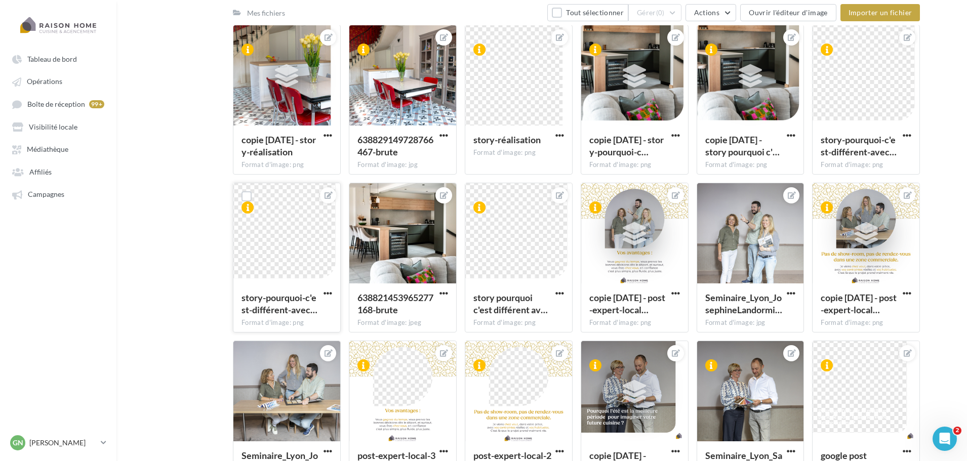
click at [283, 259] on div at bounding box center [286, 233] width 107 height 101
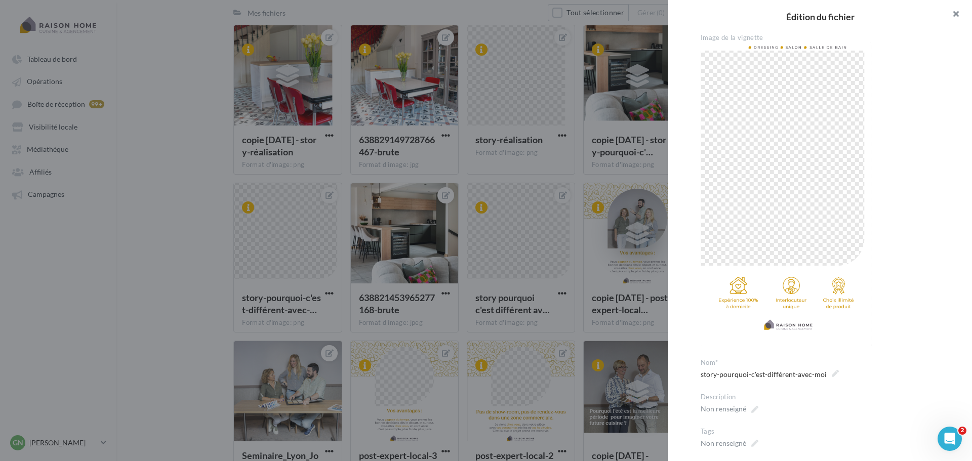
click at [957, 12] on button "button" at bounding box center [952, 15] width 41 height 30
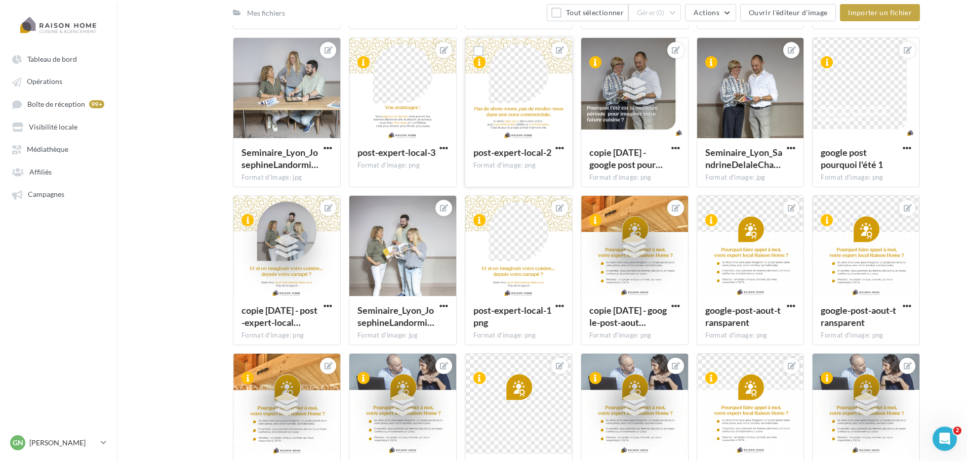
scroll to position [1070, 0]
click at [519, 253] on div at bounding box center [518, 246] width 107 height 101
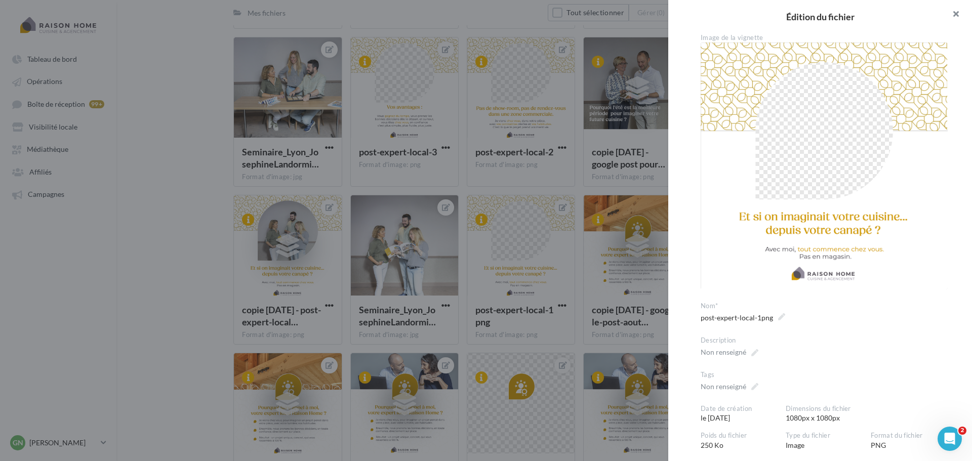
click at [957, 13] on button "button" at bounding box center [952, 15] width 41 height 30
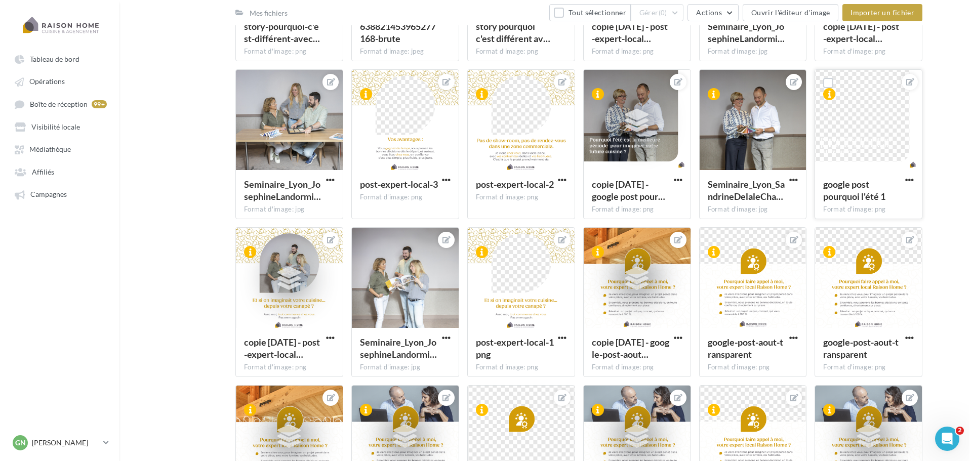
scroll to position [1020, 0]
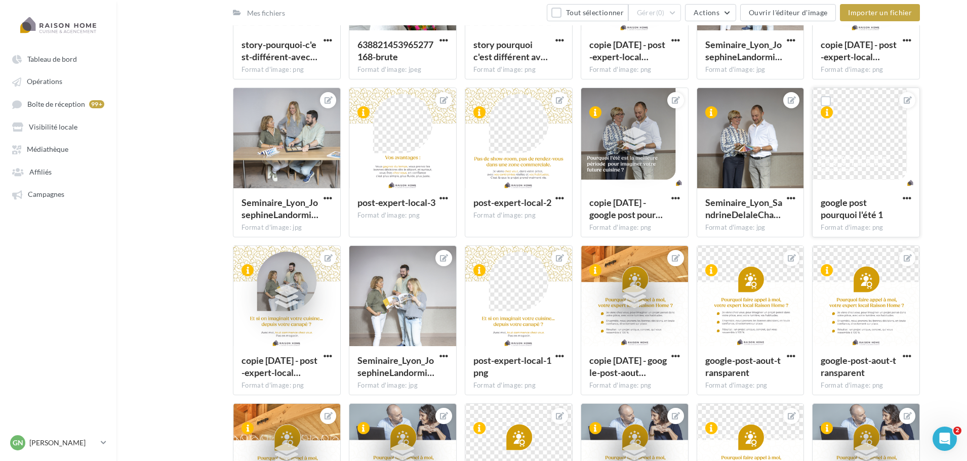
click at [864, 163] on div at bounding box center [866, 138] width 107 height 101
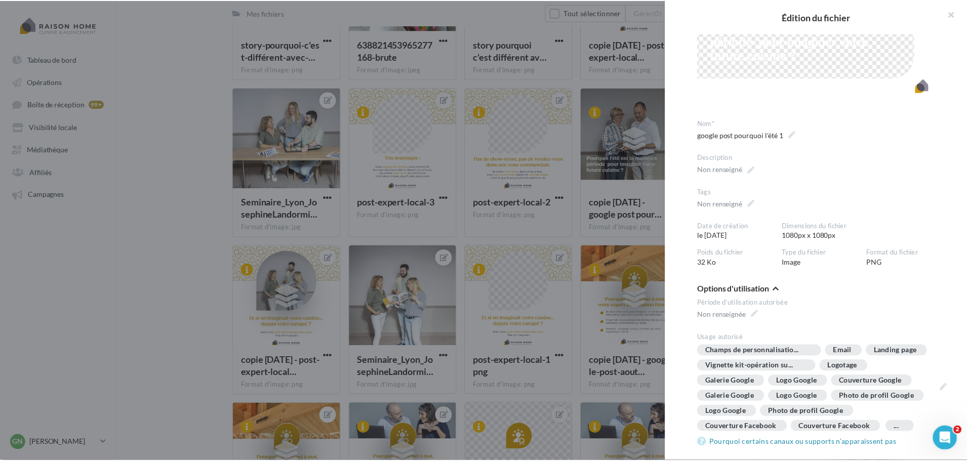
scroll to position [0, 0]
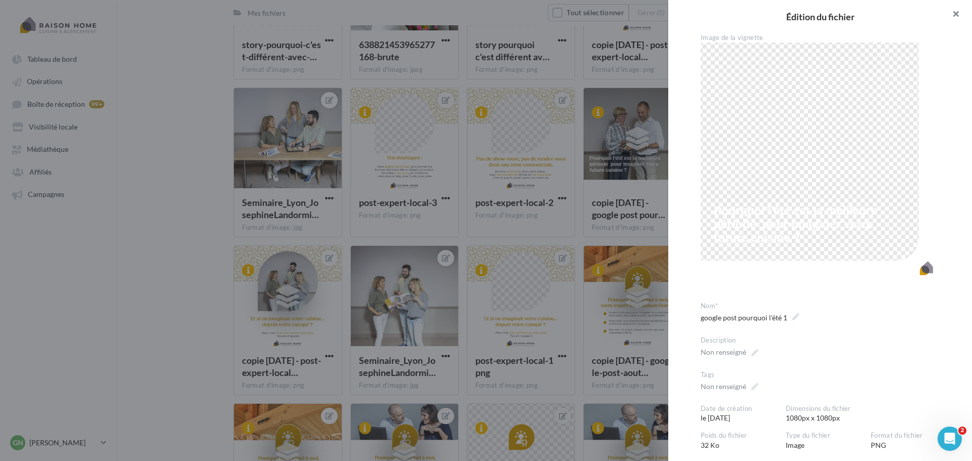
click at [955, 16] on button "button" at bounding box center [952, 15] width 41 height 30
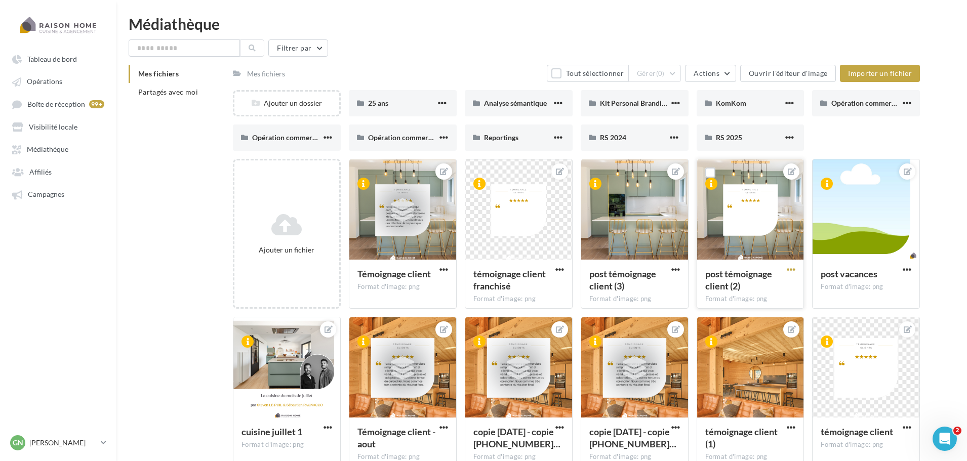
click at [789, 269] on span "button" at bounding box center [791, 269] width 9 height 9
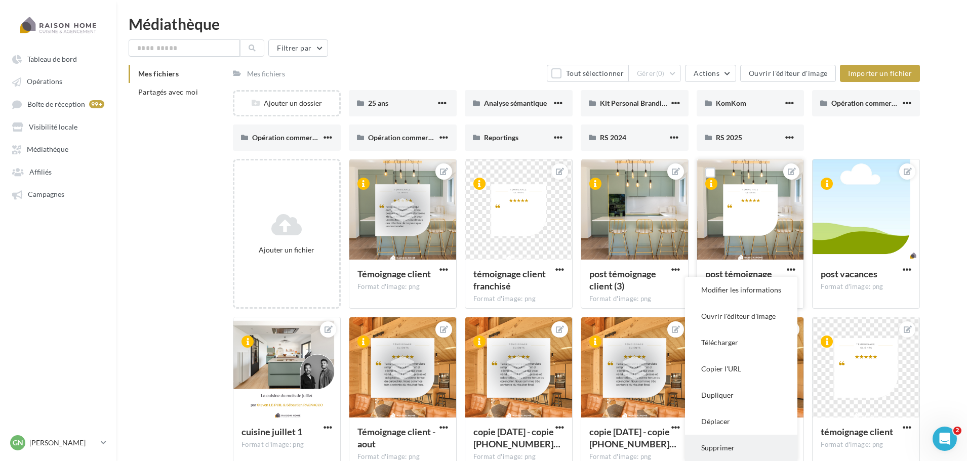
click at [721, 443] on button "Supprimer" at bounding box center [741, 448] width 112 height 26
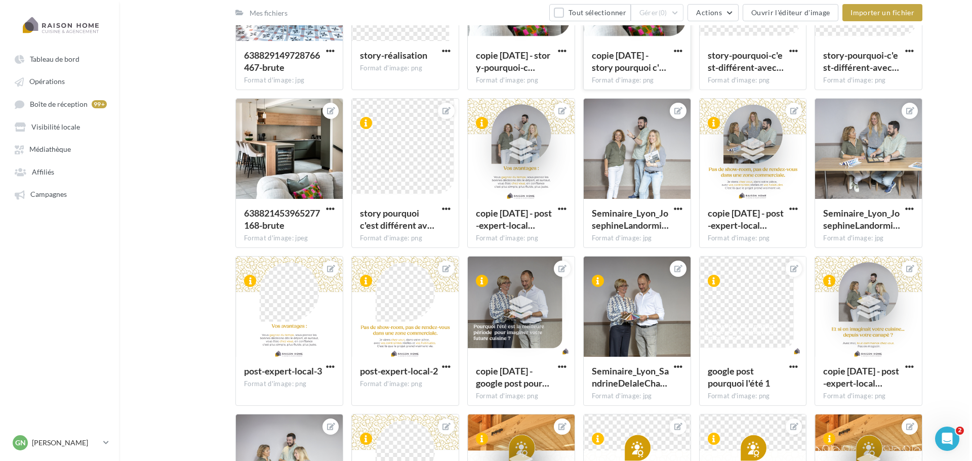
scroll to position [912, 0]
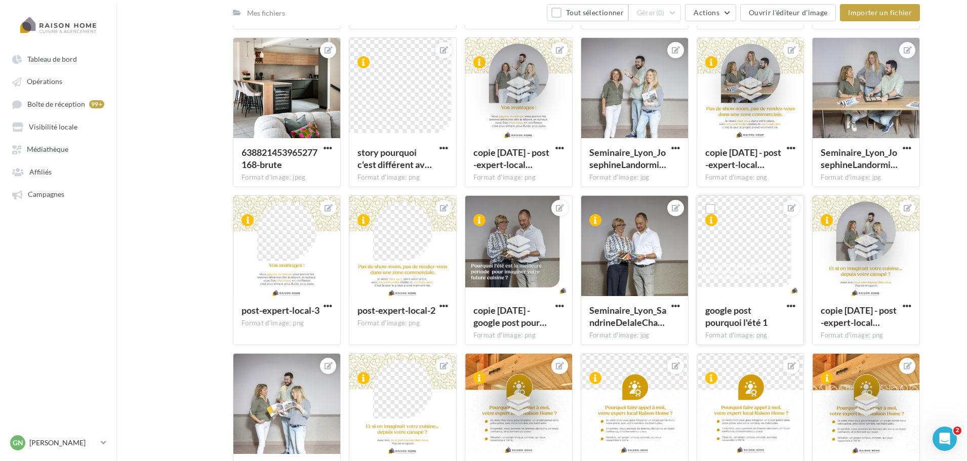
click at [739, 265] on div at bounding box center [750, 246] width 107 height 101
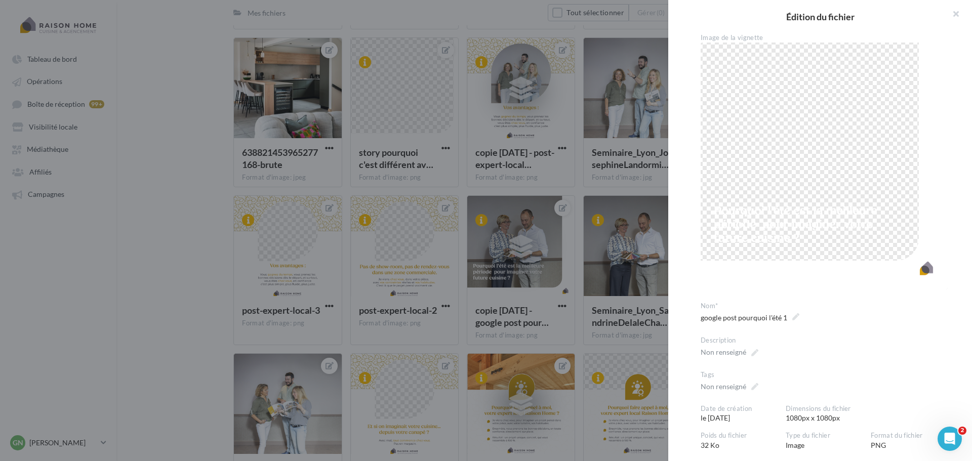
click at [767, 219] on img at bounding box center [824, 166] width 247 height 247
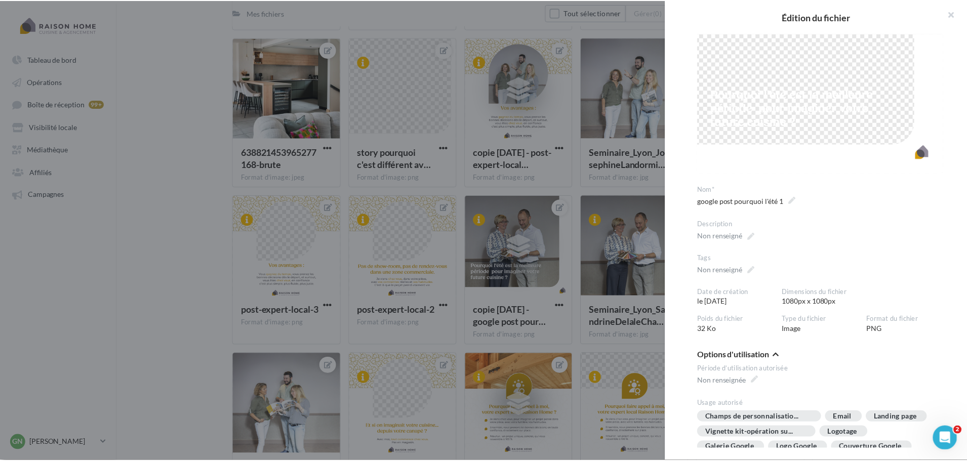
scroll to position [0, 0]
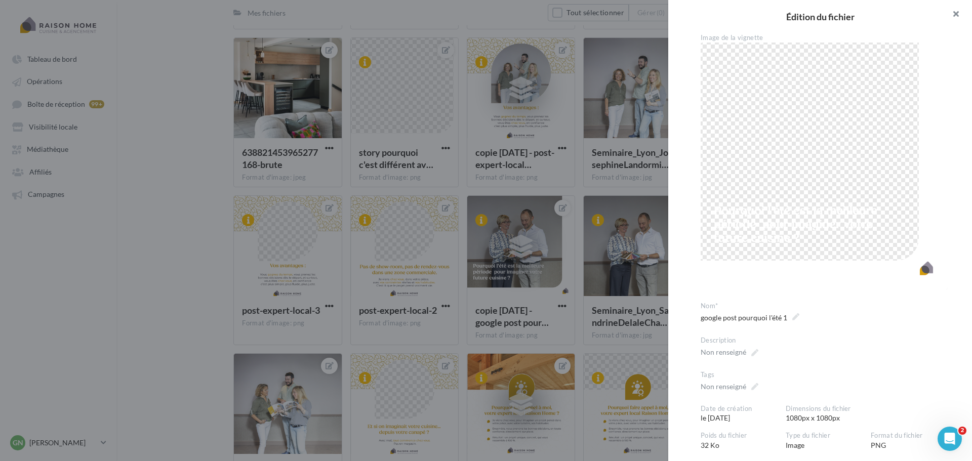
click at [963, 18] on button "button" at bounding box center [952, 15] width 41 height 30
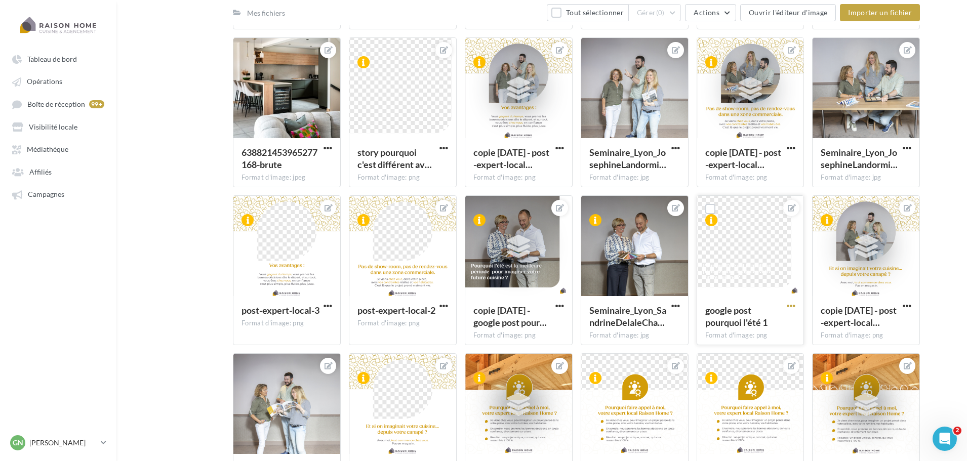
click at [792, 305] on span "button" at bounding box center [791, 306] width 9 height 9
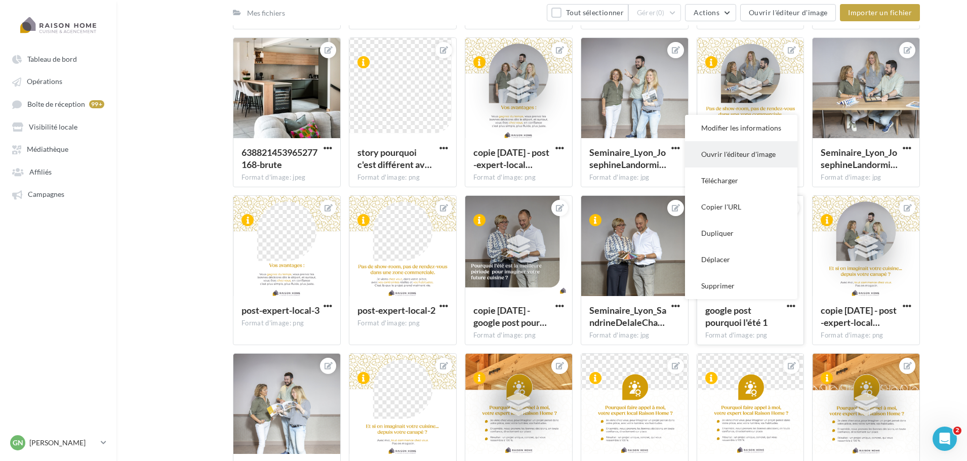
click at [743, 158] on button "Ouvrir l'éditeur d'image" at bounding box center [741, 154] width 112 height 26
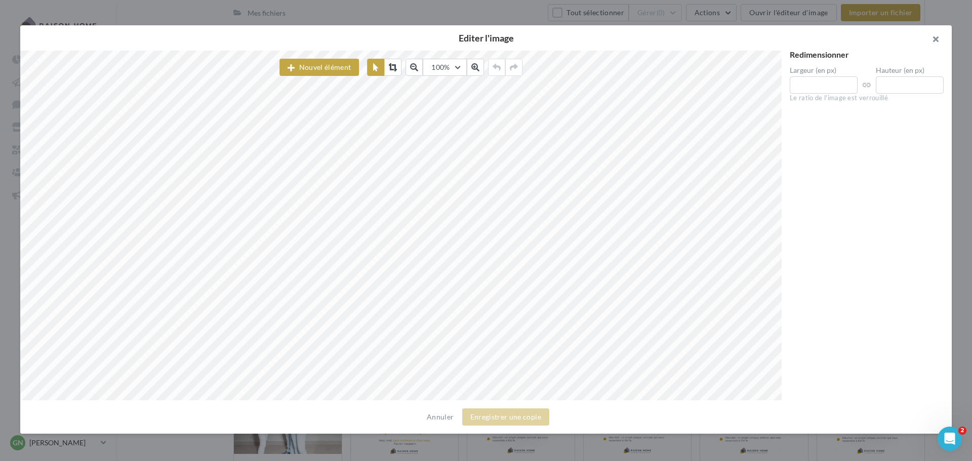
click at [936, 42] on button "button" at bounding box center [932, 40] width 41 height 30
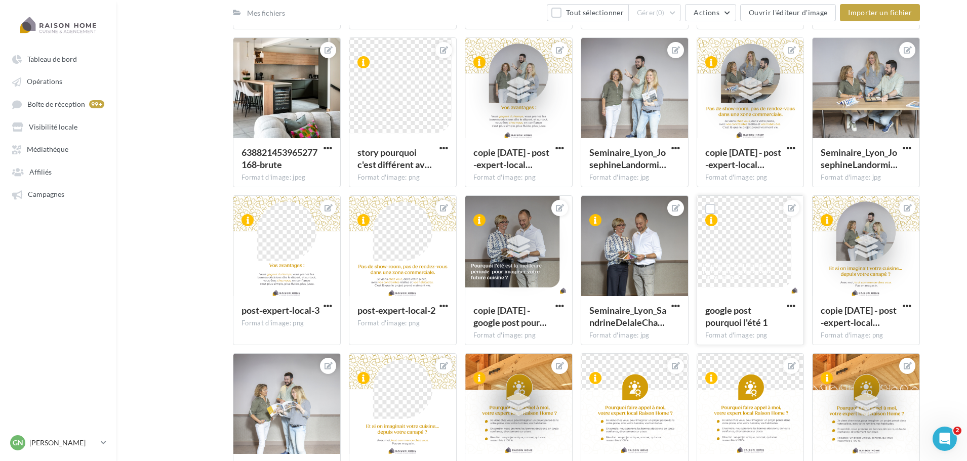
click at [745, 283] on div at bounding box center [750, 246] width 107 height 101
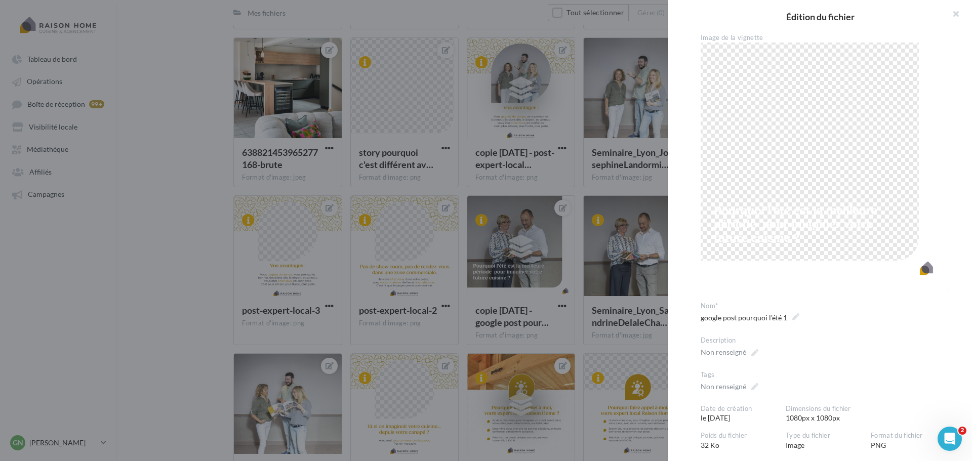
click at [186, 150] on div at bounding box center [486, 230] width 972 height 461
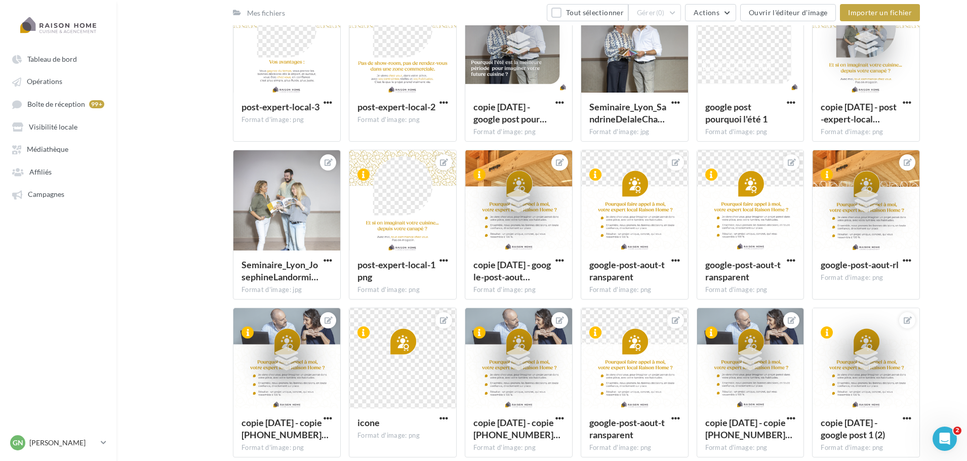
scroll to position [1114, 0]
